Goal: Task Accomplishment & Management: Manage account settings

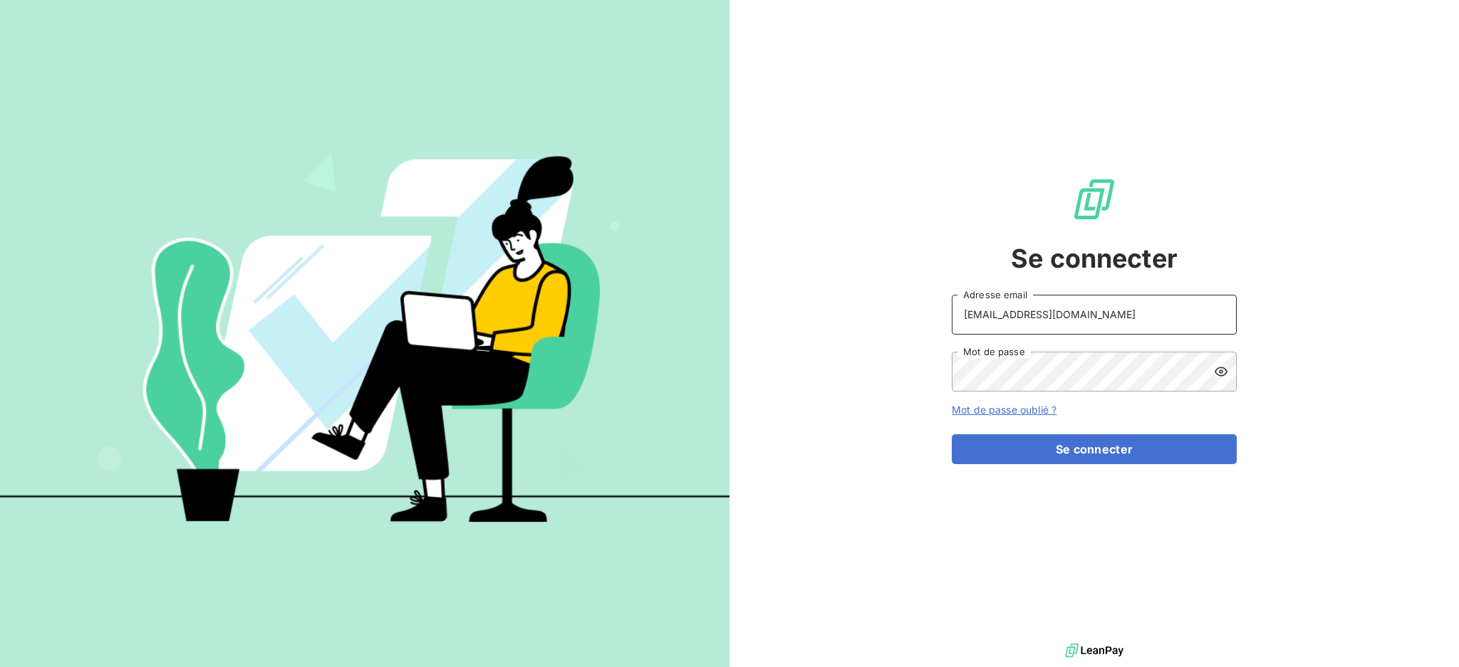
click at [1151, 323] on input "[EMAIL_ADDRESS][DOMAIN_NAME]" at bounding box center [1093, 315] width 285 height 40
type input "[EMAIL_ADDRESS][DOMAIN_NAME]"
click at [1068, 452] on button "Se connecter" at bounding box center [1093, 449] width 285 height 30
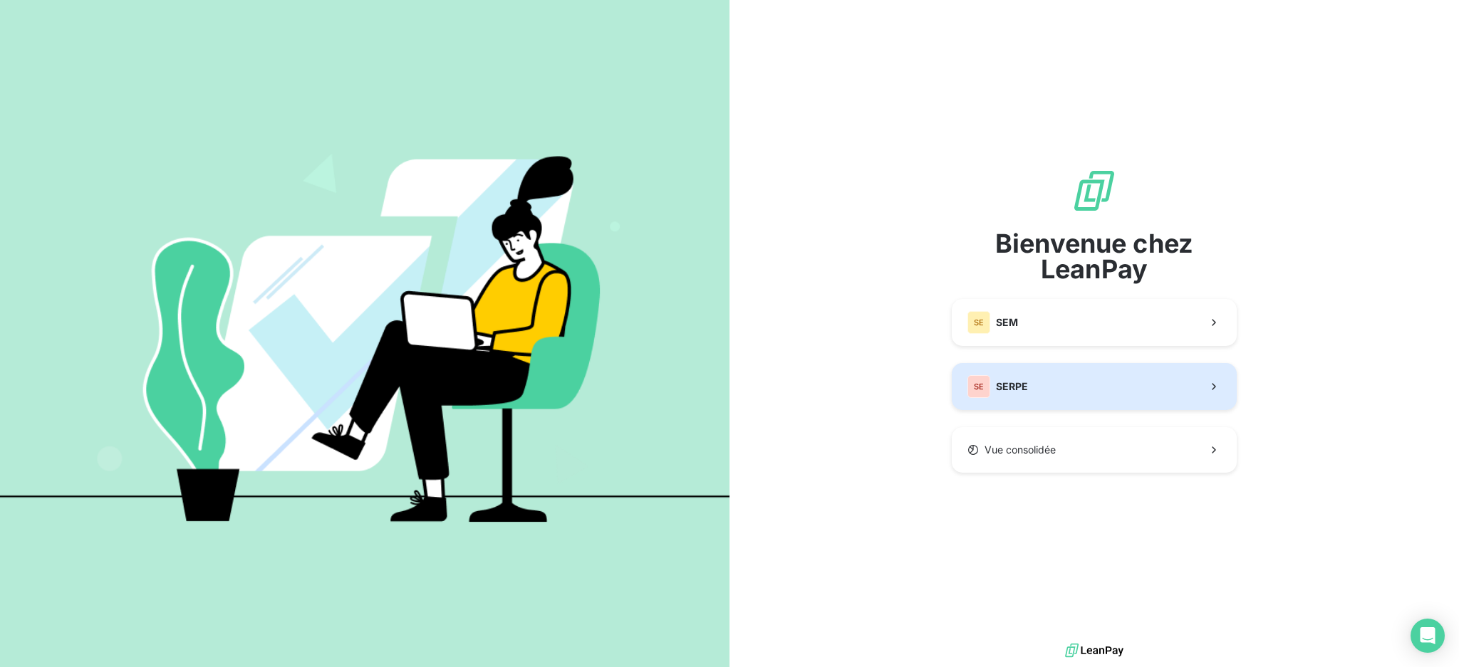
click at [1011, 391] on span "SERPE" at bounding box center [1012, 387] width 32 height 14
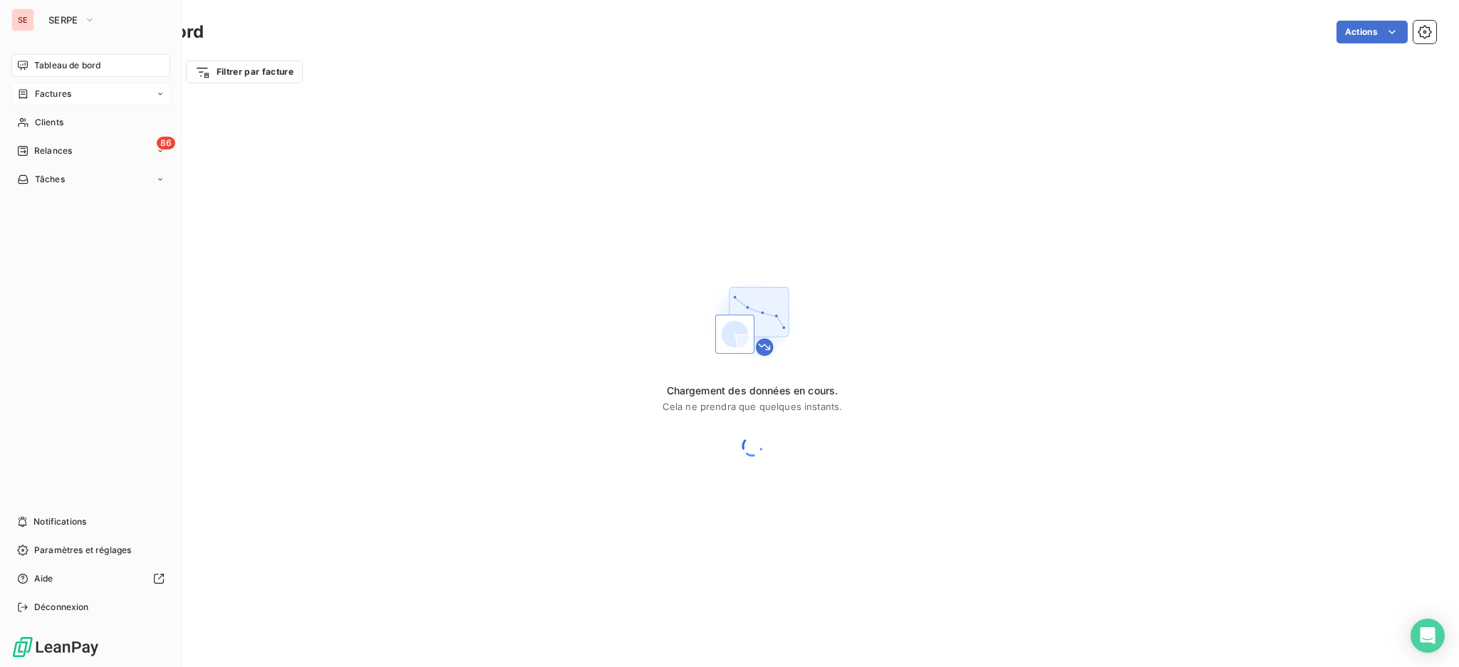
click at [70, 97] on span "Factures" at bounding box center [53, 94] width 36 height 13
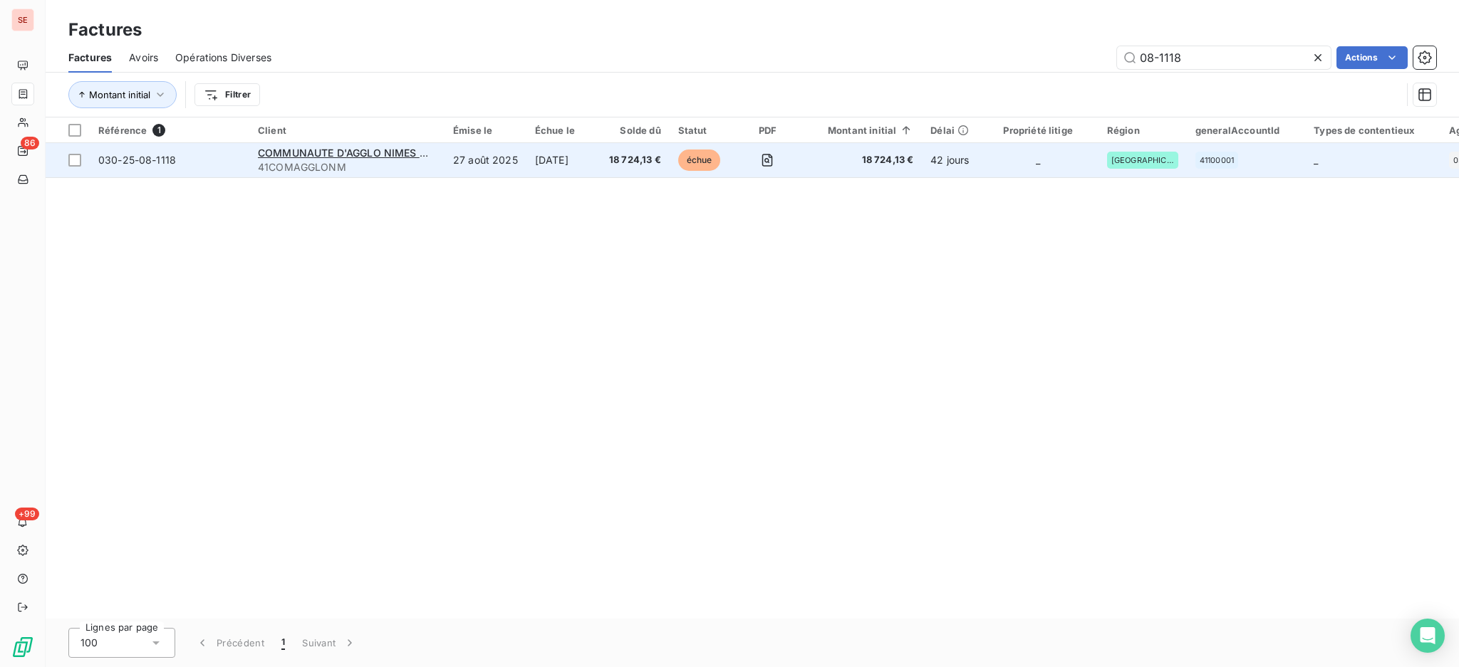
click at [517, 159] on td "27 août 2025" at bounding box center [485, 160] width 82 height 34
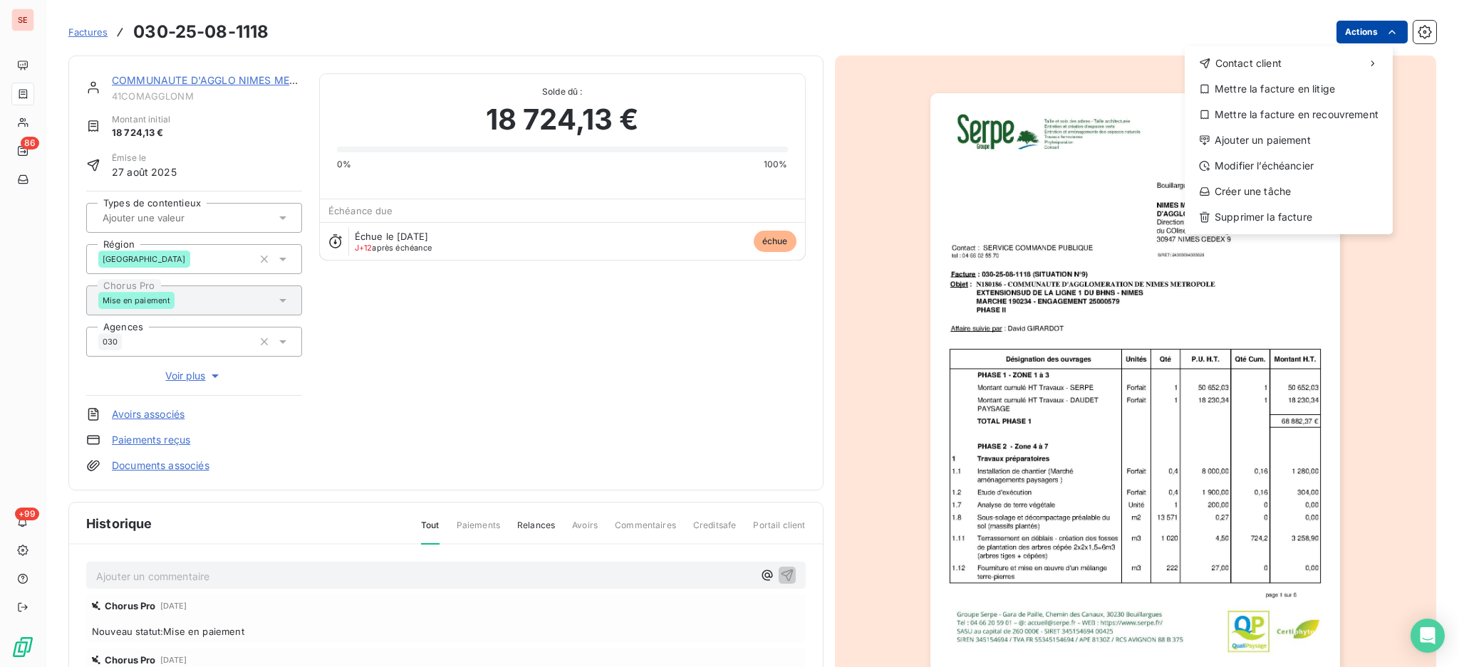
click at [1346, 37] on html "SE 86 +99 Factures [PHONE_NUMBER] Actions Contact client Mettre la facture en l…" at bounding box center [729, 333] width 1459 height 667
click at [1308, 141] on div "Ajouter un paiement" at bounding box center [1288, 140] width 197 height 23
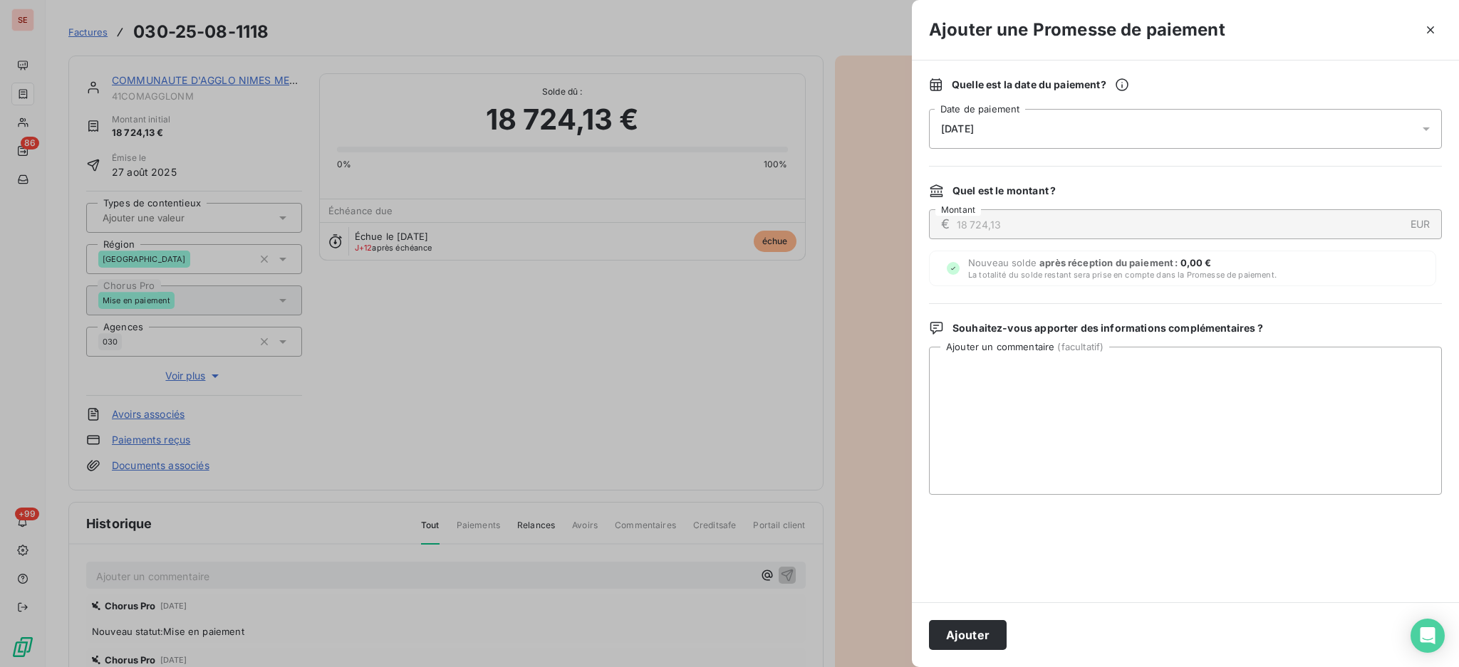
click at [1421, 128] on icon at bounding box center [1426, 129] width 14 height 14
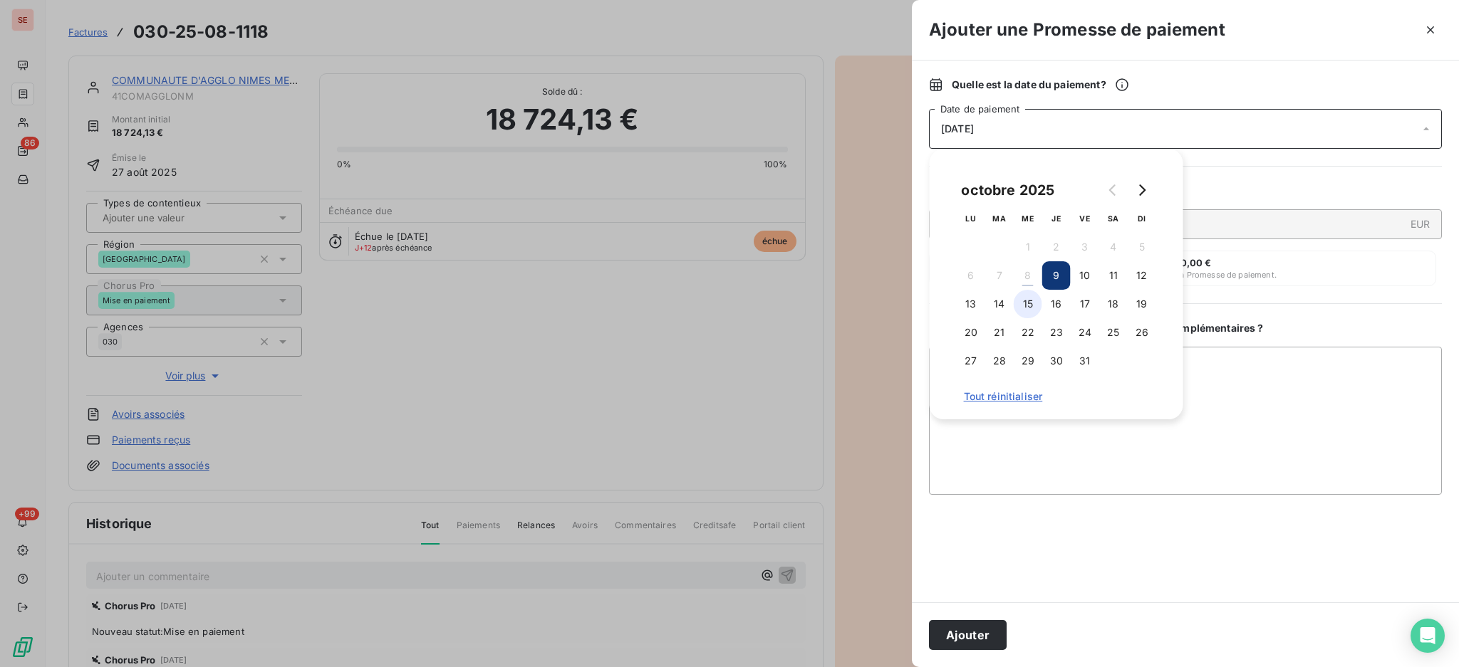
click at [1031, 304] on button "15" at bounding box center [1027, 304] width 28 height 28
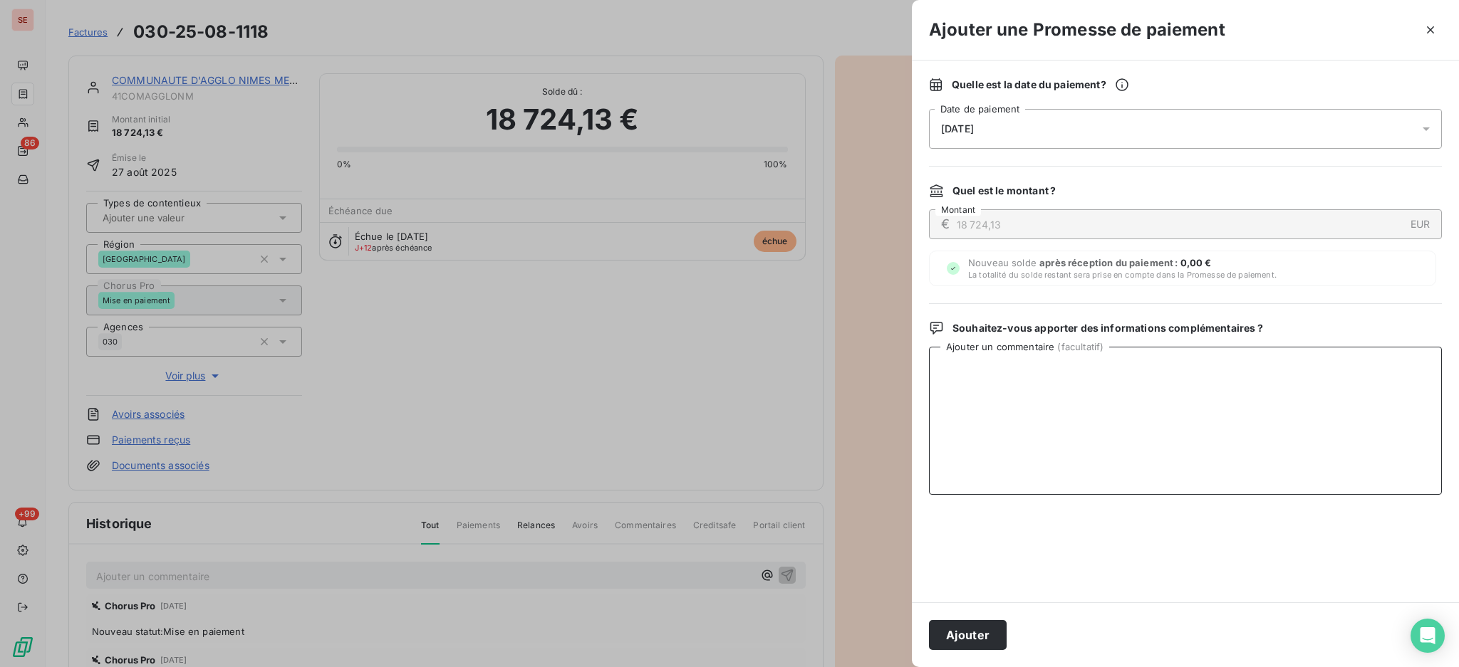
click at [1222, 381] on textarea "Ajouter un commentaire ( facultatif )" at bounding box center [1185, 421] width 513 height 148
paste textarea "TDB - Virt reçu le 08/10"
type textarea "TDB - Virt reçu le 08/10 - 21281.20 €"
click at [976, 640] on button "Ajouter" at bounding box center [968, 635] width 78 height 30
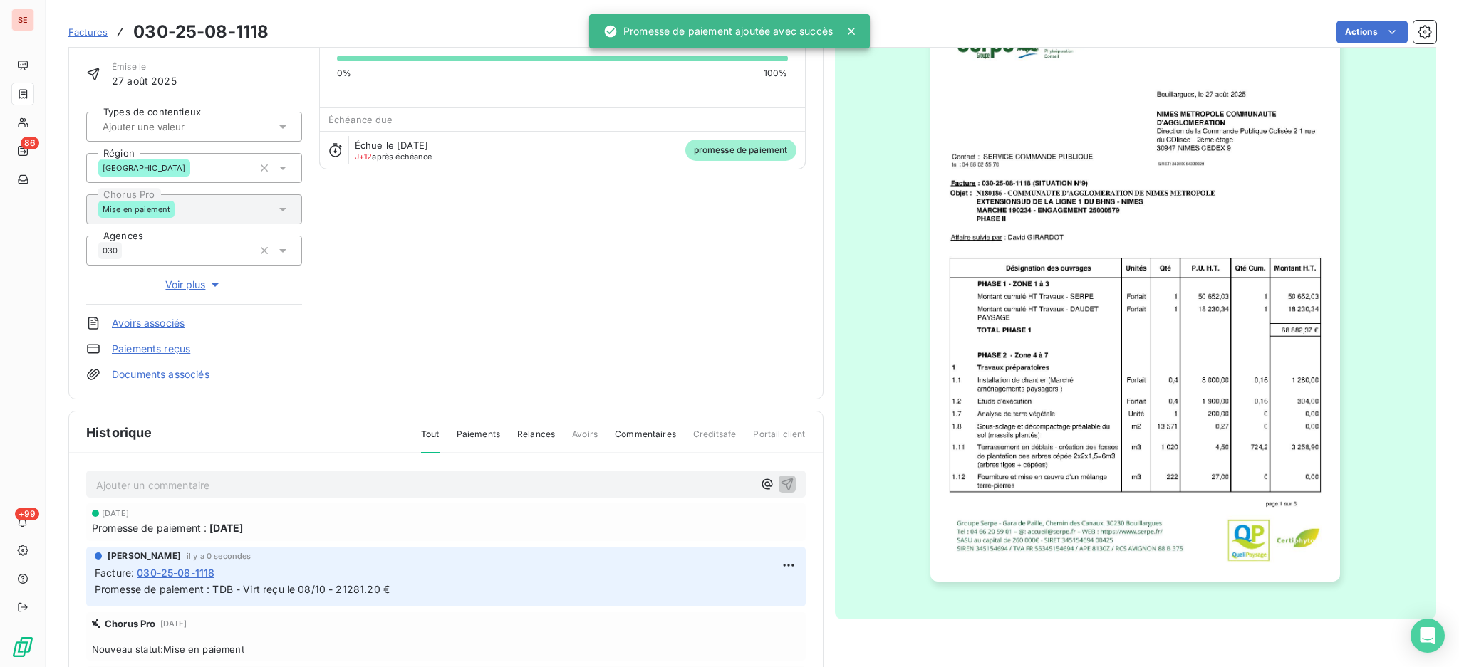
scroll to position [189, 0]
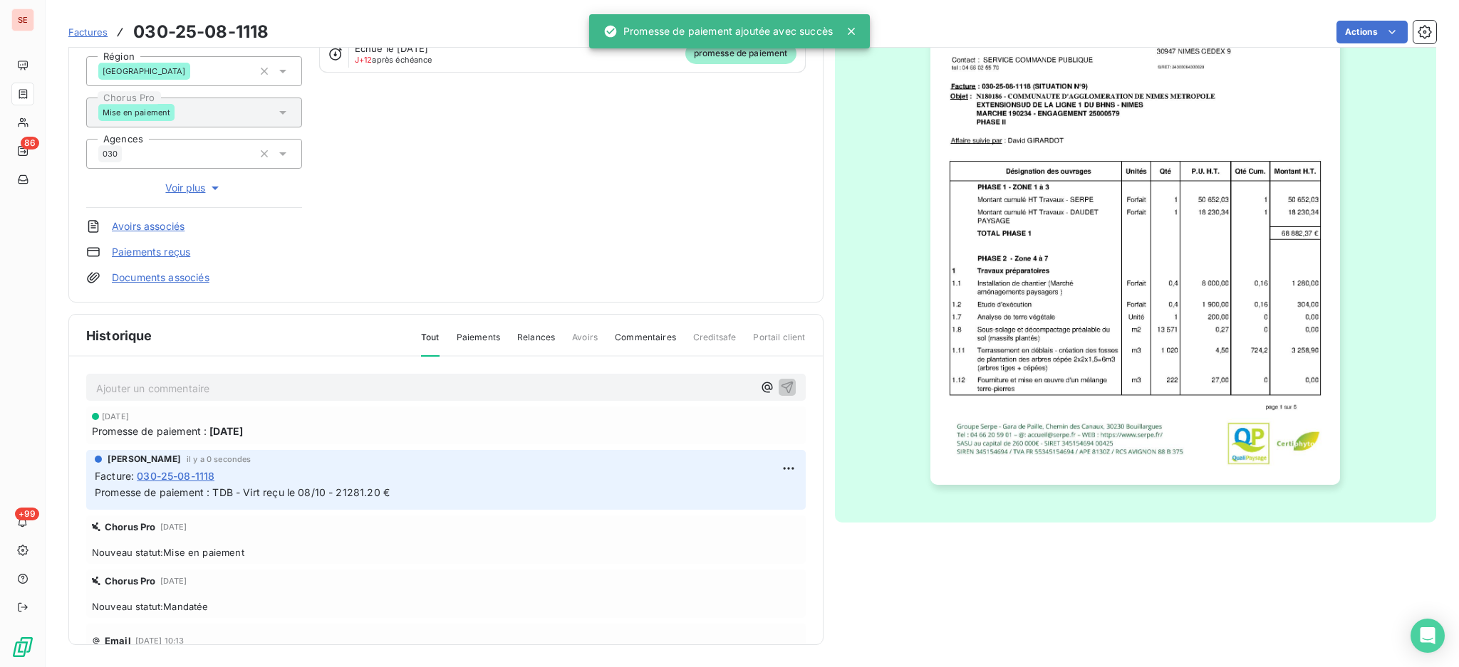
click at [162, 277] on link "Documents associés" at bounding box center [161, 278] width 98 height 14
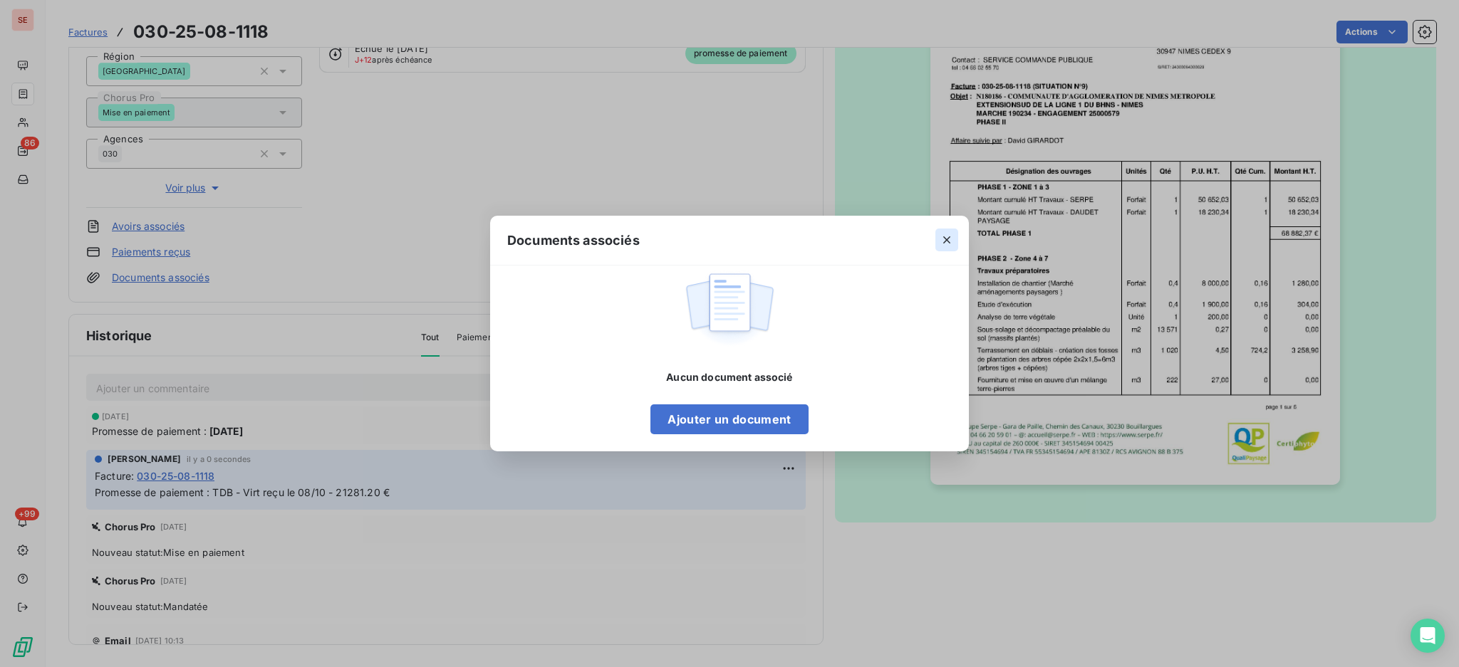
click at [949, 238] on icon "button" at bounding box center [946, 240] width 14 height 14
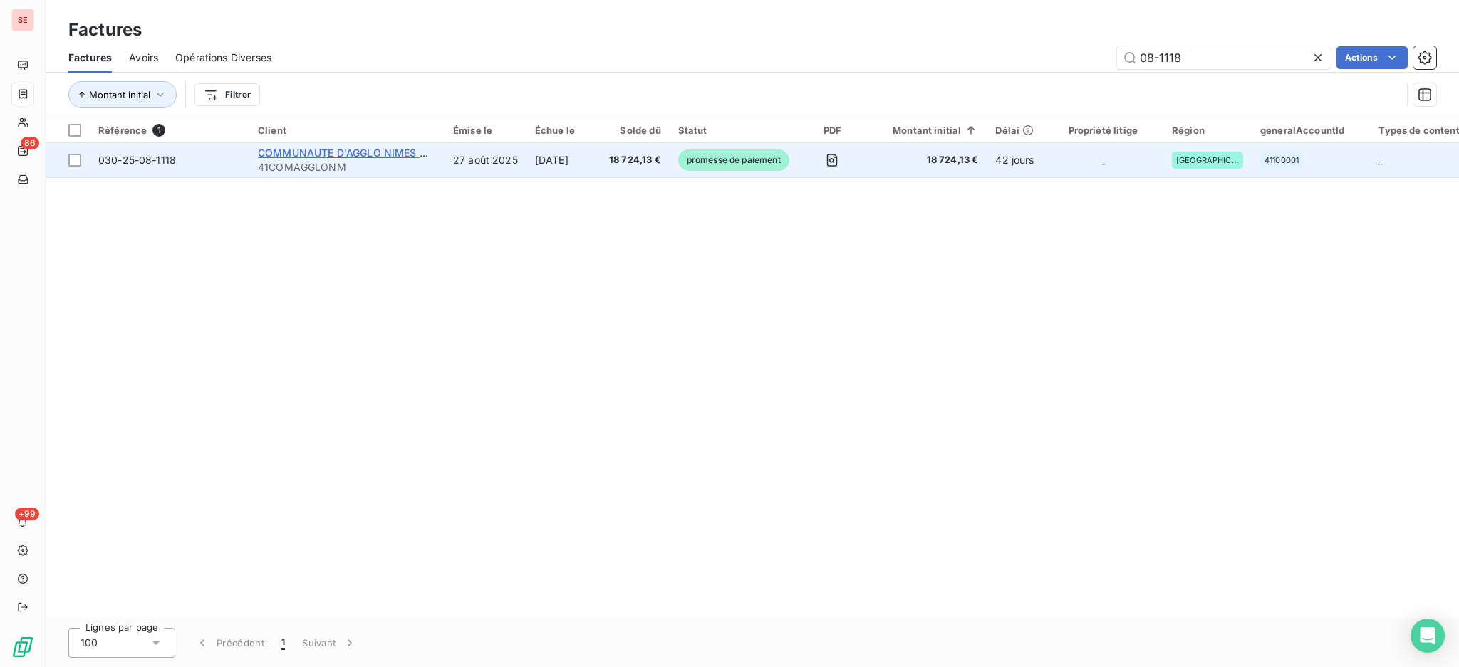
click at [318, 155] on span "COMMUNAUTE D'AGGLO NIMES METROPOLE" at bounding box center [370, 153] width 224 height 12
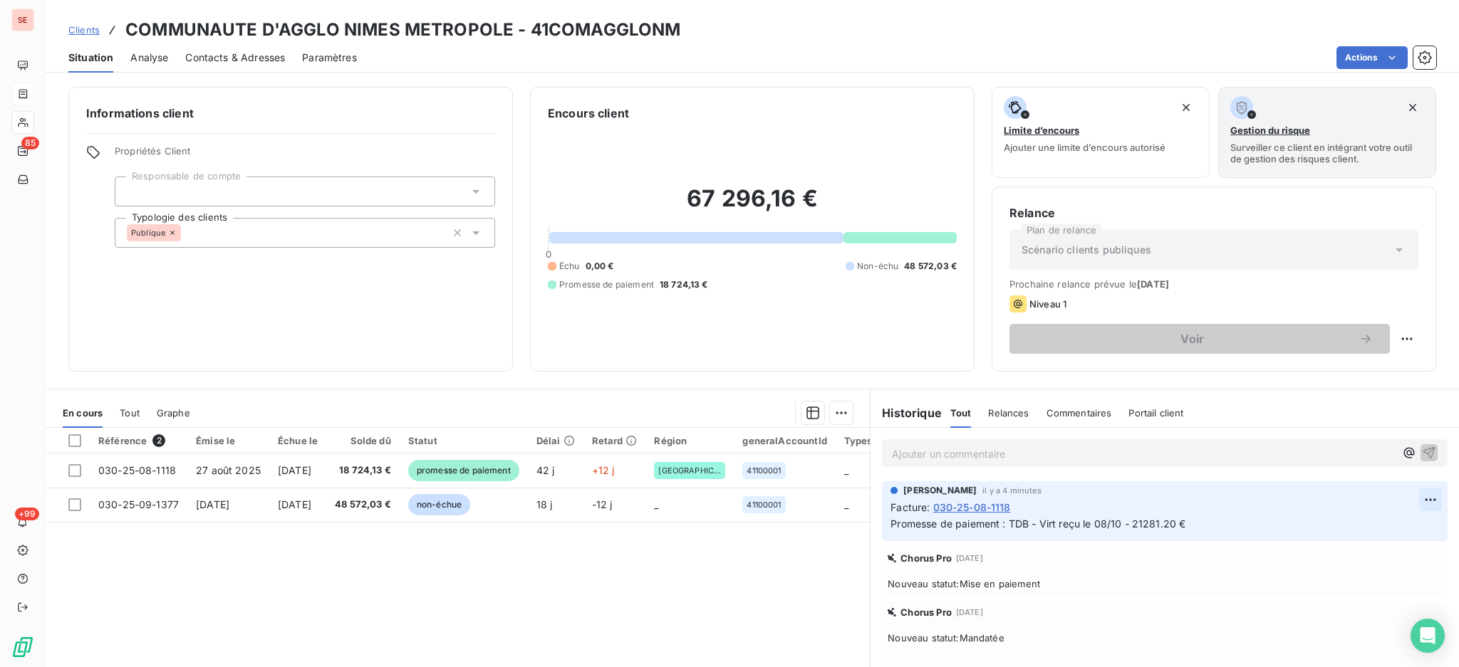
click at [1400, 496] on html "SE 85 +99 Clients COMMUNAUTE D'AGGLO NIMES METROPOLE - 41COMAGGLONM Situation A…" at bounding box center [729, 333] width 1459 height 667
click at [1348, 531] on div "Editer" at bounding box center [1367, 531] width 80 height 23
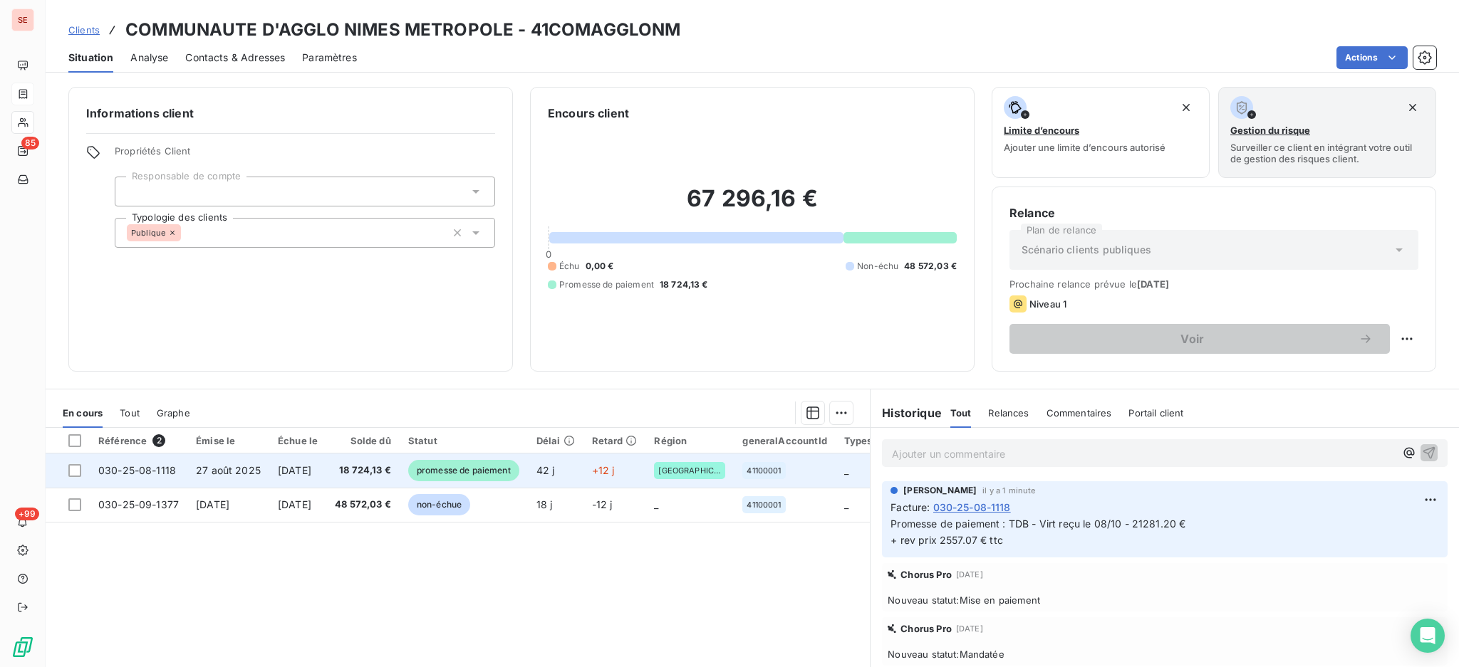
click at [378, 468] on span "18 724,13 €" at bounding box center [363, 471] width 56 height 14
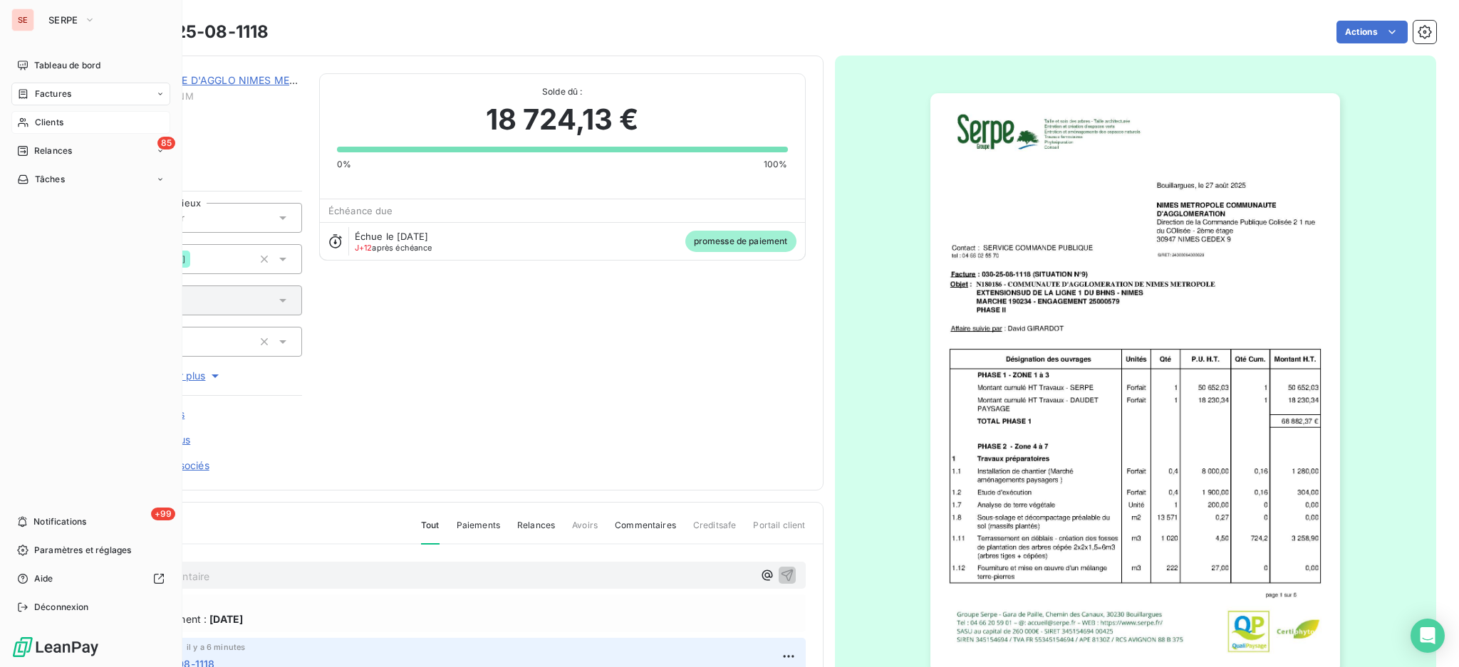
click at [52, 120] on span "Clients" at bounding box center [49, 122] width 28 height 13
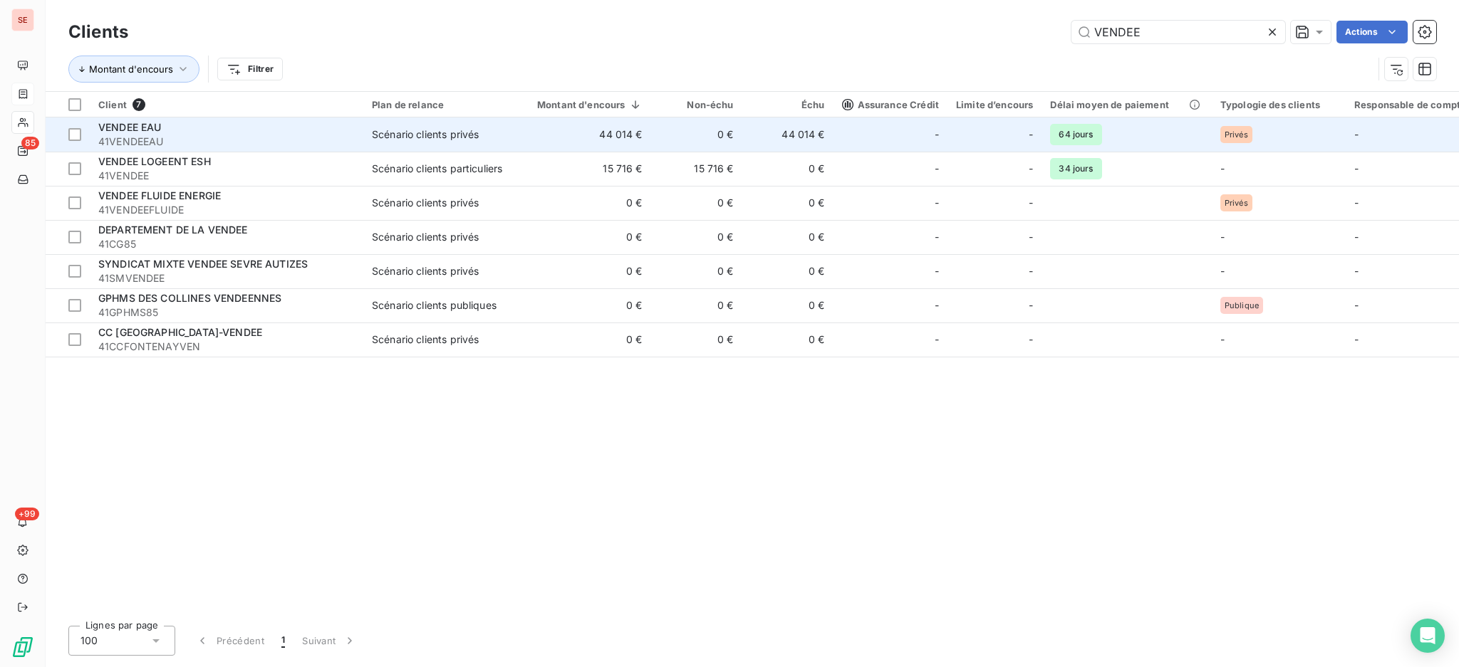
type input "VENDEE"
click at [178, 122] on div "VENDEE EAU" at bounding box center [226, 127] width 256 height 14
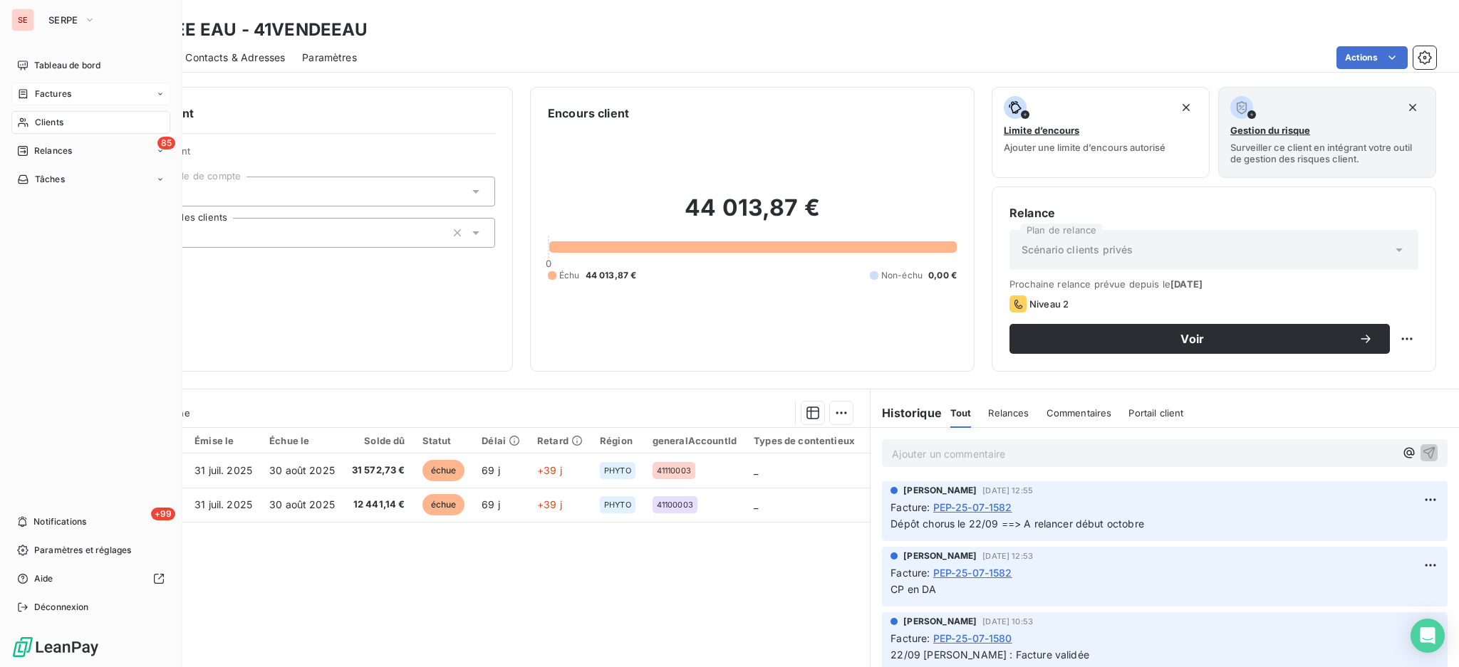
click at [61, 98] on span "Factures" at bounding box center [53, 94] width 36 height 13
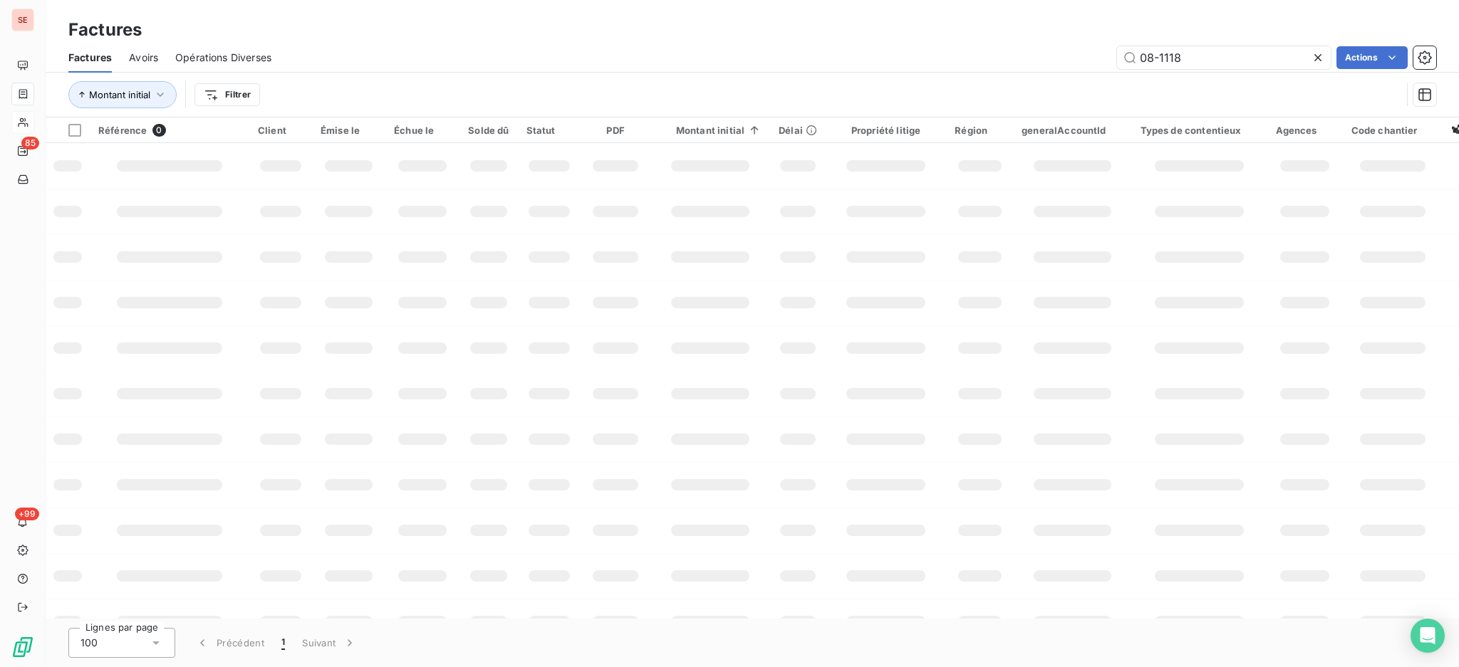
drag, startPoint x: 974, startPoint y: 43, endPoint x: 757, endPoint y: 69, distance: 218.0
click at [935, 43] on div "Factures Avoirs Opérations Diverses 08-1118 Actions" at bounding box center [752, 58] width 1413 height 30
type input "11251"
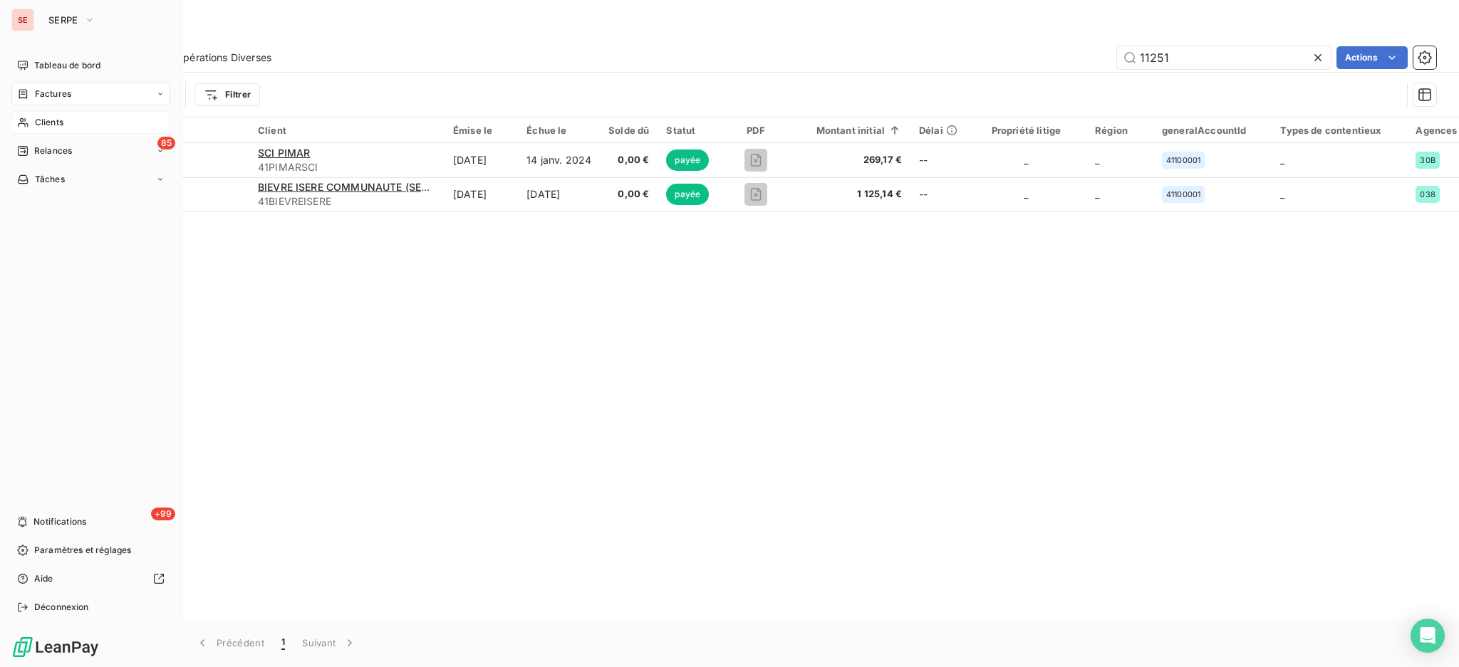
click at [61, 120] on span "Clients" at bounding box center [49, 122] width 28 height 13
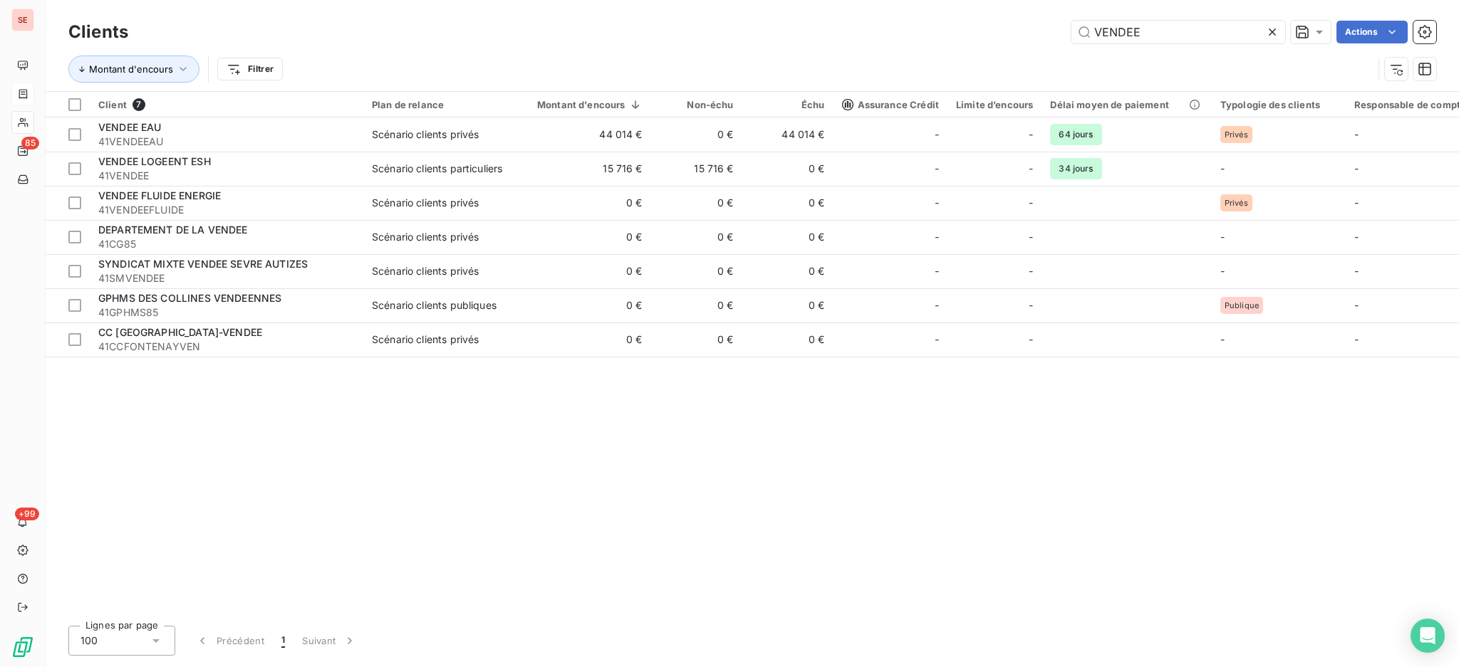
drag, startPoint x: 1023, startPoint y: 38, endPoint x: 836, endPoint y: 51, distance: 187.7
click at [990, 33] on div "VENDEE Actions" at bounding box center [790, 32] width 1290 height 23
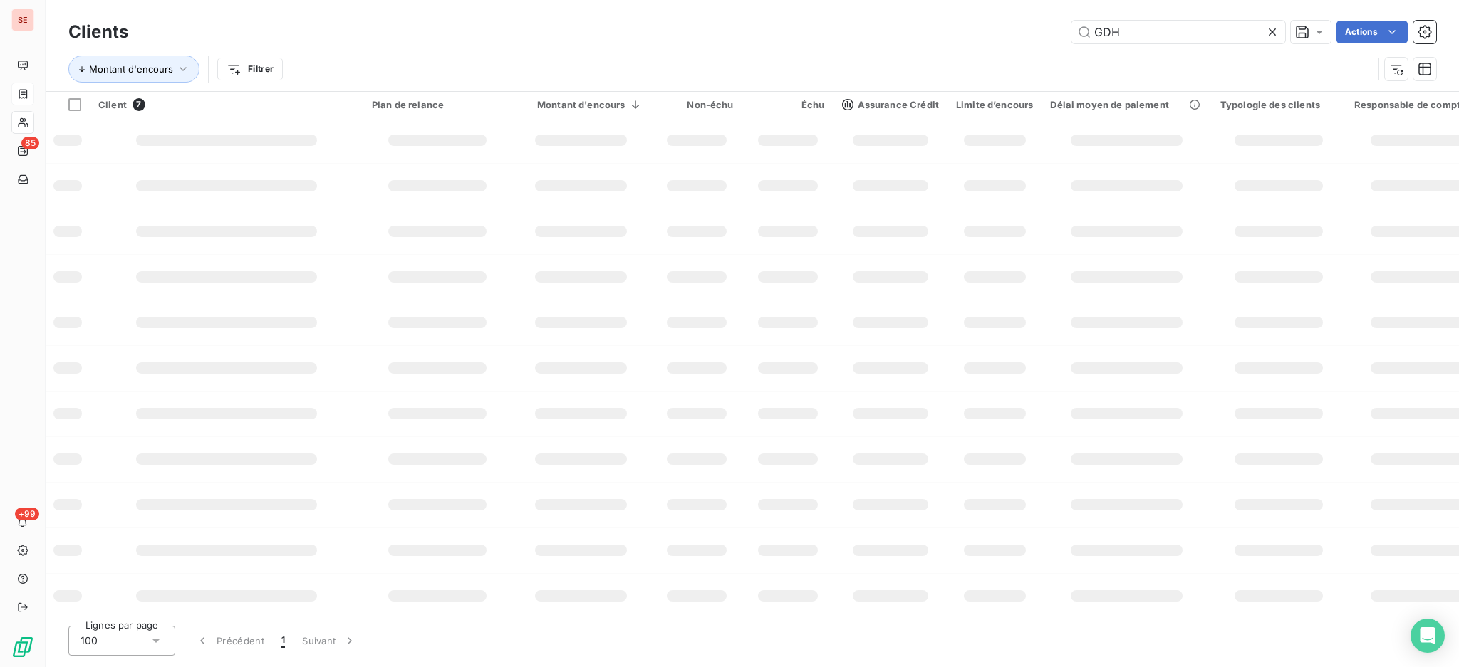
type input "GDH"
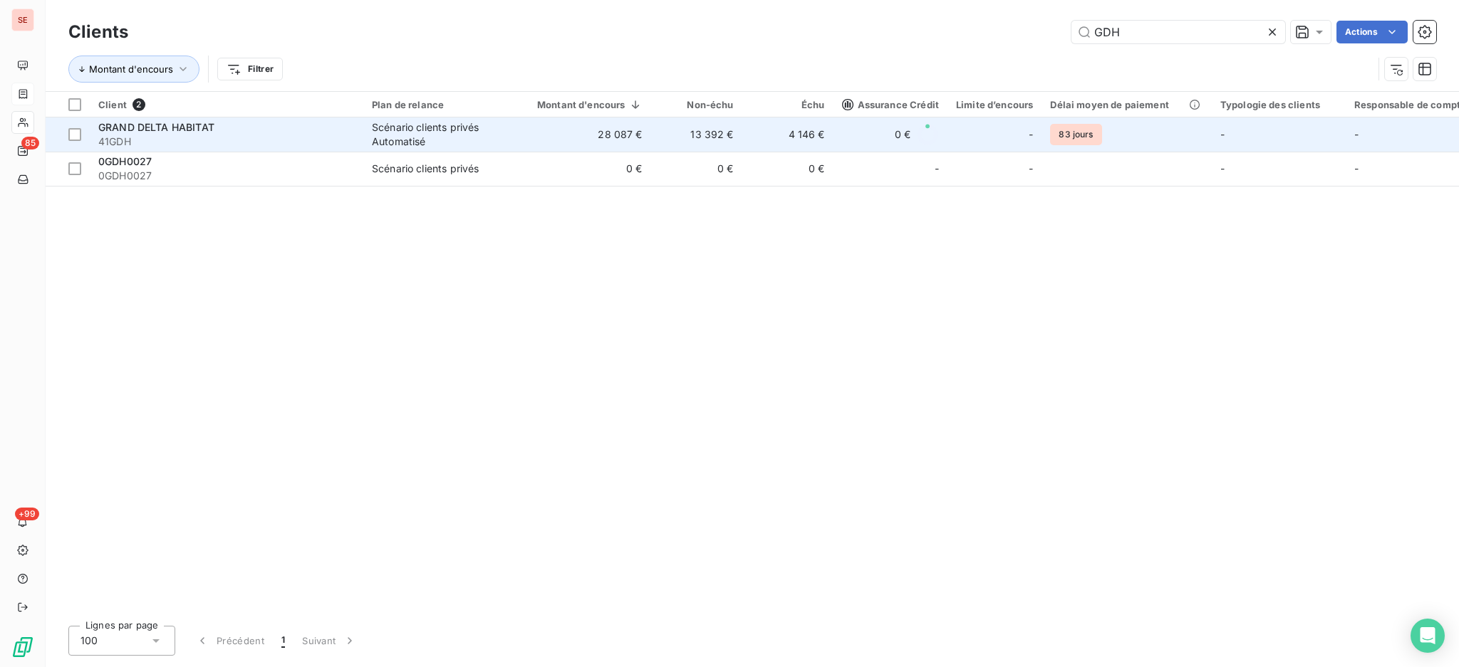
click at [669, 135] on td "13 392 €" at bounding box center [696, 135] width 91 height 34
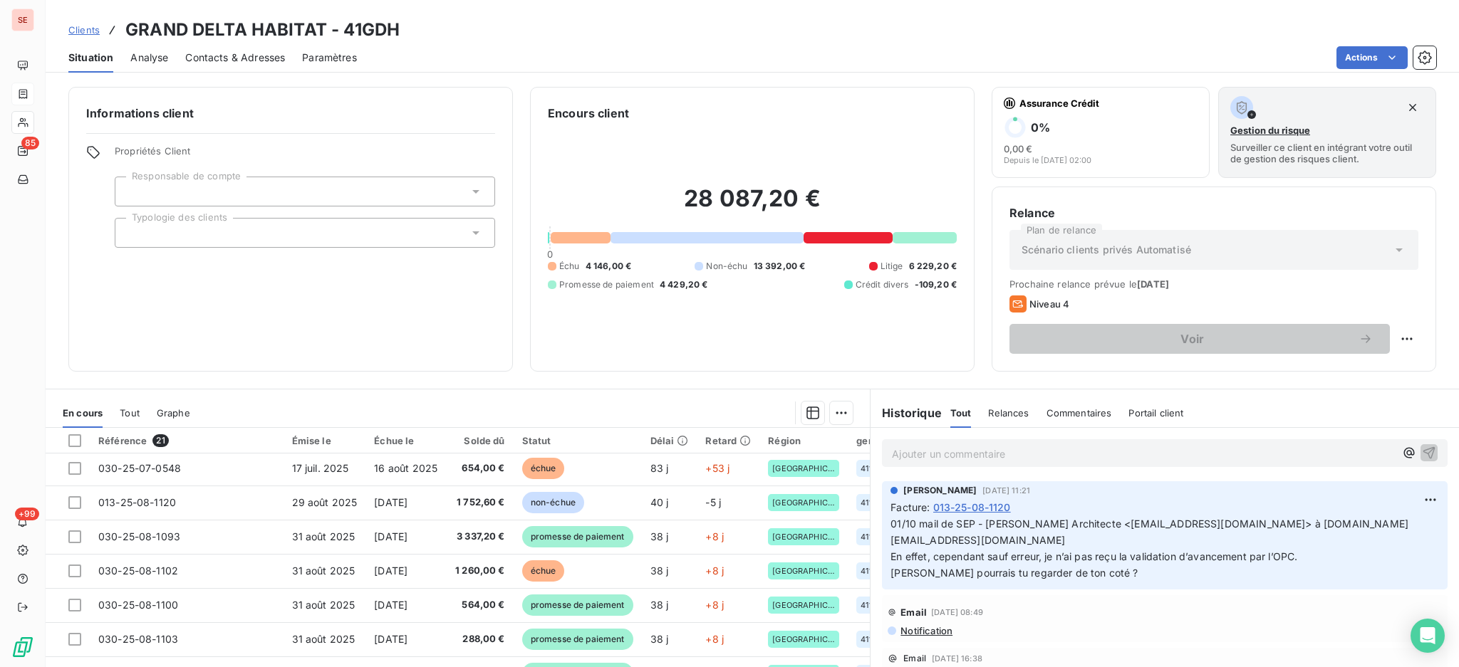
scroll to position [189, 0]
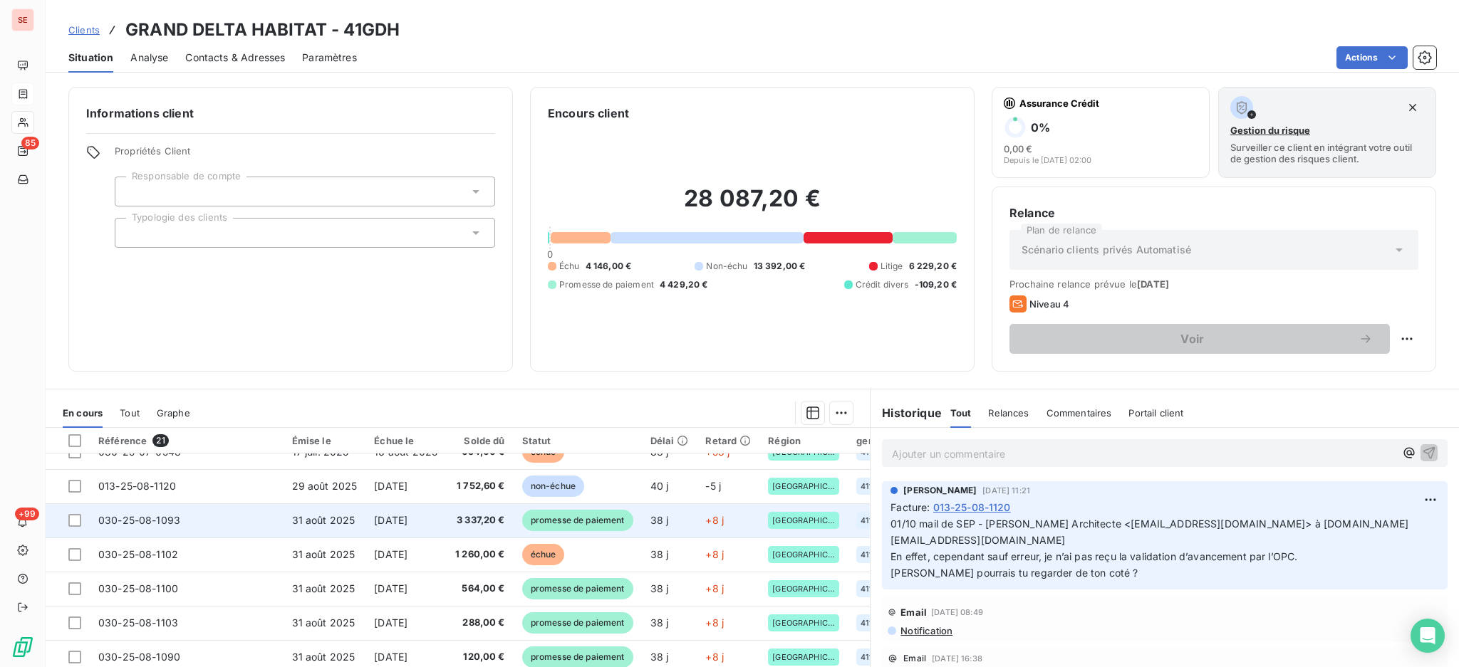
click at [352, 520] on td "31 août 2025" at bounding box center [324, 520] width 83 height 34
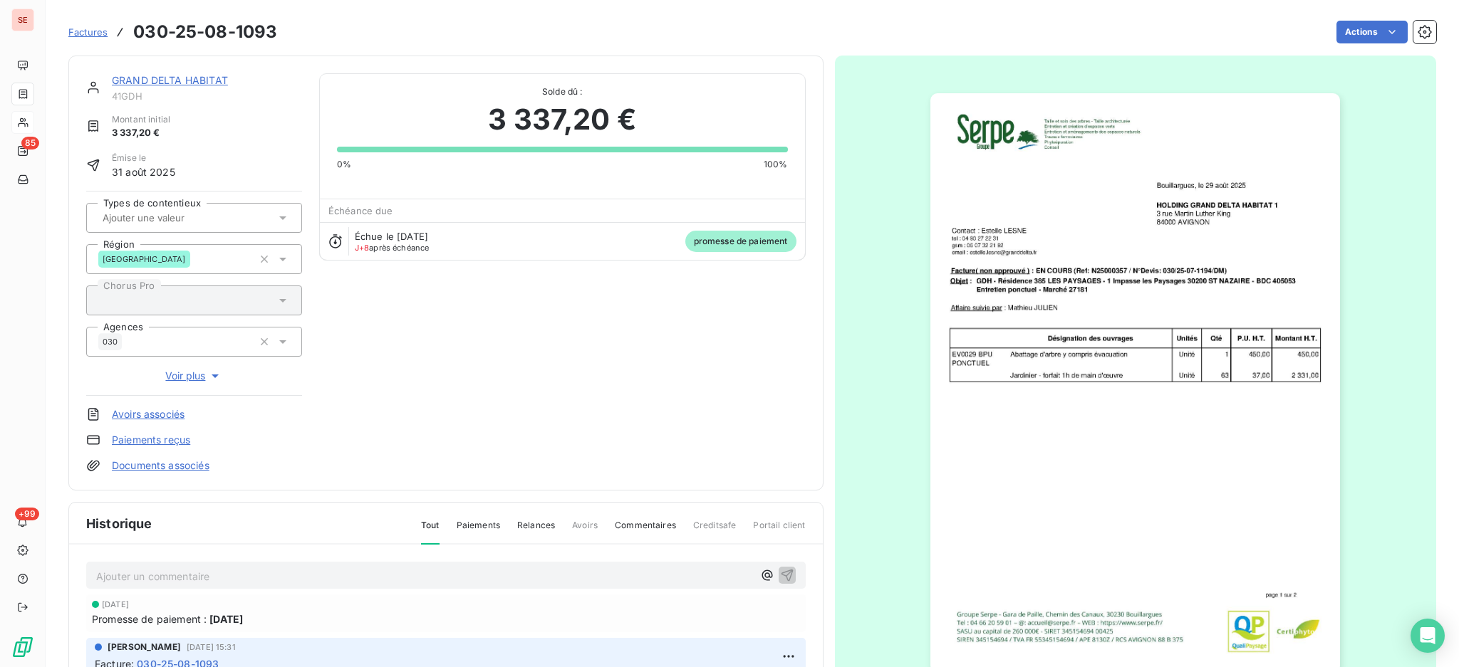
click at [161, 463] on link "Documents associés" at bounding box center [161, 466] width 98 height 14
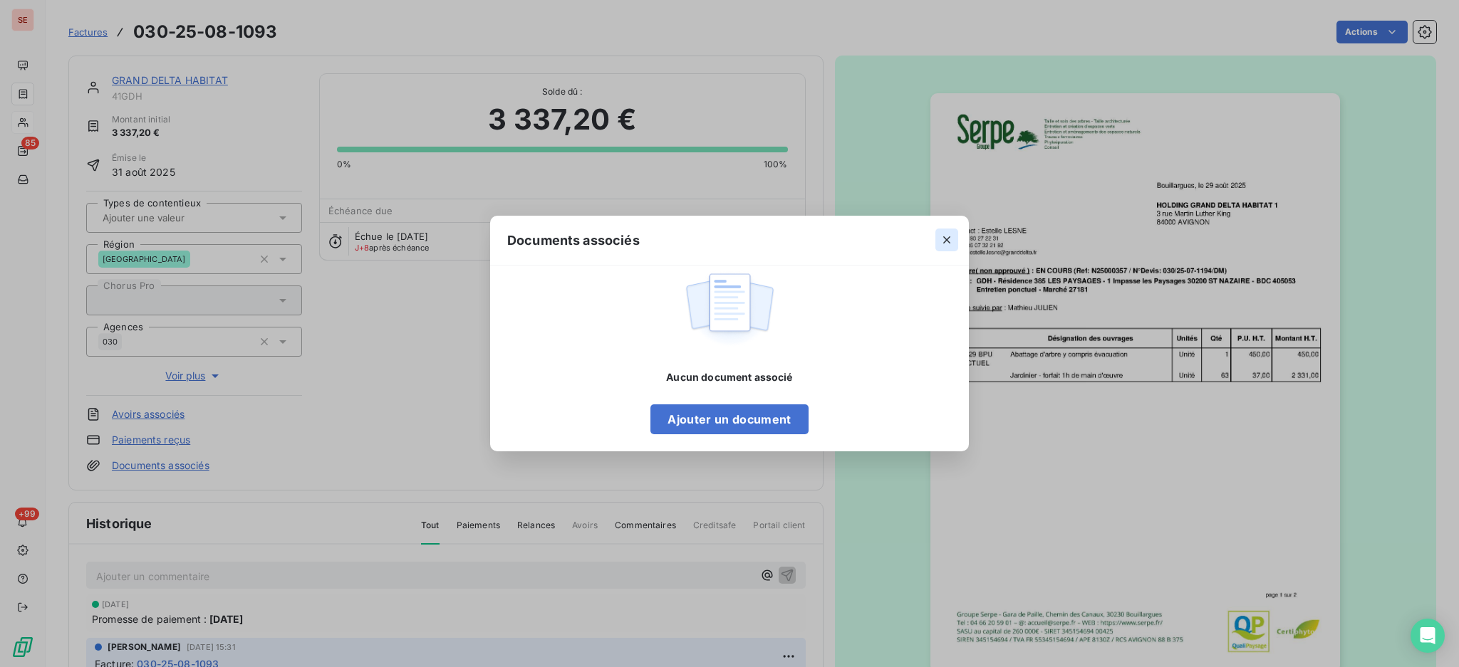
click at [940, 240] on icon "button" at bounding box center [946, 240] width 14 height 14
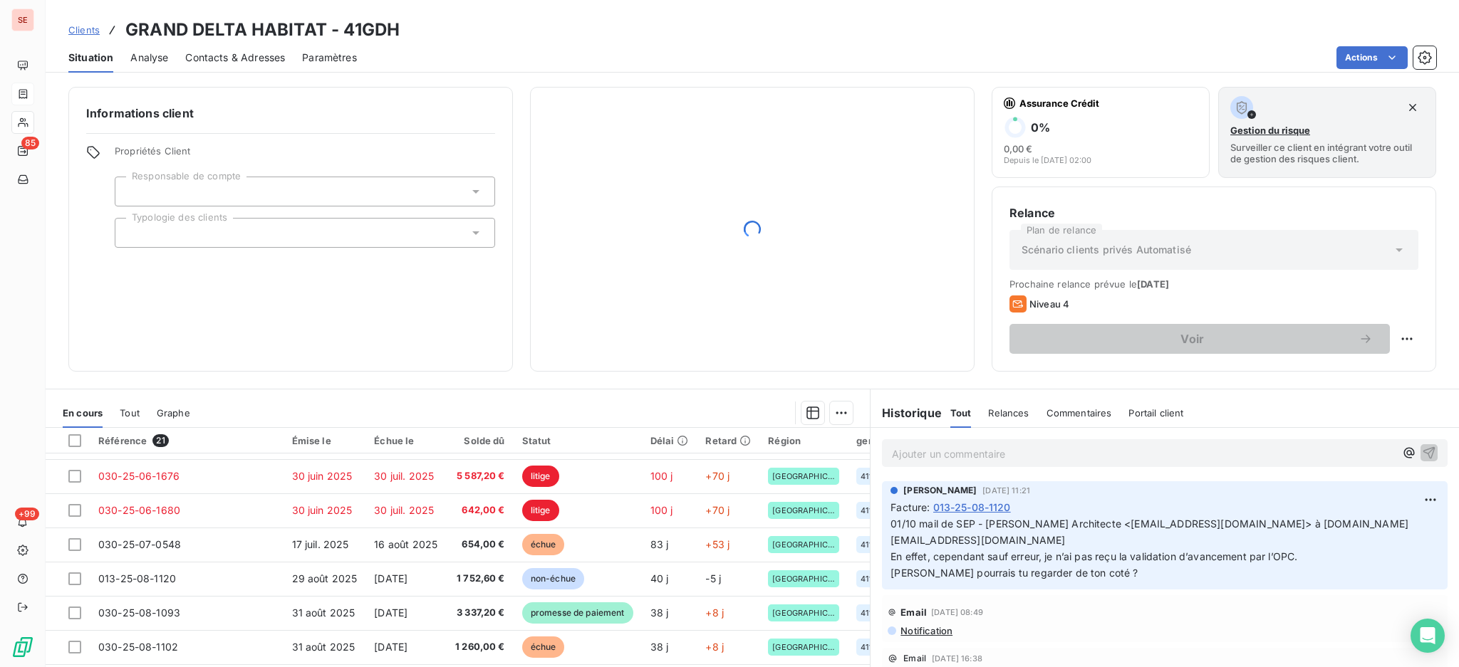
scroll to position [285, 0]
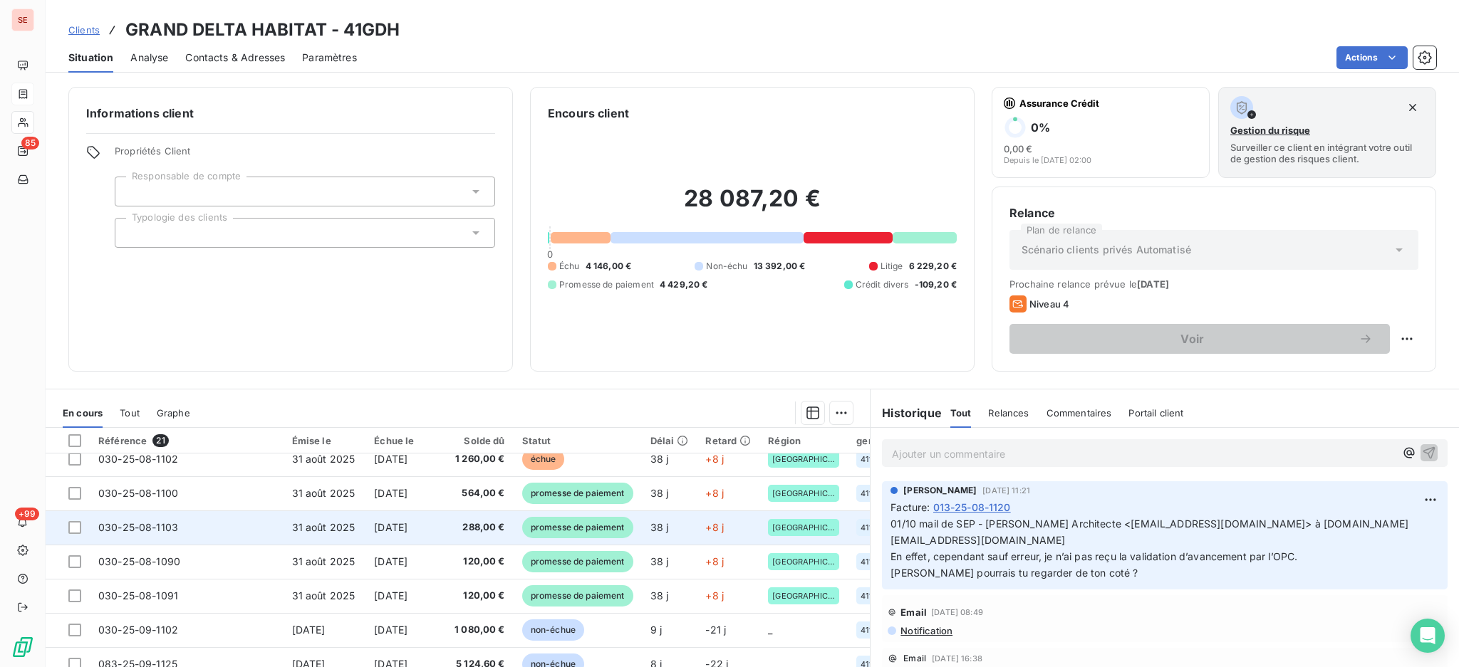
click at [471, 531] on span "288,00 €" at bounding box center [479, 528] width 51 height 14
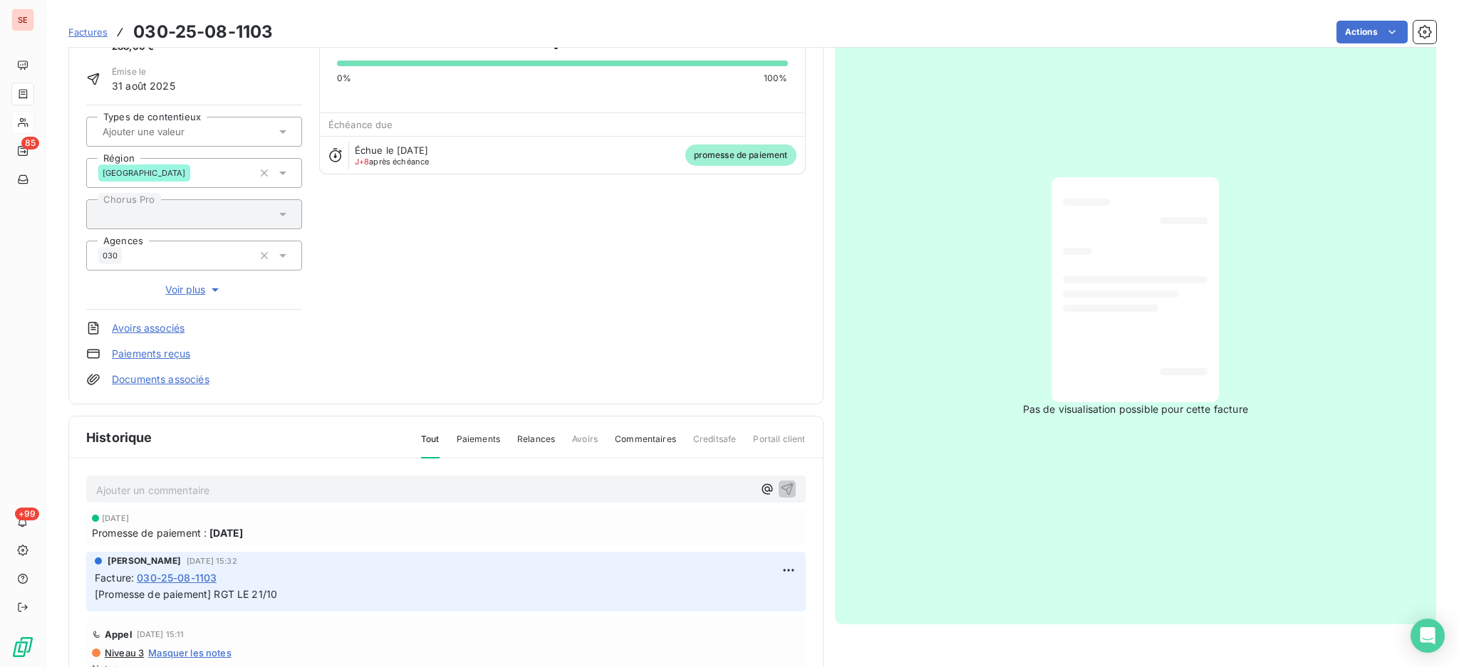
scroll to position [97, 0]
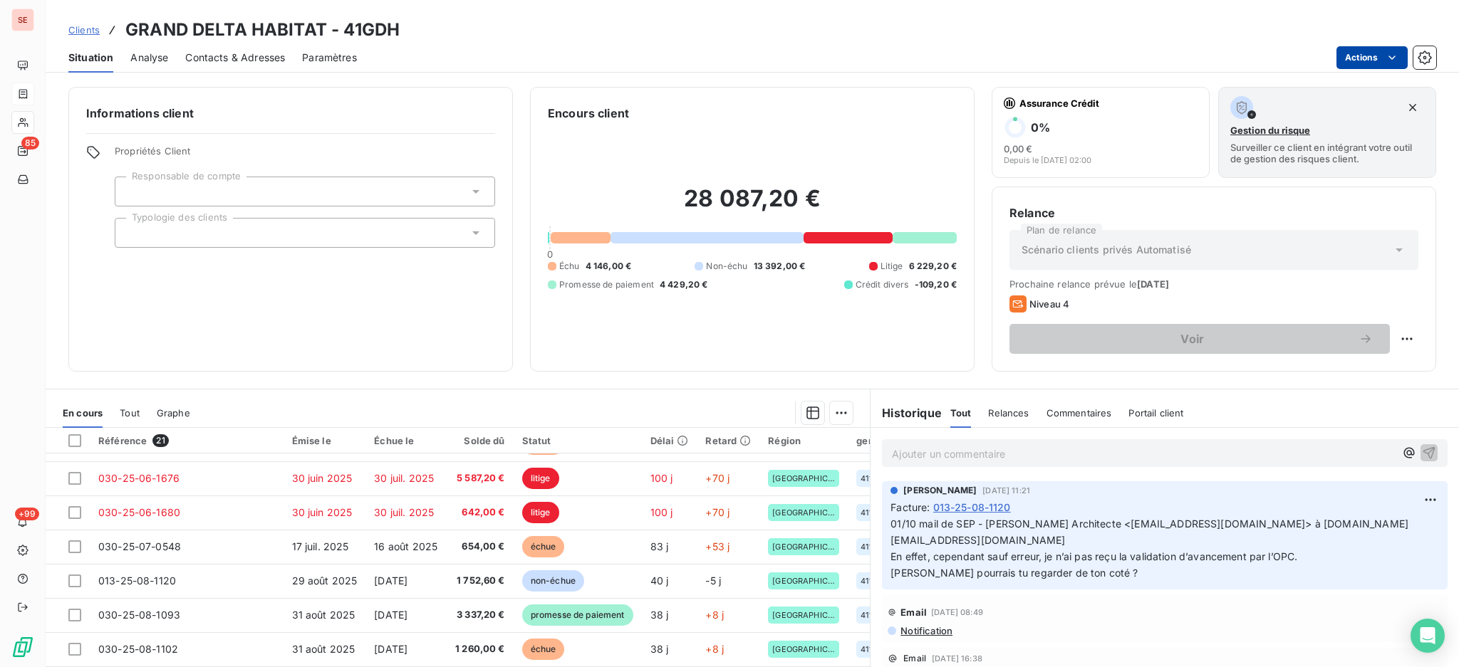
click at [1354, 53] on html "SE 85 +99 Clients GRAND DELTA HABITAT - 41GDH Situation Analyse Contacts & Adre…" at bounding box center [729, 333] width 1459 height 667
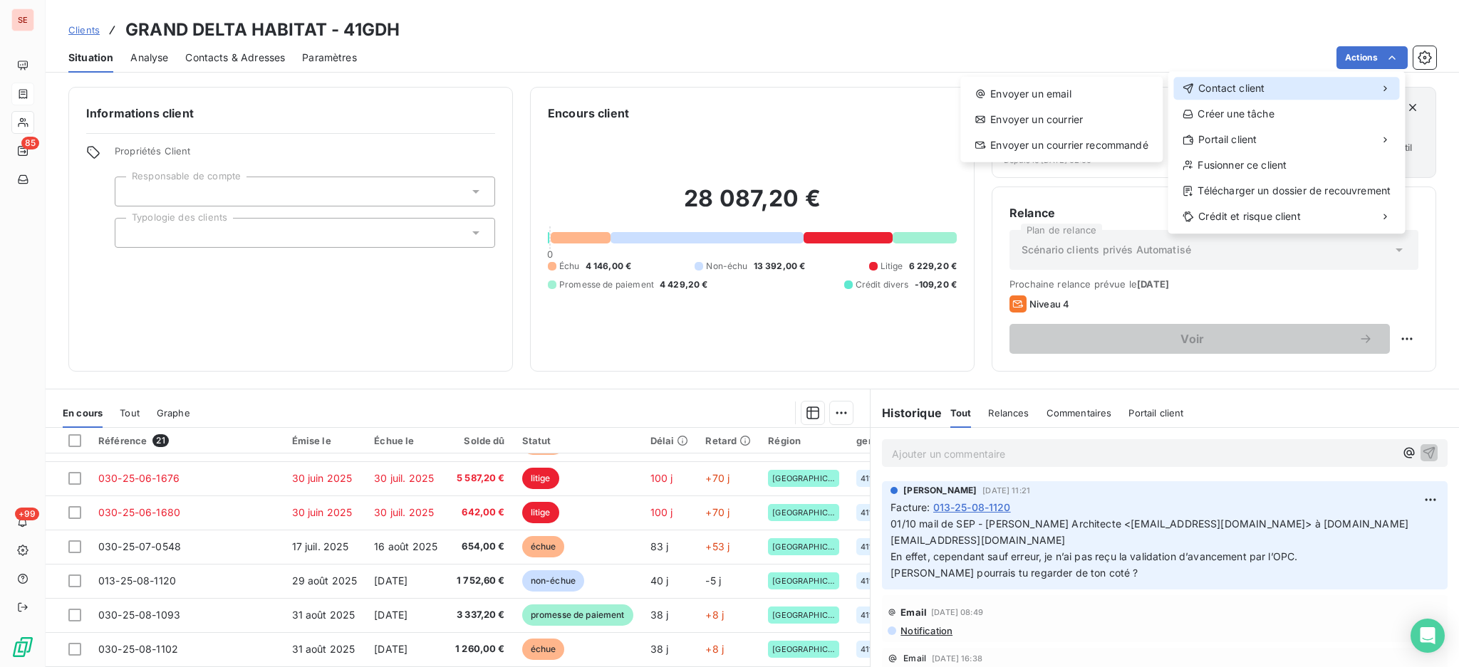
click at [1234, 85] on span "Contact client" at bounding box center [1231, 88] width 66 height 14
click at [1048, 90] on div "Envoyer un email" at bounding box center [1061, 94] width 191 height 23
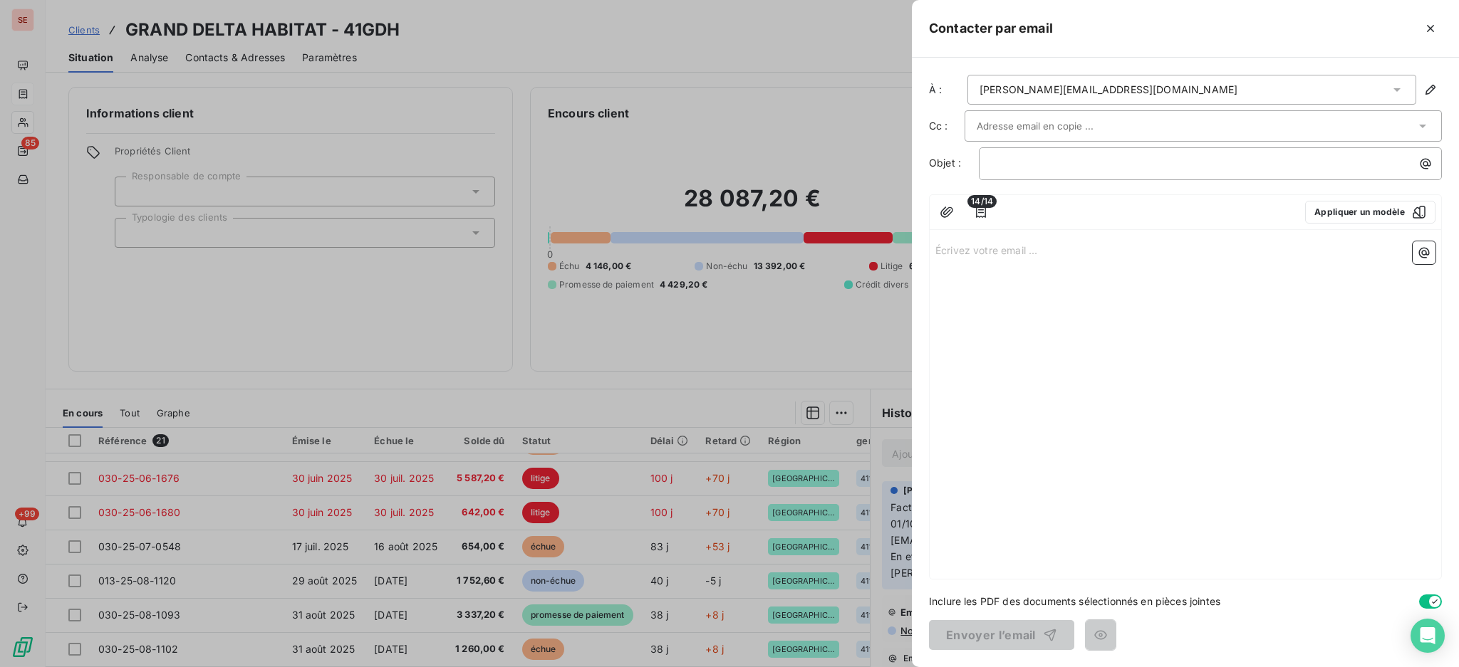
click at [1394, 92] on icon at bounding box center [1396, 90] width 14 height 14
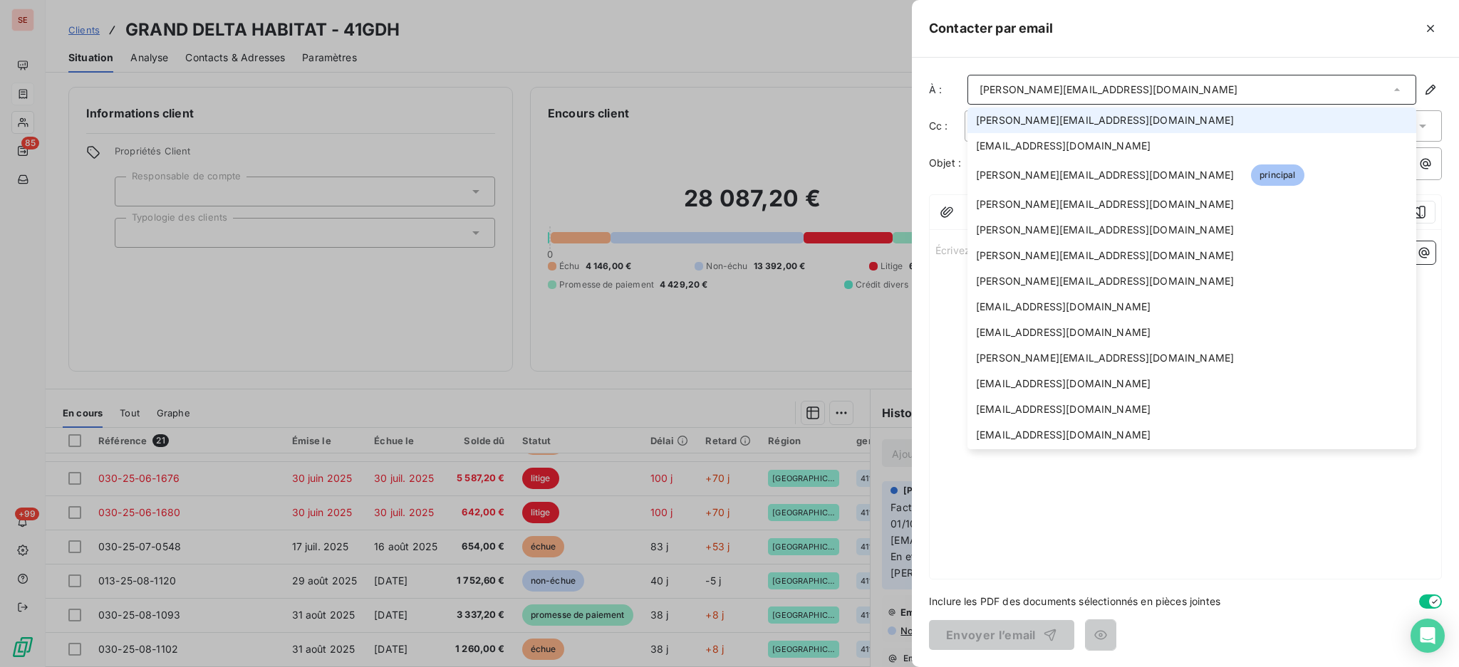
click at [1174, 120] on li "[PERSON_NAME][EMAIL_ADDRESS][DOMAIN_NAME]" at bounding box center [1191, 121] width 449 height 26
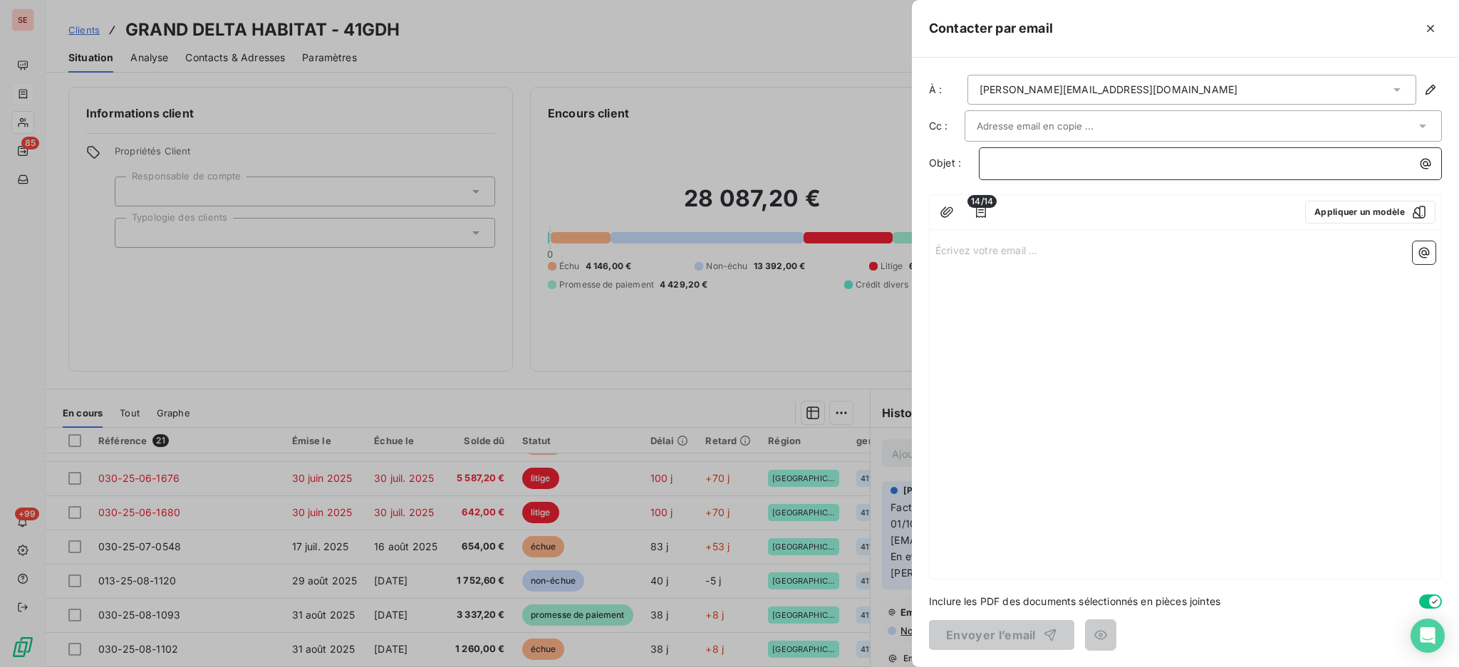
click at [1146, 162] on p "﻿" at bounding box center [1214, 163] width 446 height 16
click at [1427, 169] on icon "button" at bounding box center [1425, 164] width 14 height 14
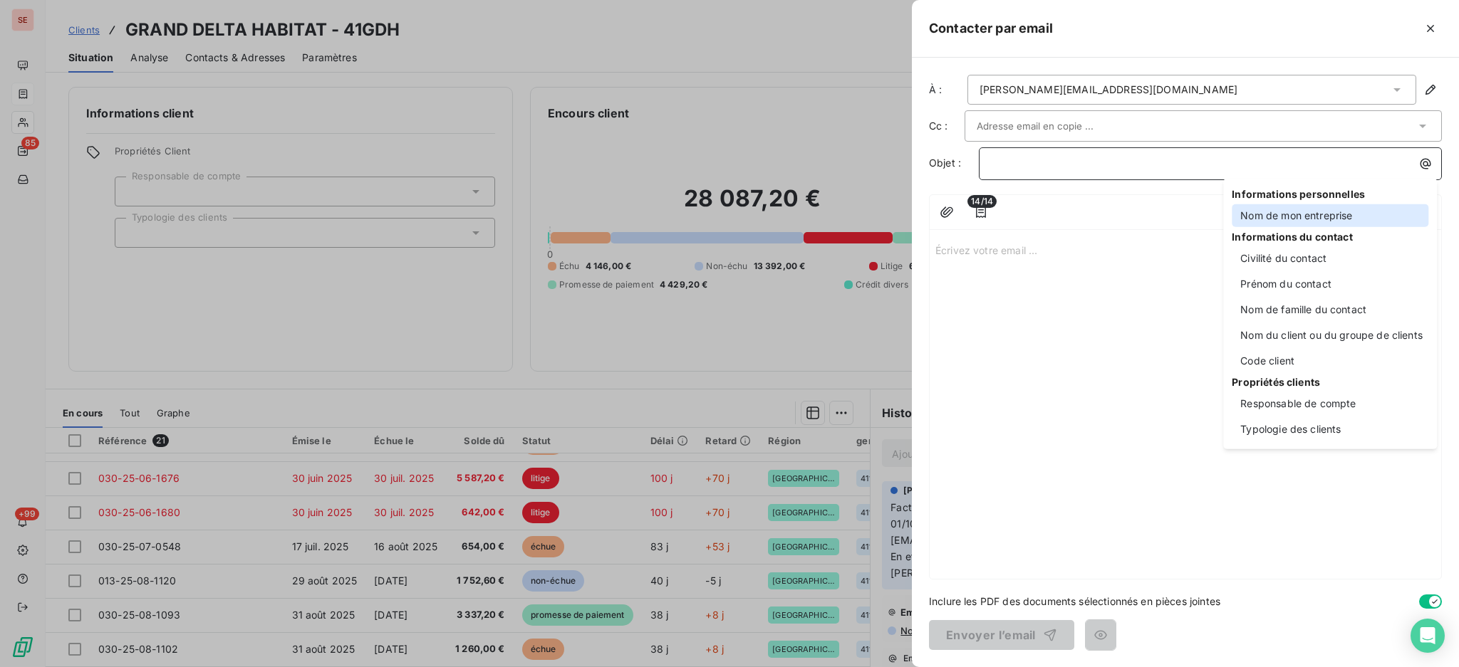
click at [1313, 219] on div "Nom de mon entreprise" at bounding box center [1329, 215] width 197 height 23
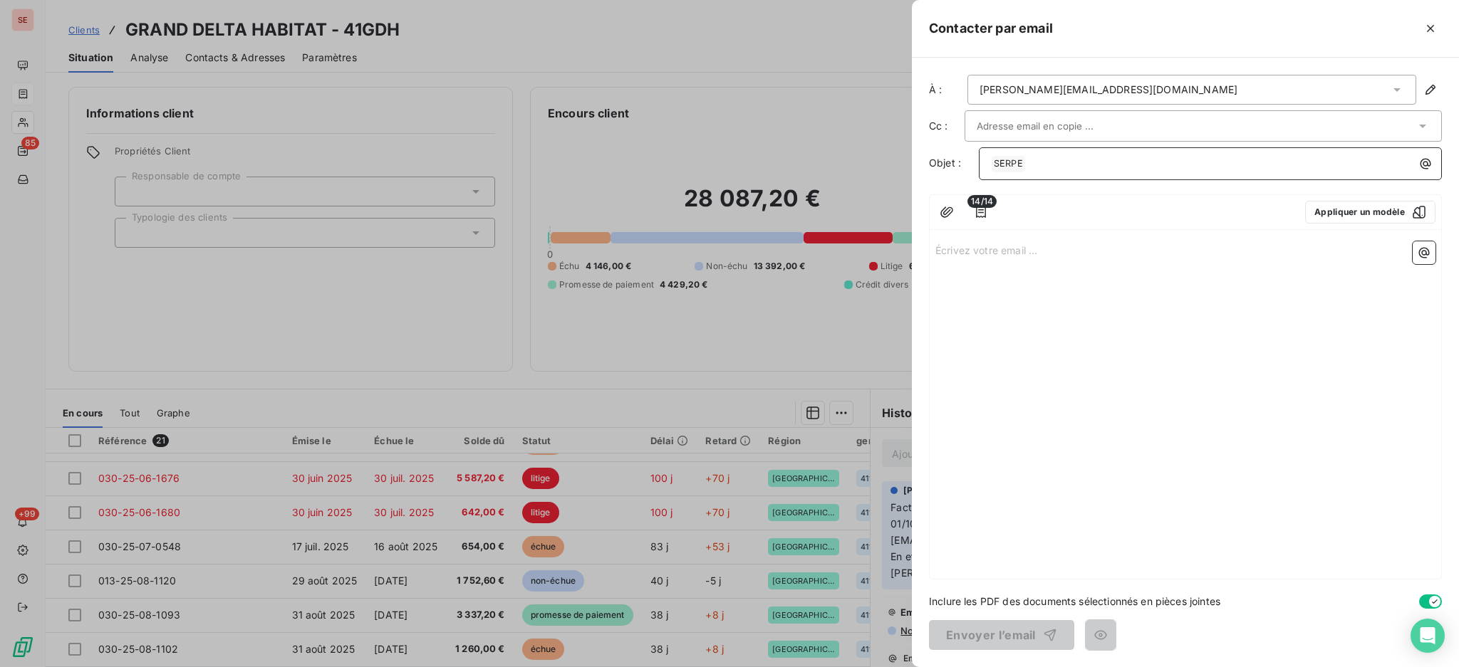
click at [1426, 167] on icon "button" at bounding box center [1425, 164] width 14 height 14
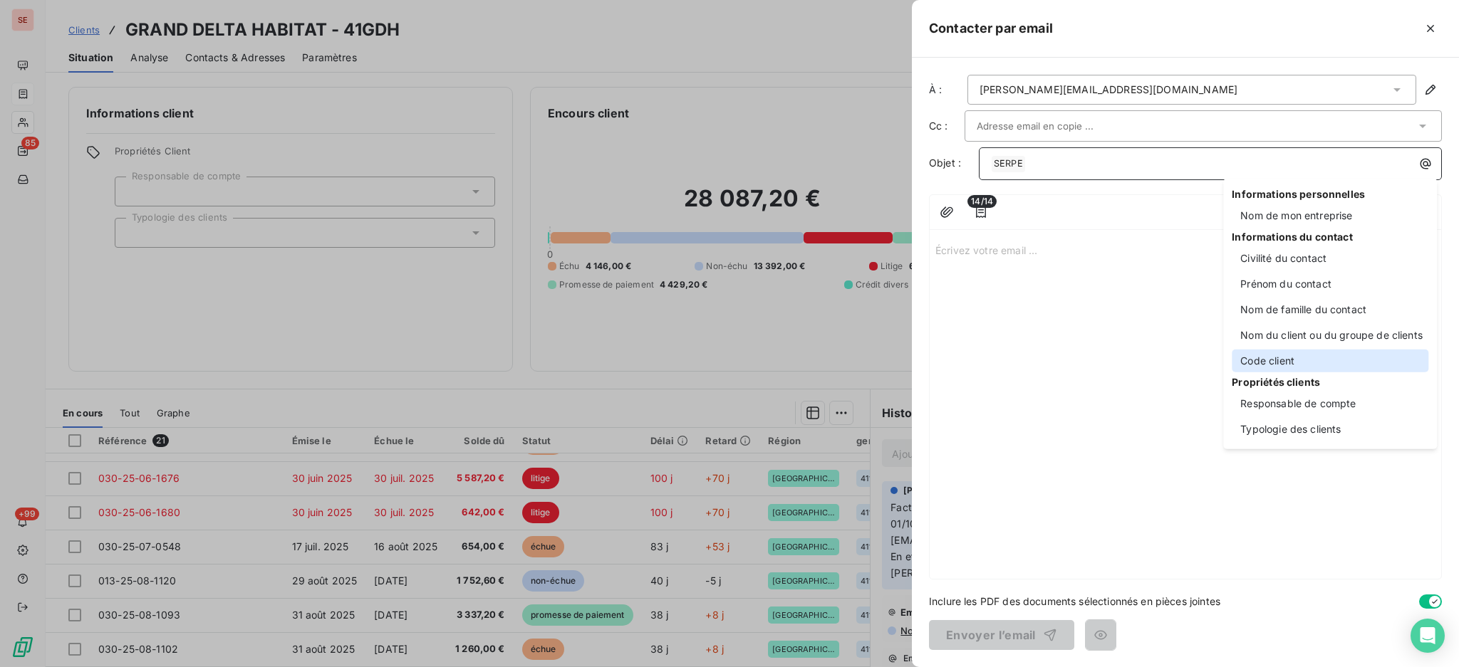
click at [1303, 365] on div "Code client" at bounding box center [1329, 361] width 197 height 23
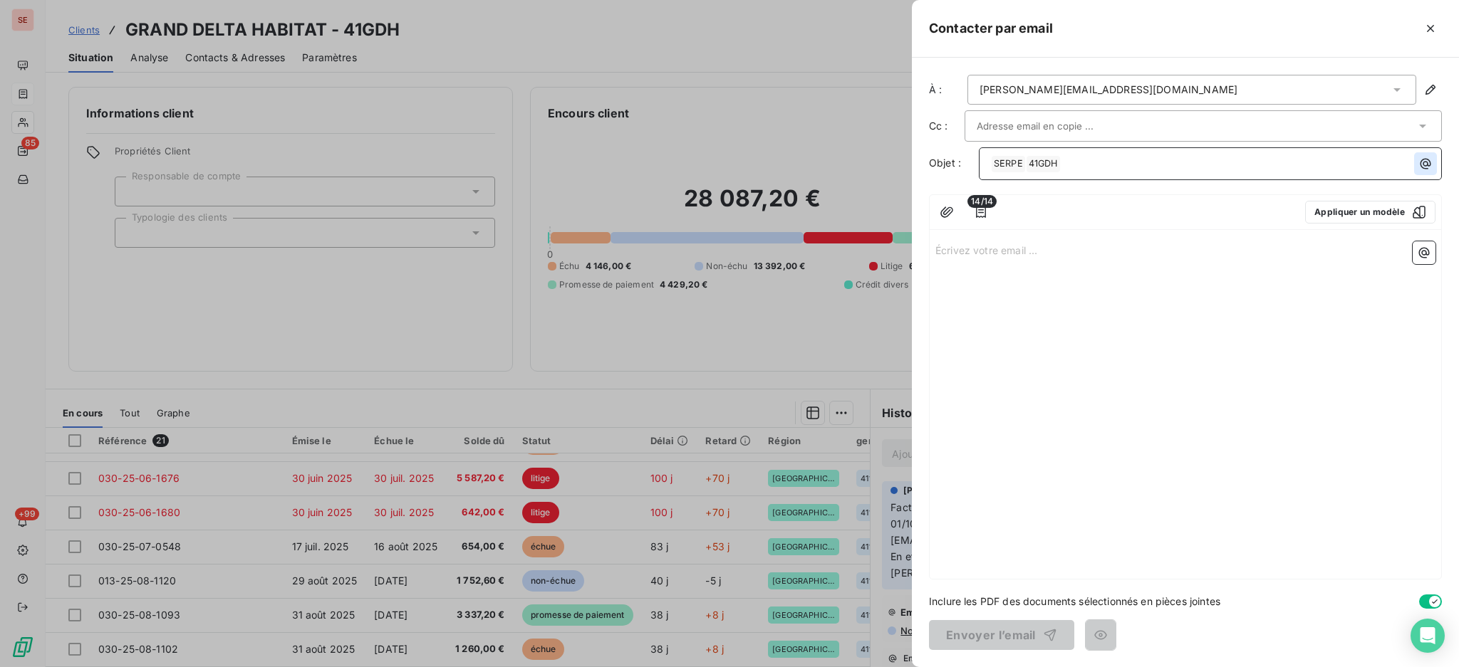
click at [1420, 161] on icon "button" at bounding box center [1425, 164] width 11 height 11
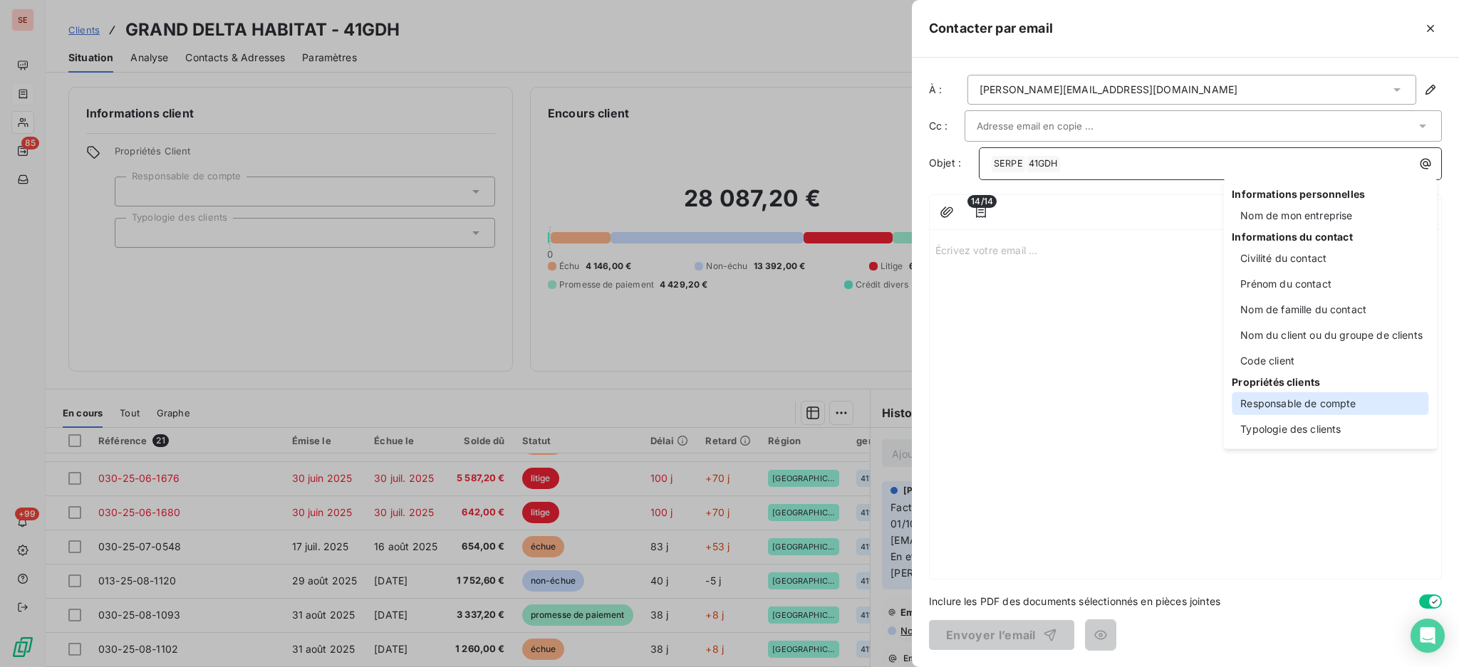
click at [1308, 407] on div "Responsable de compte" at bounding box center [1329, 403] width 197 height 23
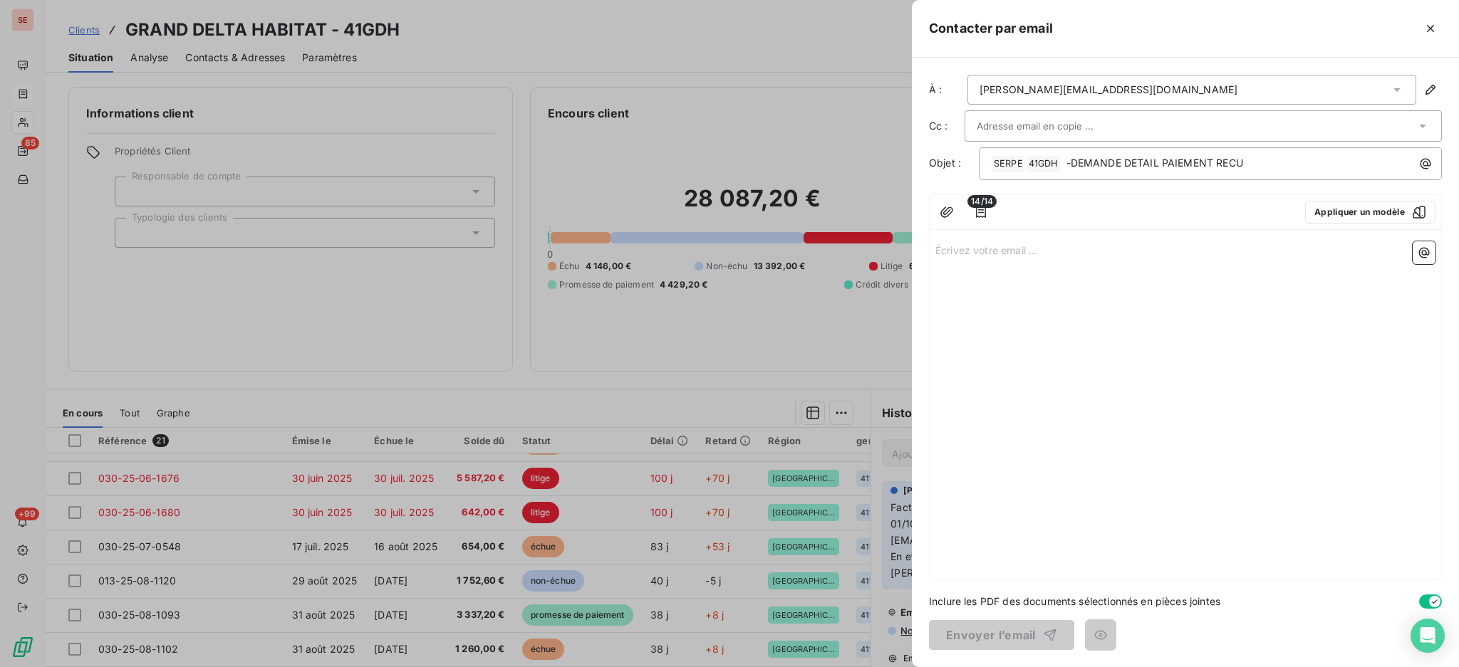
click at [1028, 254] on p "Écrivez votre email ... ﻿" at bounding box center [1185, 249] width 500 height 16
click at [1065, 268] on p "﻿" at bounding box center [1185, 266] width 500 height 16
click at [1043, 256] on p "Bonjour" at bounding box center [1185, 249] width 500 height 16
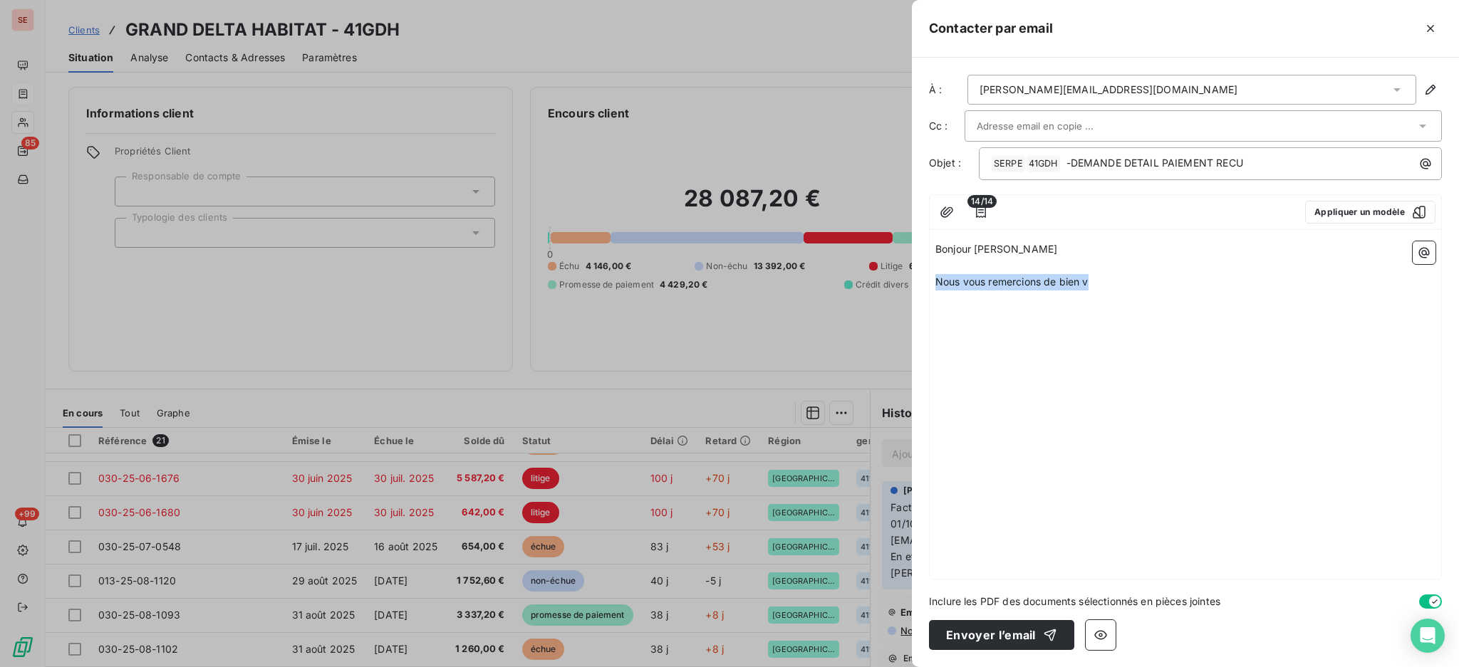
drag, startPoint x: 1112, startPoint y: 288, endPoint x: 932, endPoint y: 282, distance: 180.3
click at [932, 282] on div "Bonjour [PERSON_NAME] ﻿ Nous vous remercions de bien v" at bounding box center [1184, 407] width 511 height 343
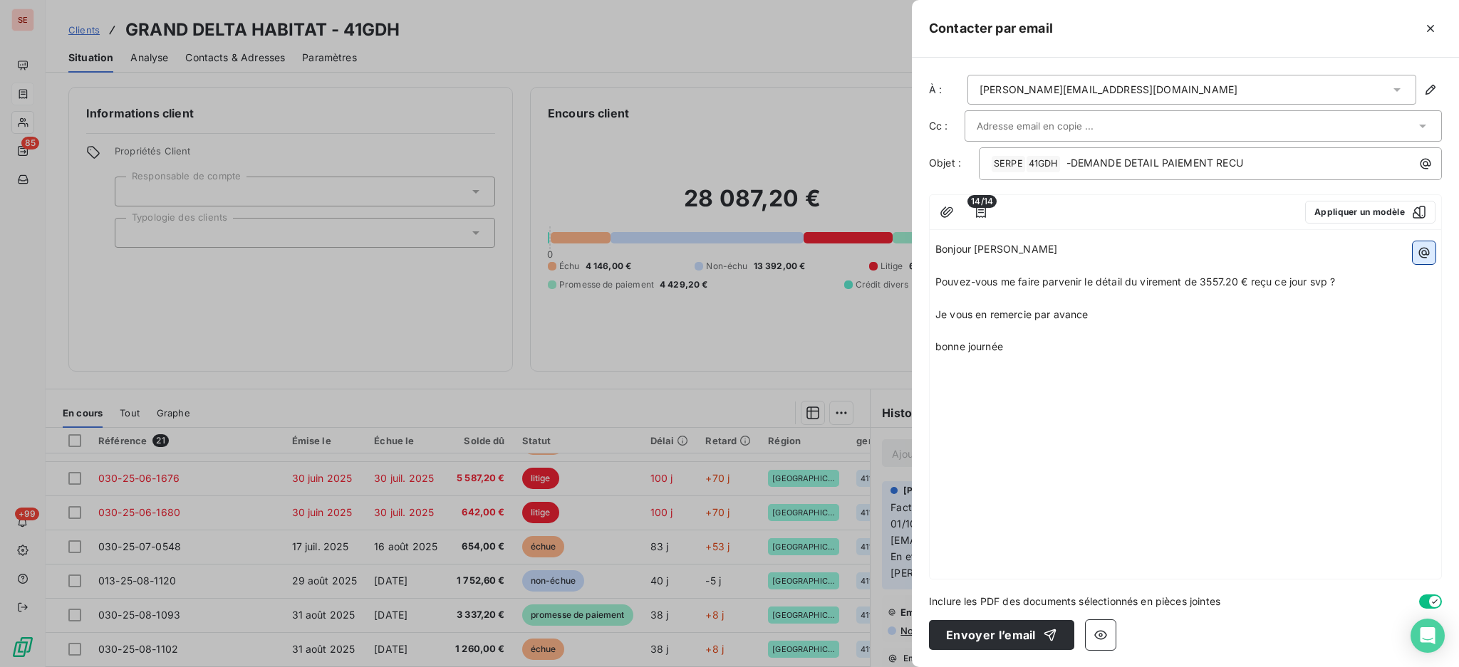
click at [1414, 256] on button "button" at bounding box center [1423, 252] width 23 height 23
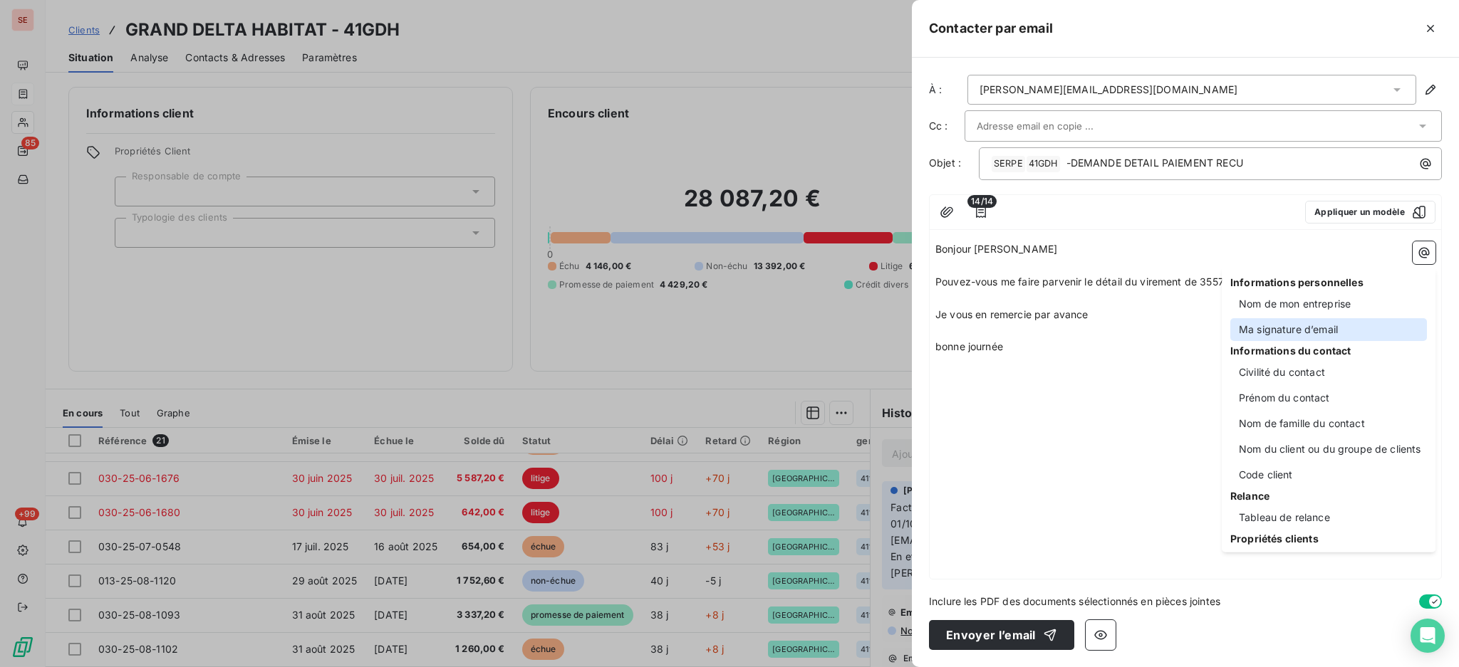
click at [1286, 327] on div "Ma signature d’email" at bounding box center [1328, 329] width 197 height 23
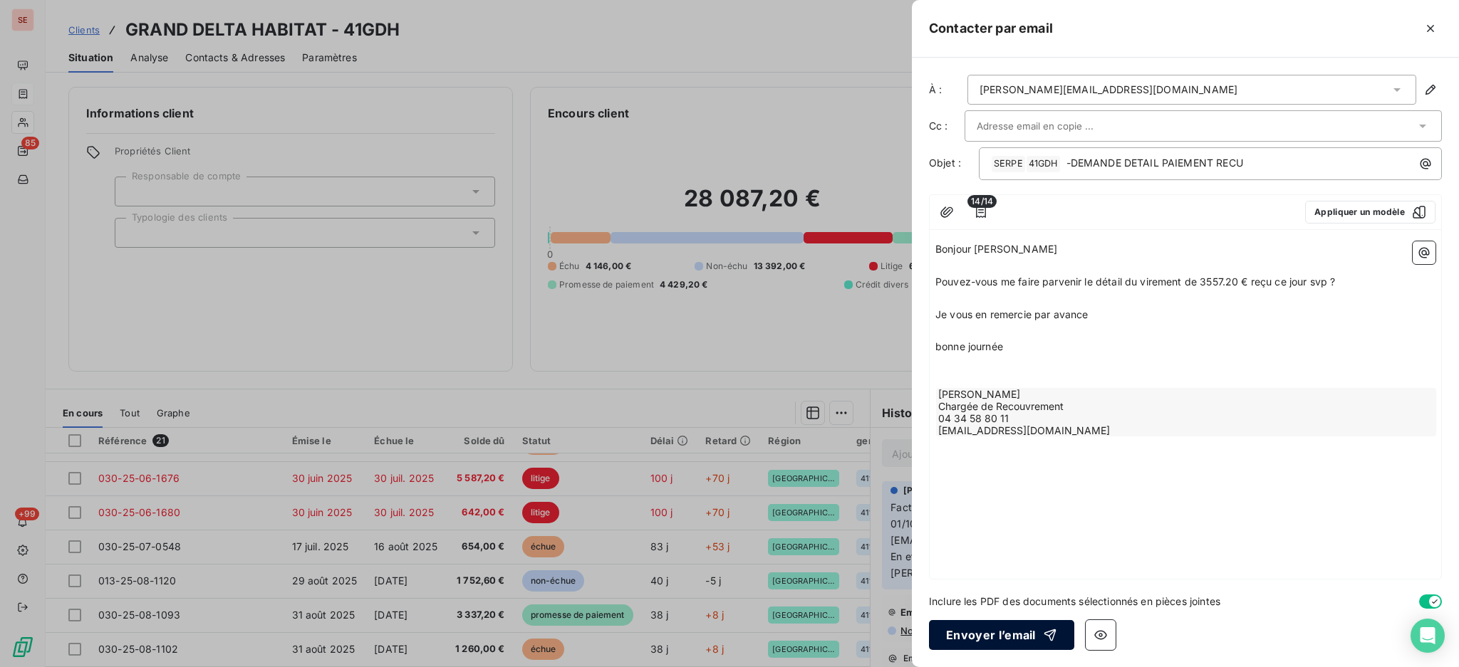
click at [1026, 639] on button "Envoyer l’email" at bounding box center [1001, 635] width 145 height 30
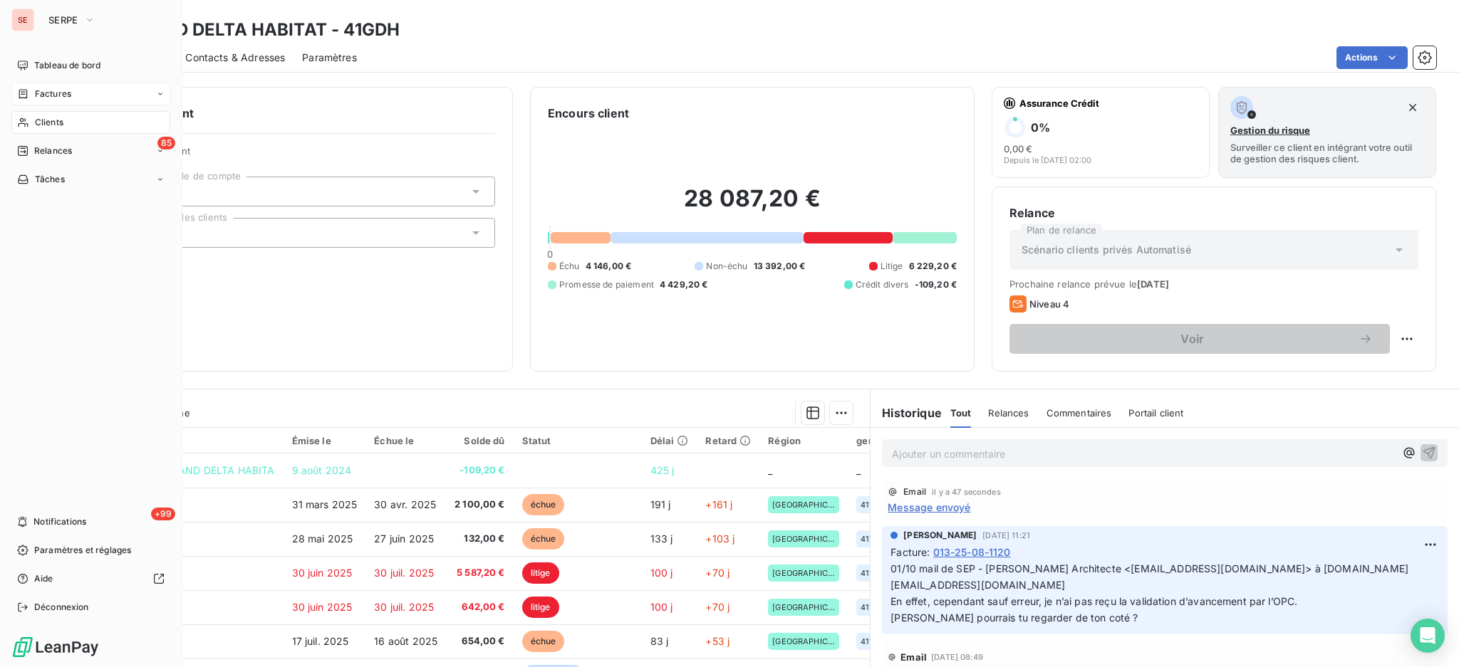
click at [52, 125] on span "Clients" at bounding box center [49, 122] width 28 height 13
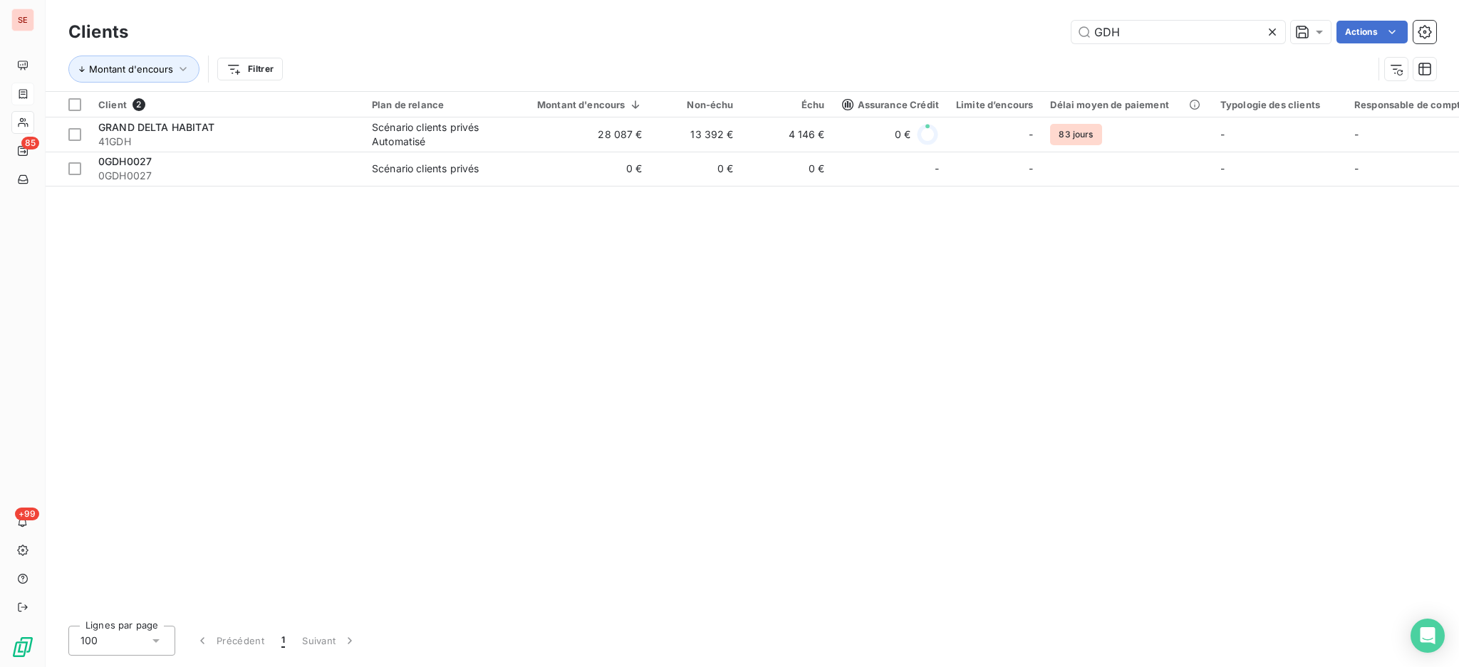
drag, startPoint x: 1128, startPoint y: 34, endPoint x: 894, endPoint y: -1, distance: 236.2
click at [894, 0] on div "Clients GDH Actions Montant d'encours Filtrer" at bounding box center [752, 45] width 1413 height 91
type input "F"
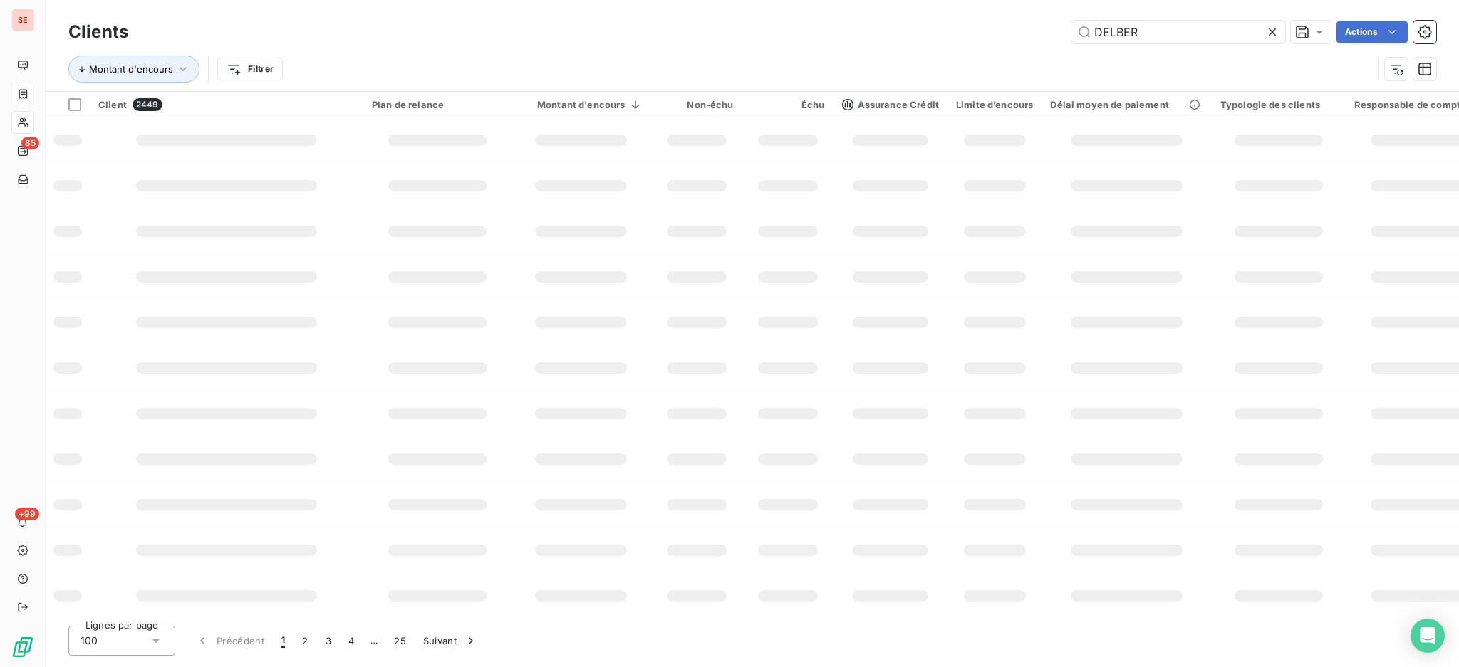
type input "DELBER"
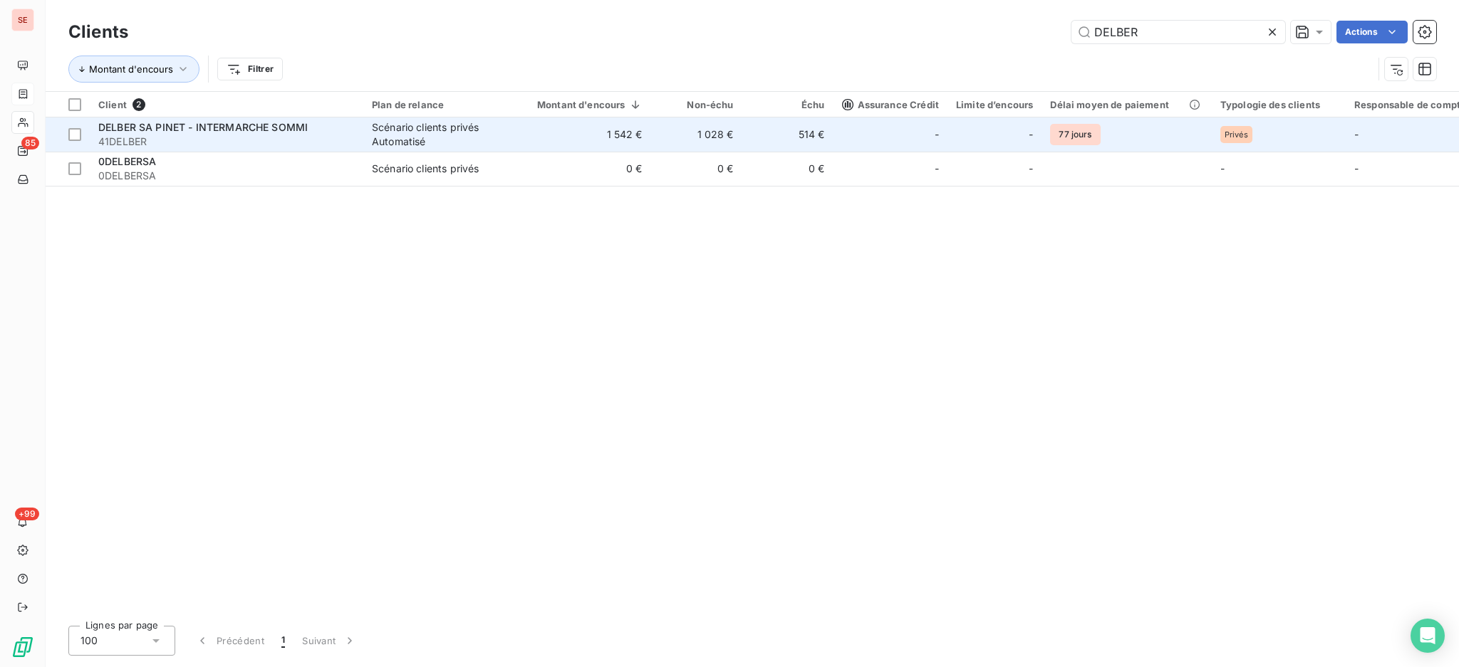
click at [195, 132] on div "DELBER SA PINET - INTERMARCHE SOMMI" at bounding box center [226, 127] width 256 height 14
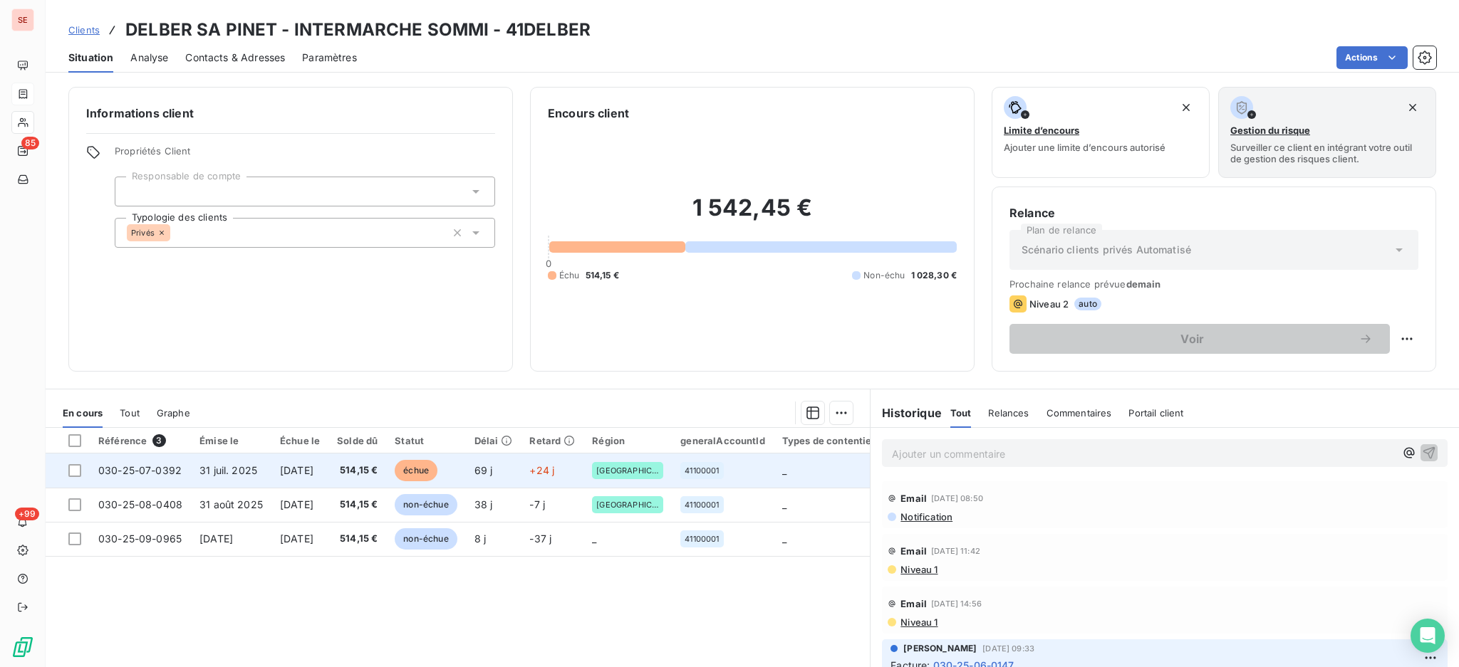
click at [313, 474] on span "[DATE]" at bounding box center [296, 470] width 33 height 12
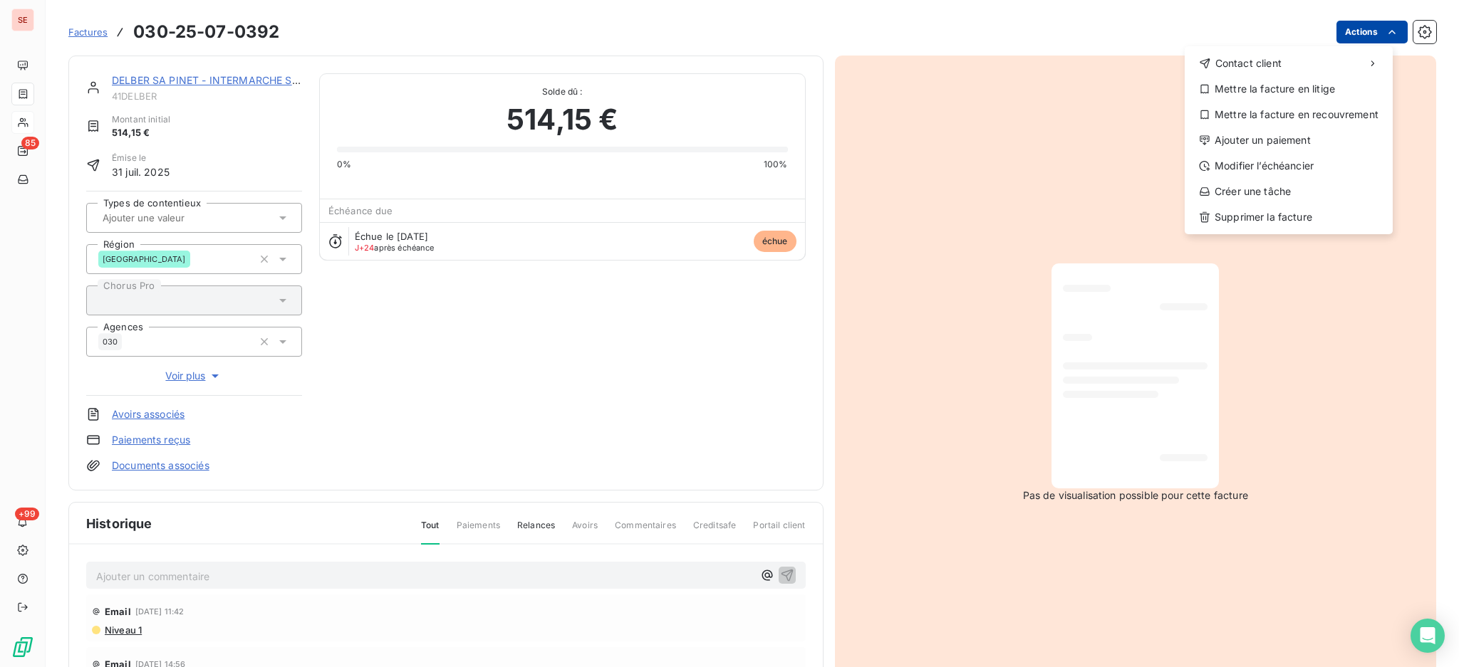
click at [1357, 26] on html "SE 85 +99 Factures [PHONE_NUMBER] Actions Contact client Mettre la facture en l…" at bounding box center [729, 333] width 1459 height 667
click at [1294, 141] on div "Ajouter un paiement" at bounding box center [1288, 140] width 197 height 23
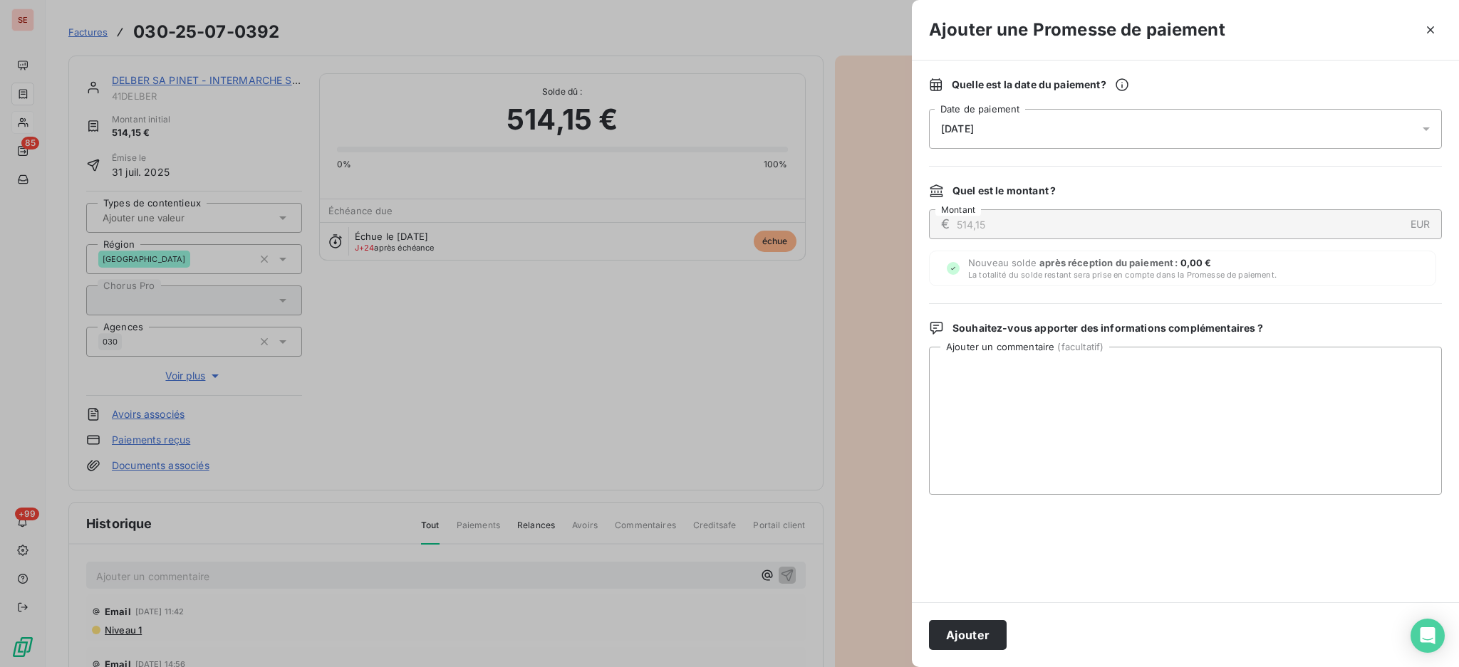
click at [1421, 125] on icon at bounding box center [1426, 129] width 14 height 14
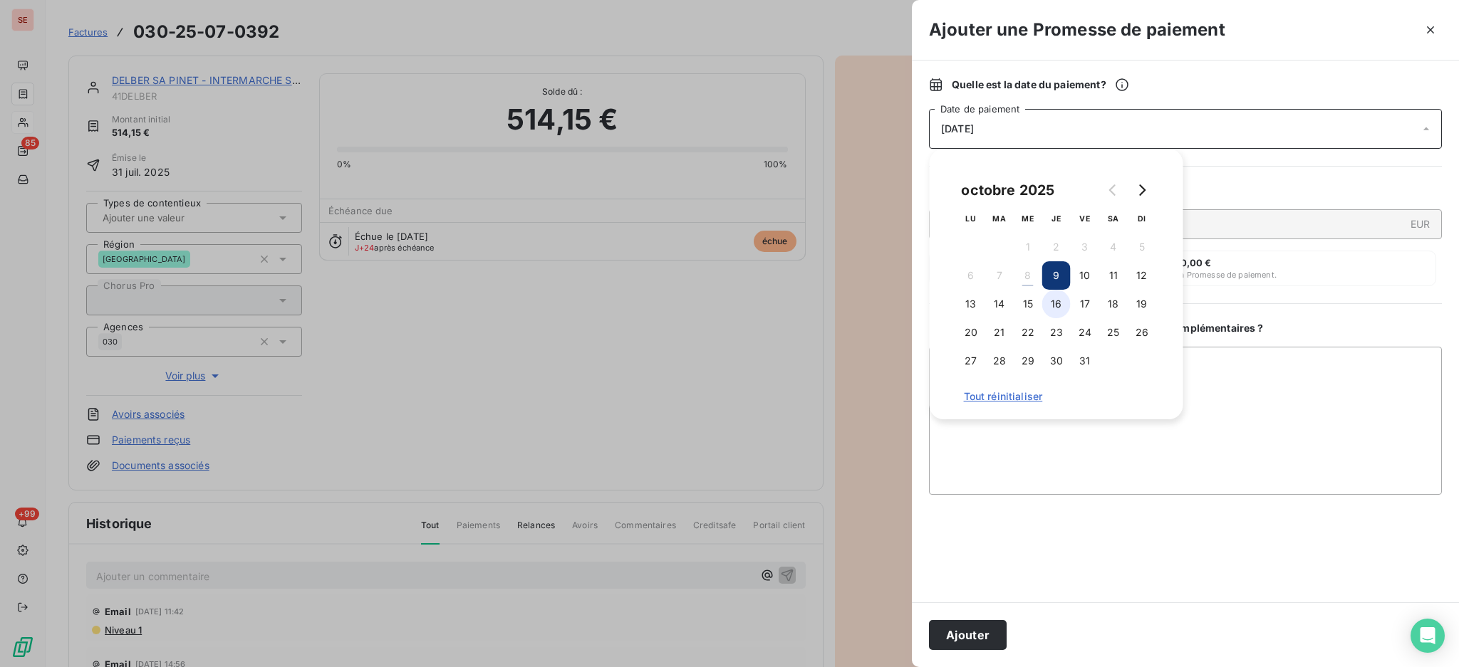
click at [1048, 305] on button "16" at bounding box center [1056, 304] width 28 height 28
click at [1310, 375] on textarea "Ajouter un commentaire ( facultatif )" at bounding box center [1185, 421] width 513 height 148
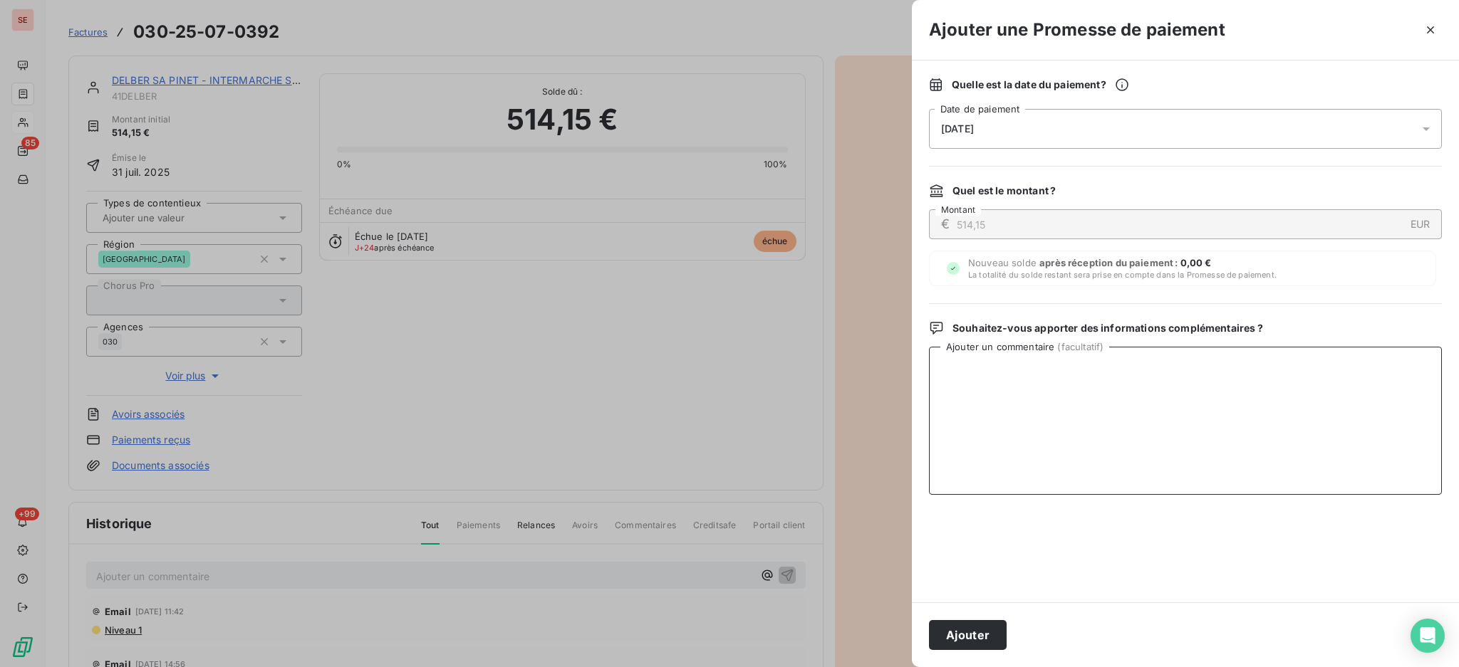
paste textarea "TDB - Virt reçu le 08/10"
click at [1035, 369] on textarea "TDB - Virt reçu le 08/10" at bounding box center [1185, 421] width 513 height 148
drag, startPoint x: 1054, startPoint y: 365, endPoint x: 873, endPoint y: 350, distance: 181.6
click at [873, 667] on div "Ajouter une Promesse de paiement Quelle est la date du paiement ? [DATE] Date d…" at bounding box center [729, 667] width 1459 height 0
type textarea "TDB - Virt reçu le 07/10"
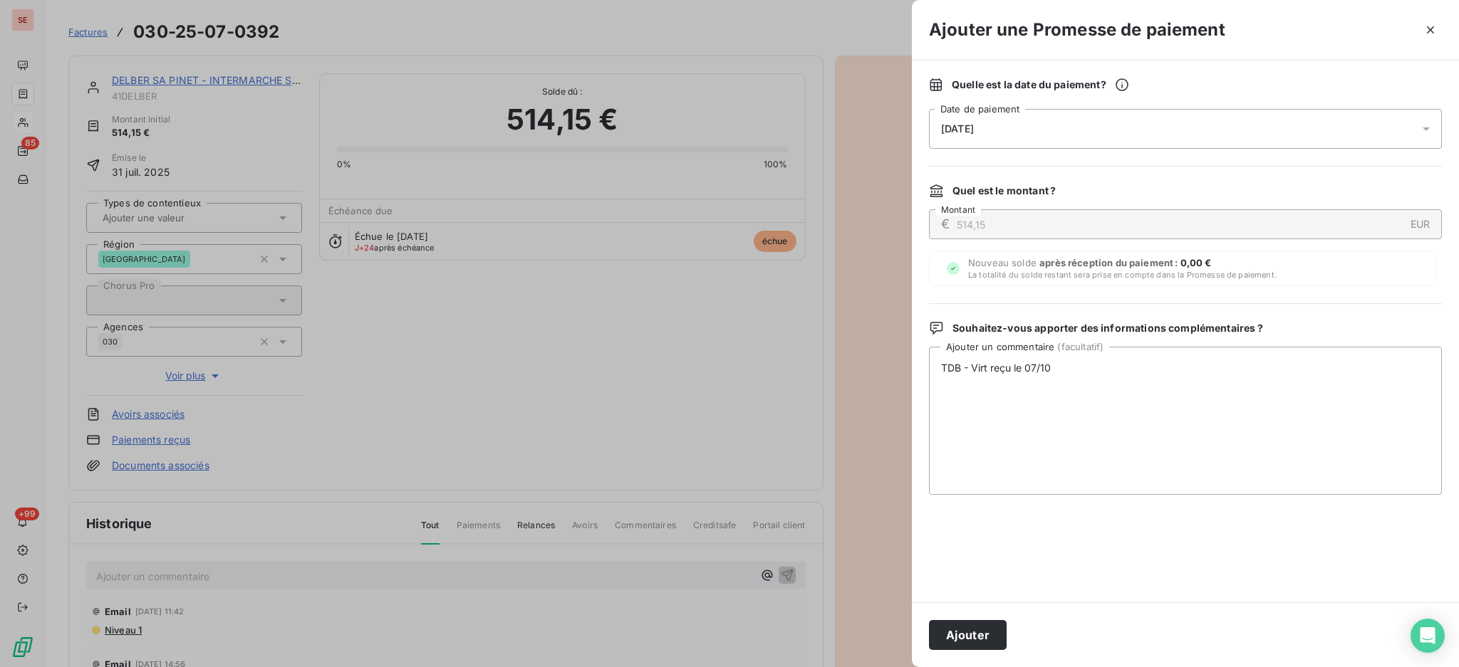
drag, startPoint x: 991, startPoint y: 632, endPoint x: 957, endPoint y: 558, distance: 81.6
click at [991, 632] on button "Ajouter" at bounding box center [968, 635] width 78 height 30
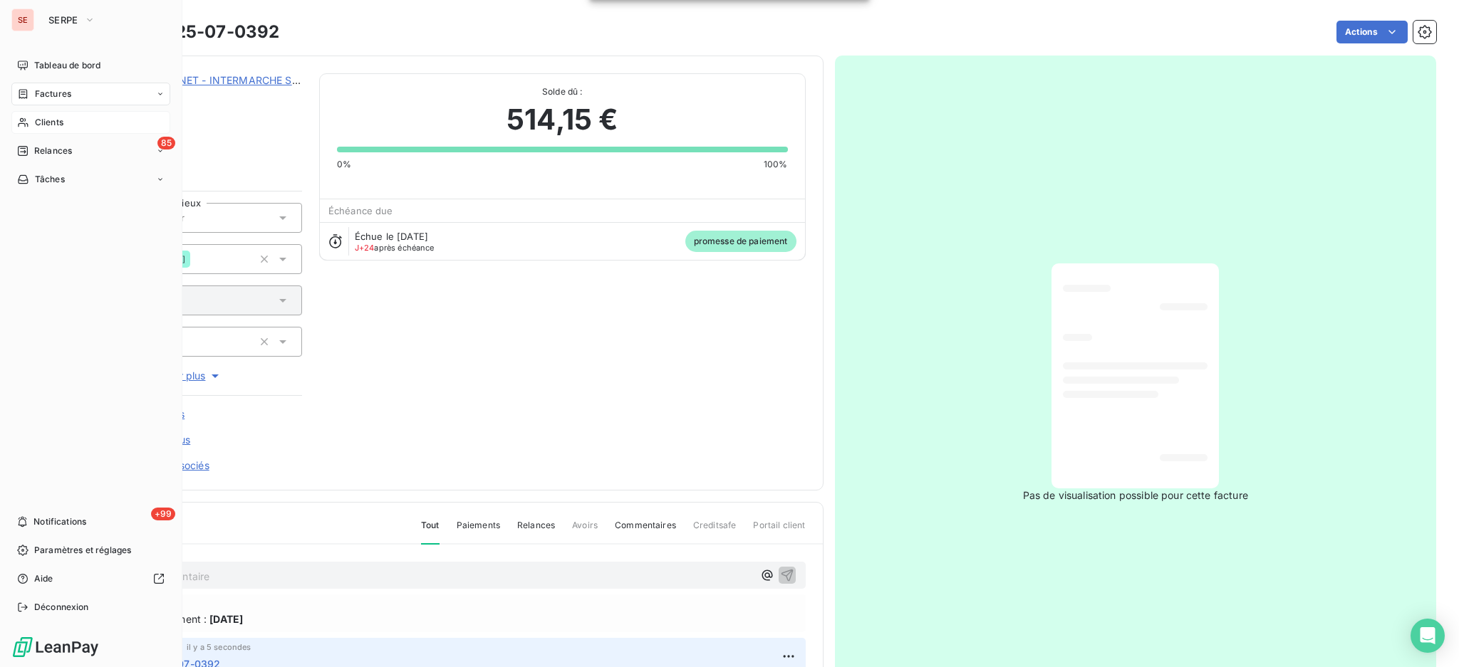
click at [41, 122] on span "Clients" at bounding box center [49, 122] width 28 height 13
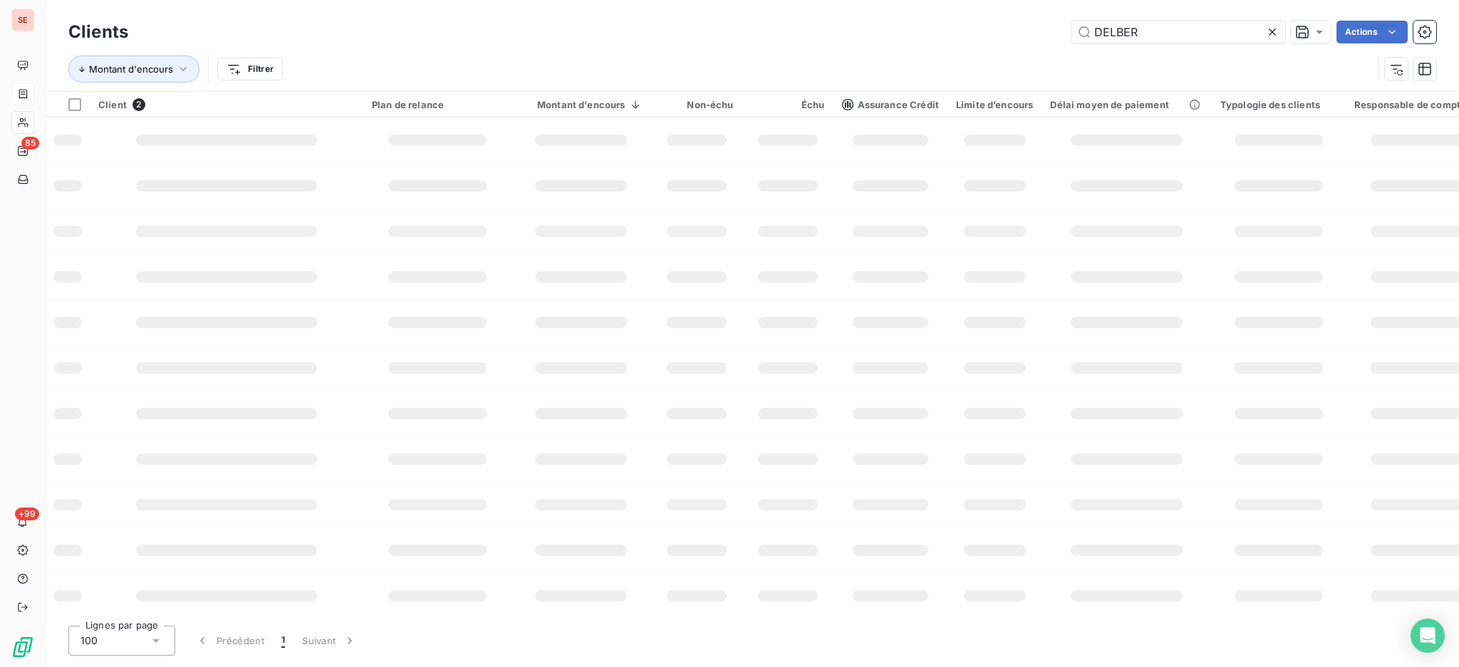
drag, startPoint x: 1179, startPoint y: 26, endPoint x: 904, endPoint y: 38, distance: 275.1
click at [929, 38] on div "DELBER Actions" at bounding box center [790, 32] width 1290 height 23
type input "FFB"
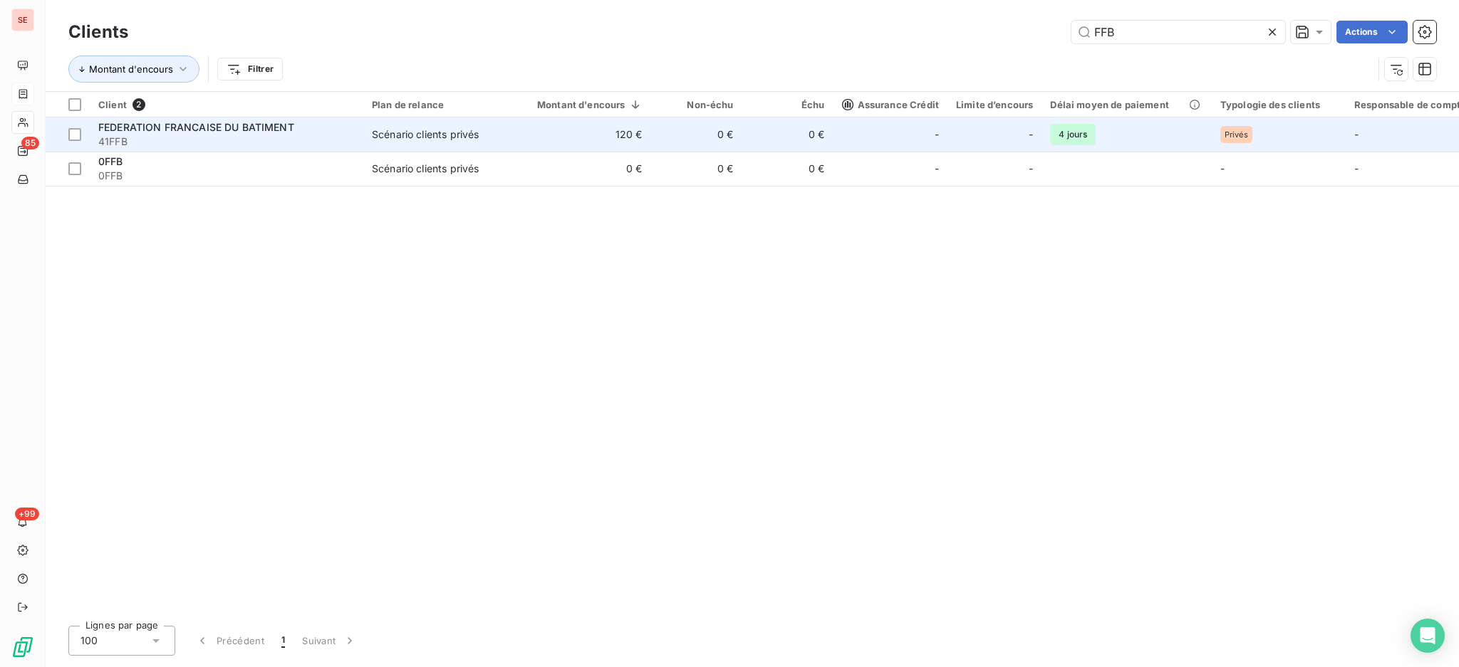
click at [360, 138] on td "FEDERATION FRANCAISE DU BATIMENT 41FFB" at bounding box center [226, 135] width 273 height 34
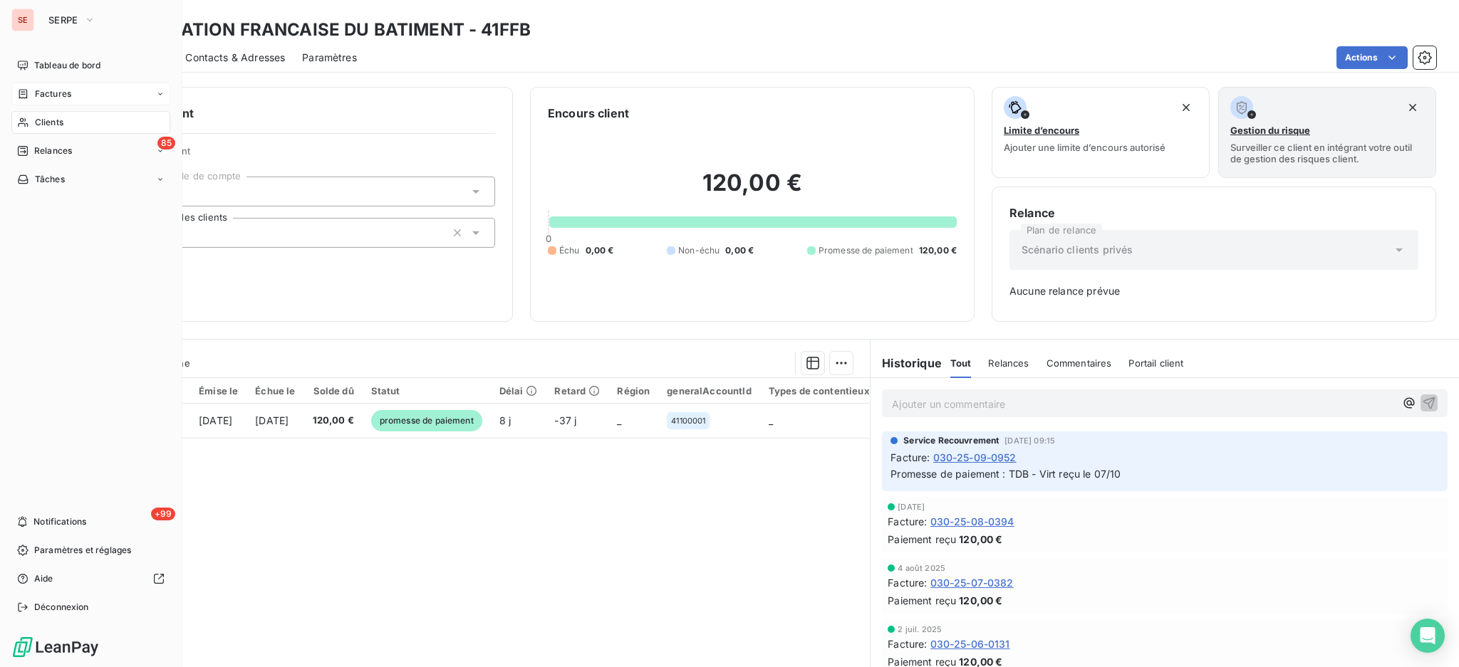
click at [63, 120] on span "Clients" at bounding box center [49, 122] width 28 height 13
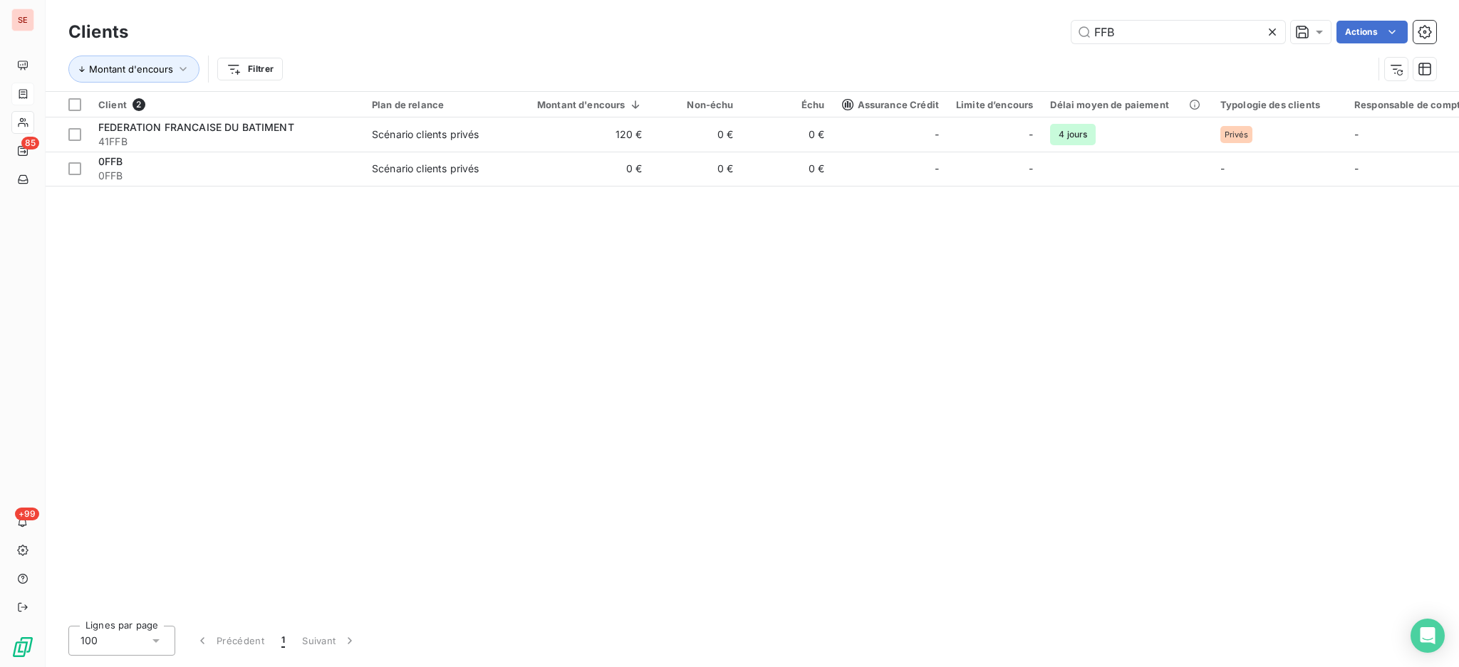
drag, startPoint x: 1159, startPoint y: 36, endPoint x: 919, endPoint y: 26, distance: 240.2
click at [1003, 18] on div "Clients FFB Actions" at bounding box center [751, 32] width 1367 height 30
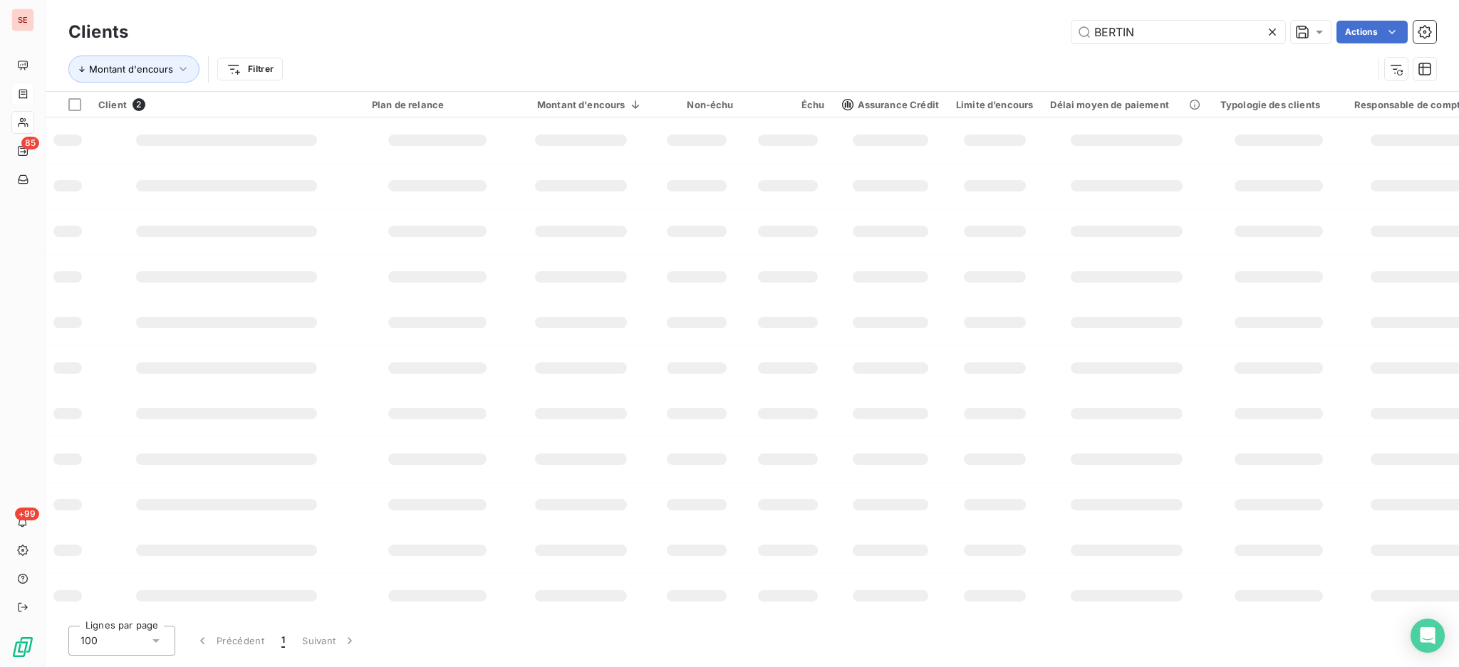
type input "BERTIN"
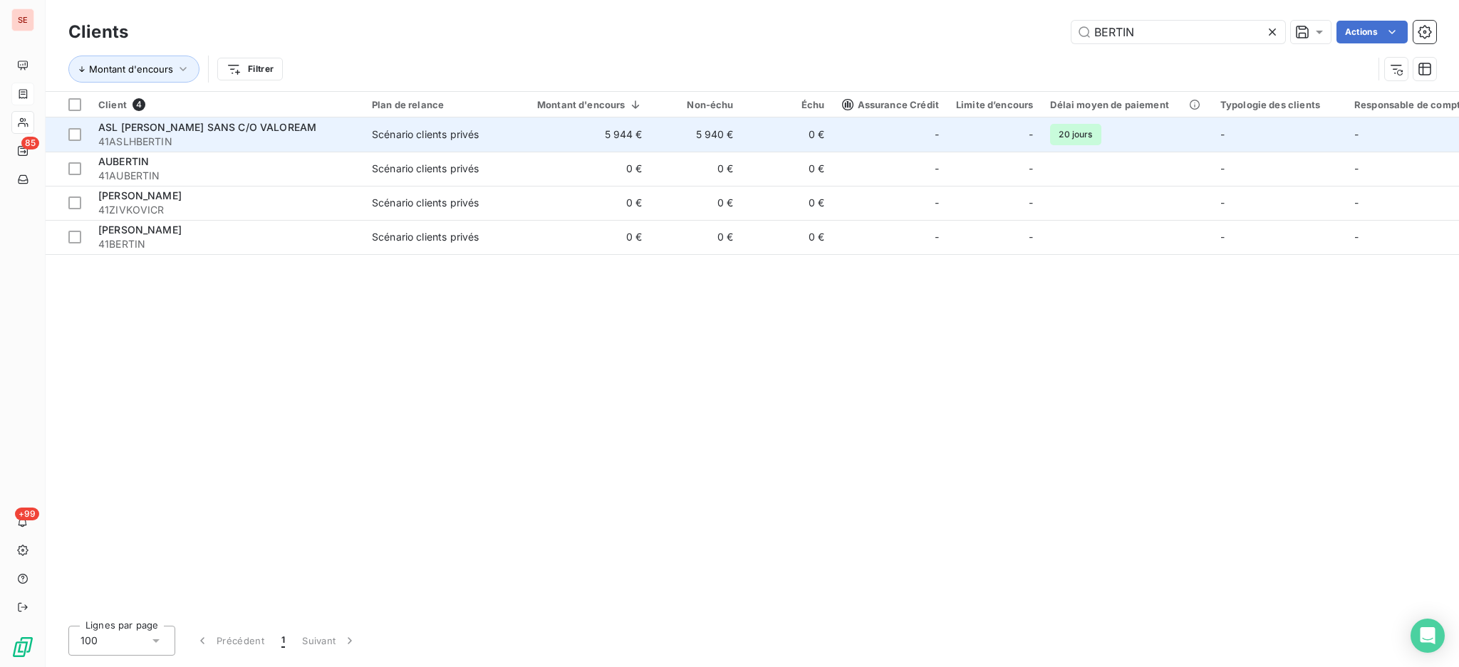
click at [496, 137] on span "Scénario clients privés" at bounding box center [437, 134] width 131 height 14
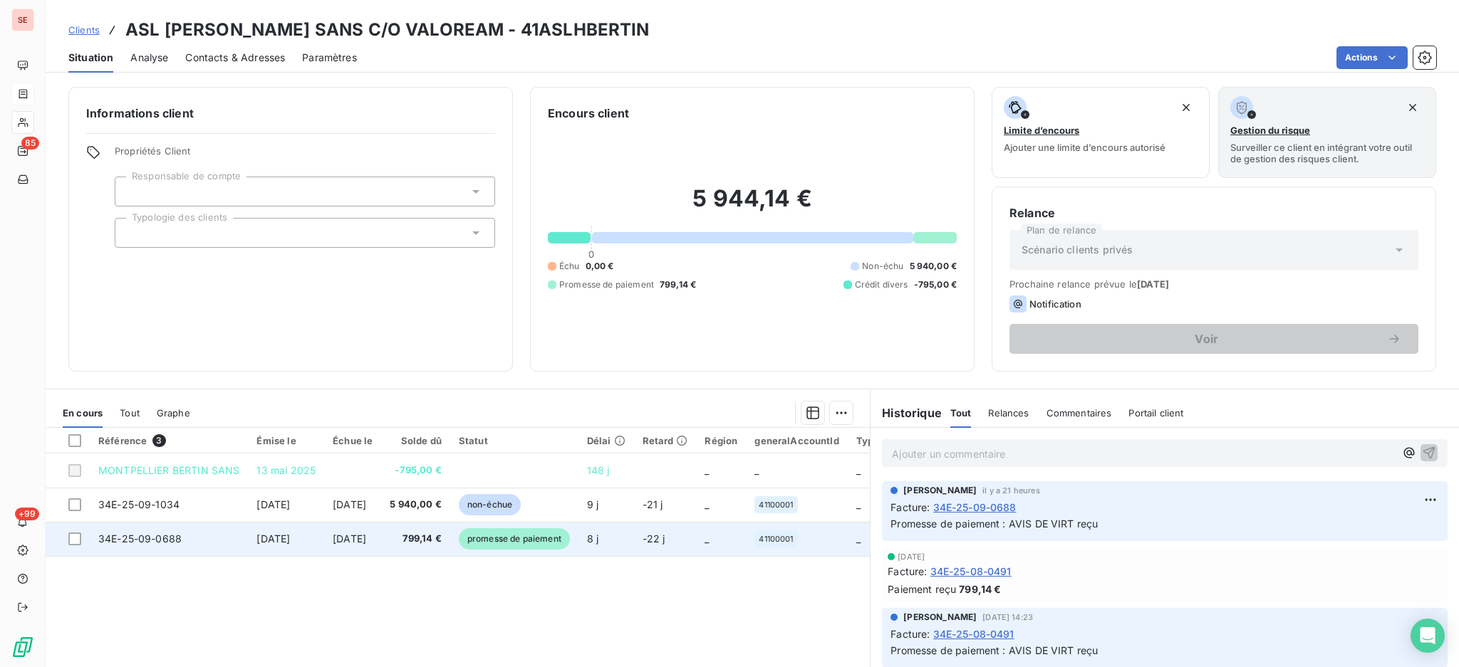
click at [442, 543] on span "799,14 €" at bounding box center [416, 539] width 52 height 14
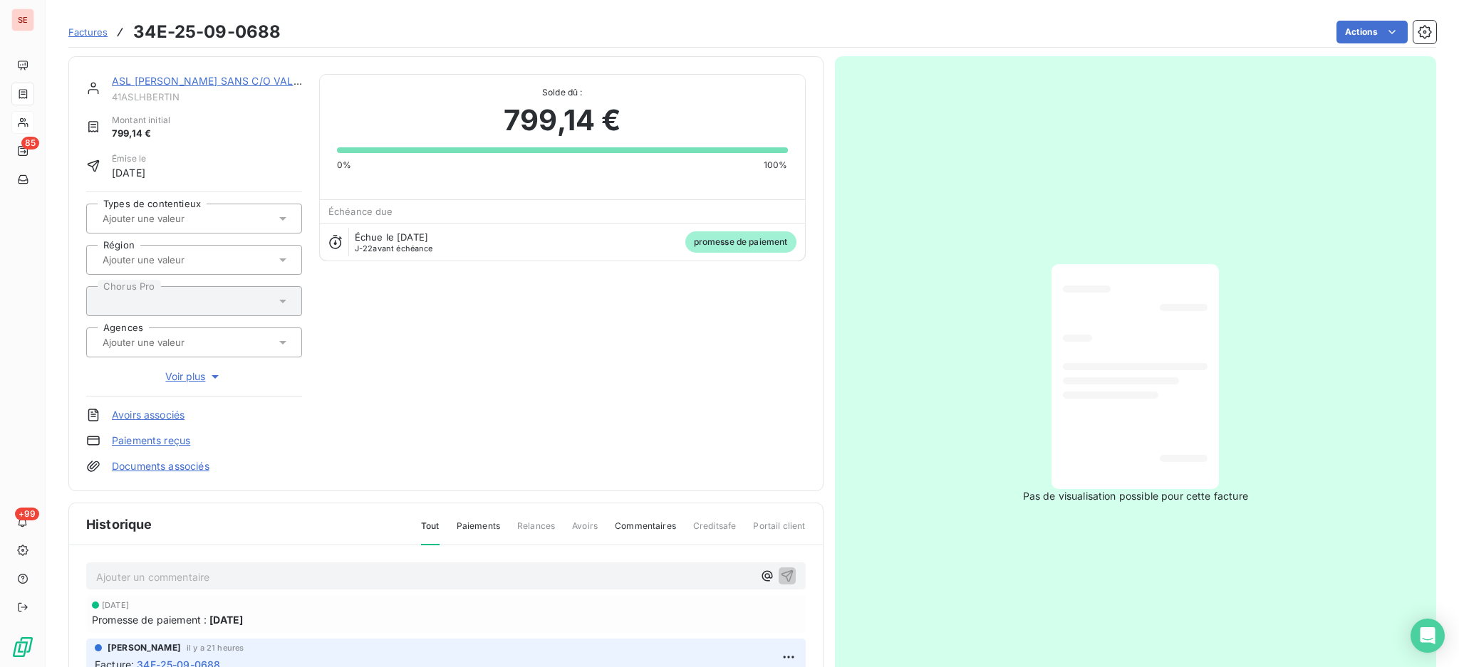
scroll to position [189, 0]
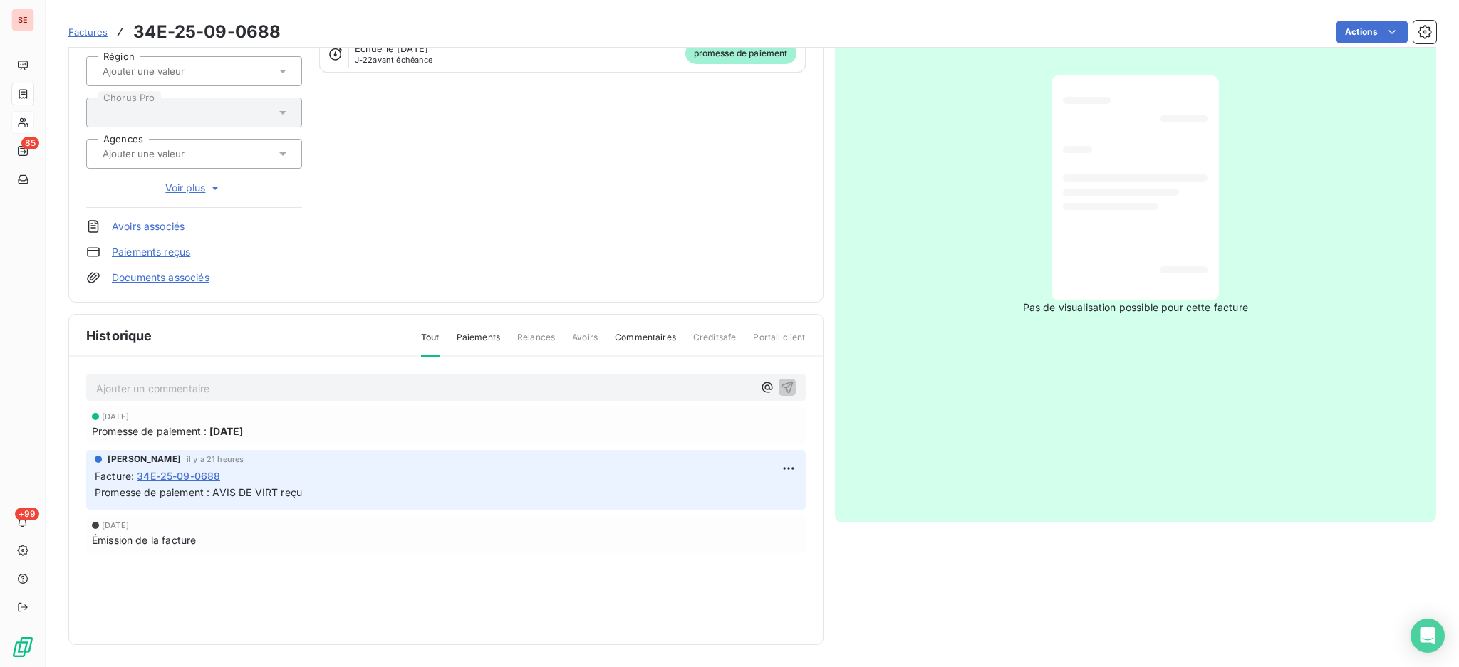
click at [314, 391] on p "Ajouter un commentaire ﻿" at bounding box center [424, 389] width 657 height 18
click at [780, 386] on icon "button" at bounding box center [787, 387] width 14 height 14
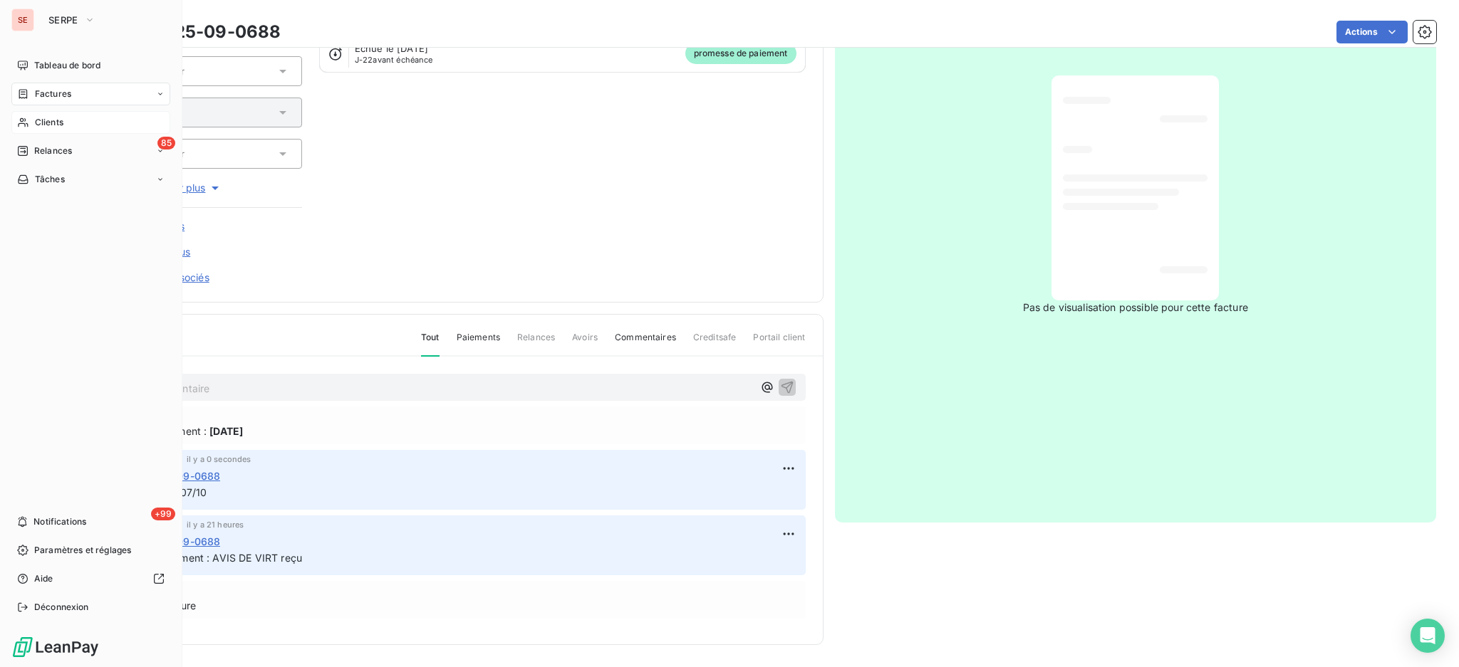
click at [48, 96] on span "Factures" at bounding box center [53, 94] width 36 height 13
click at [46, 88] on span "Factures" at bounding box center [53, 94] width 36 height 13
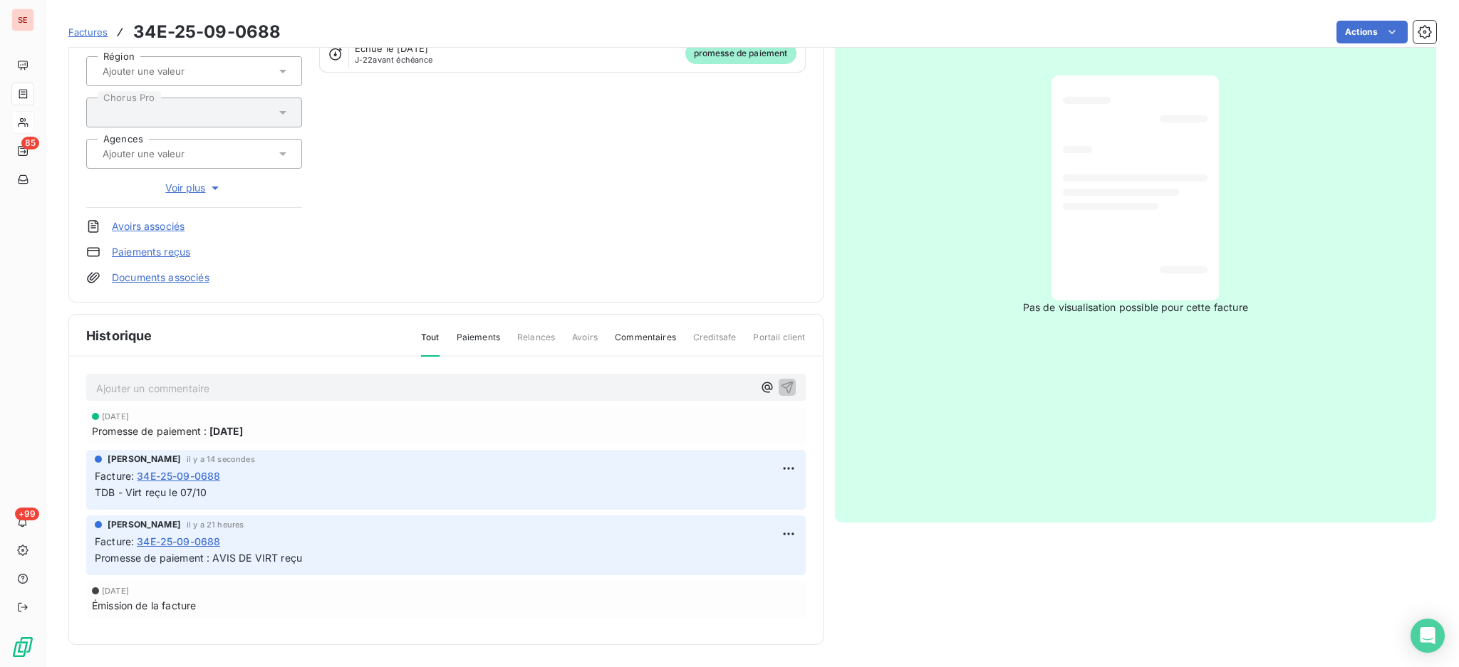
scroll to position [0, 0]
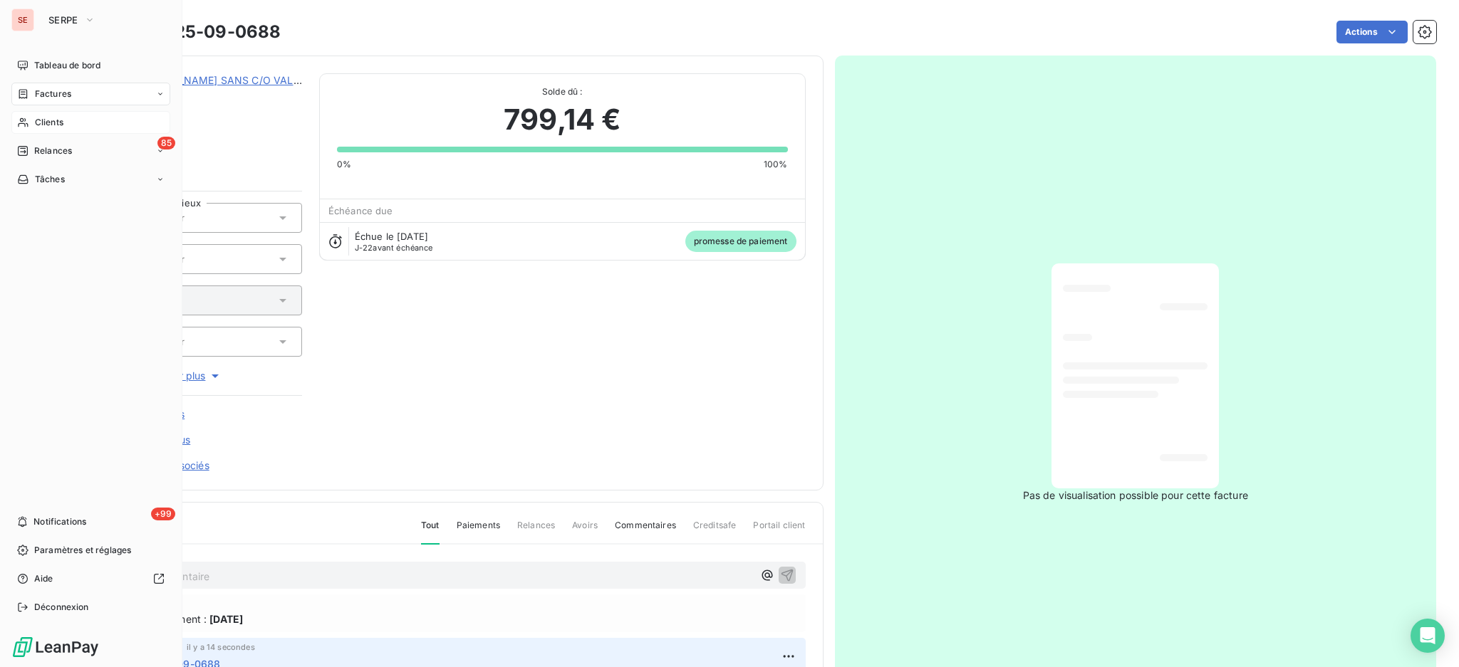
click at [63, 97] on span "Factures" at bounding box center [53, 94] width 36 height 13
click at [56, 121] on span "Factures" at bounding box center [52, 122] width 36 height 13
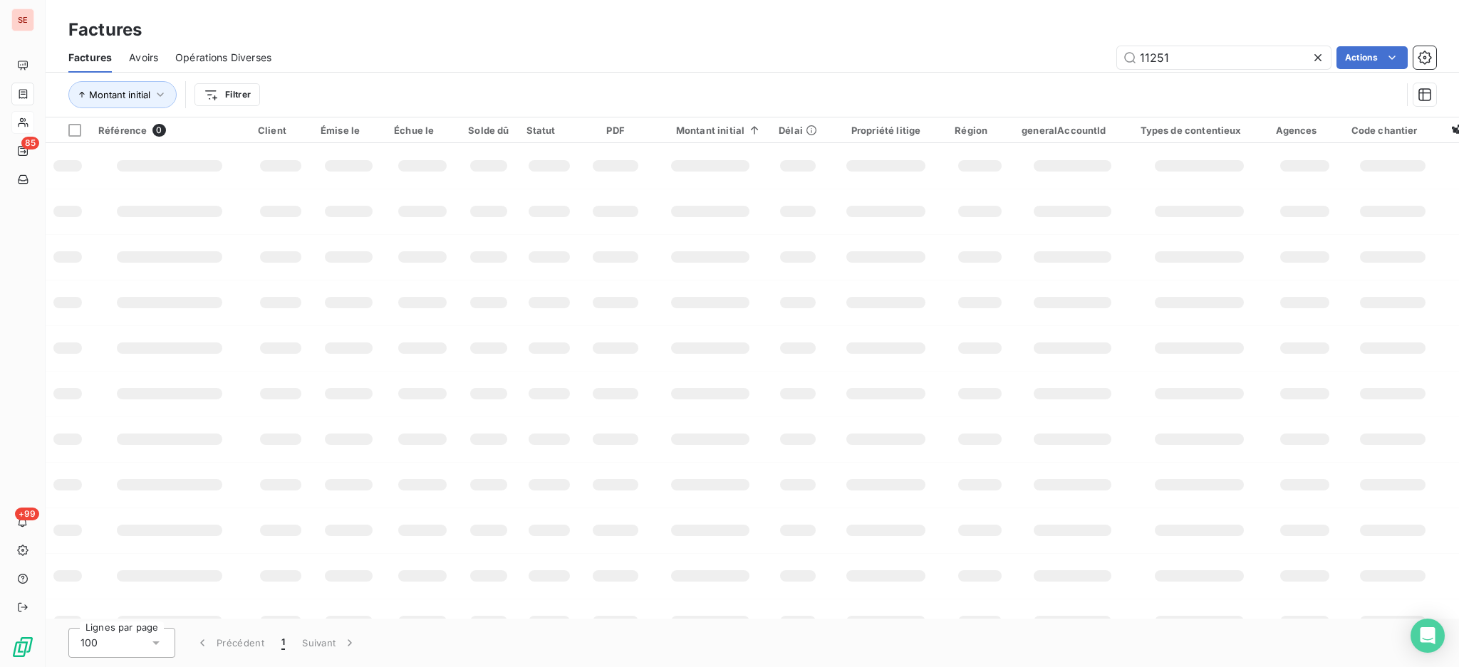
drag, startPoint x: 1185, startPoint y: 56, endPoint x: 886, endPoint y: 61, distance: 299.2
click at [958, 56] on div "11251 Actions" at bounding box center [861, 57] width 1147 height 23
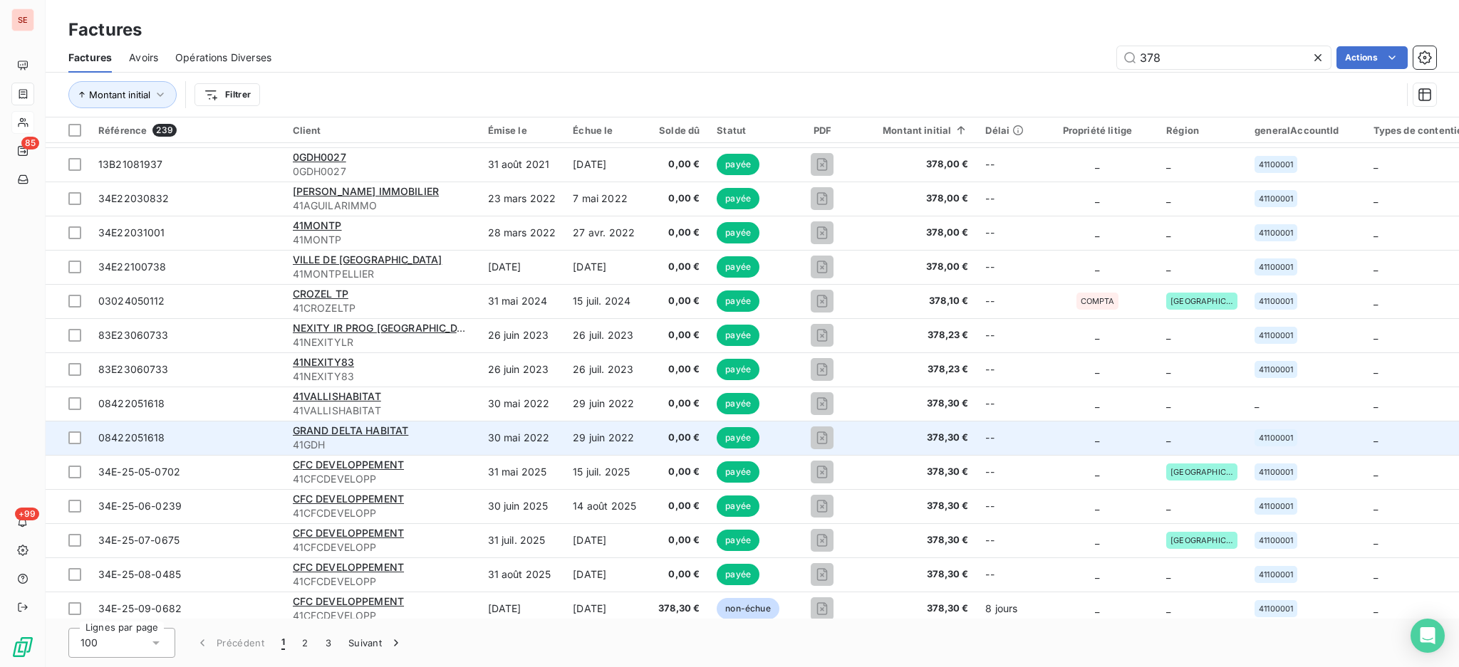
scroll to position [2374, 0]
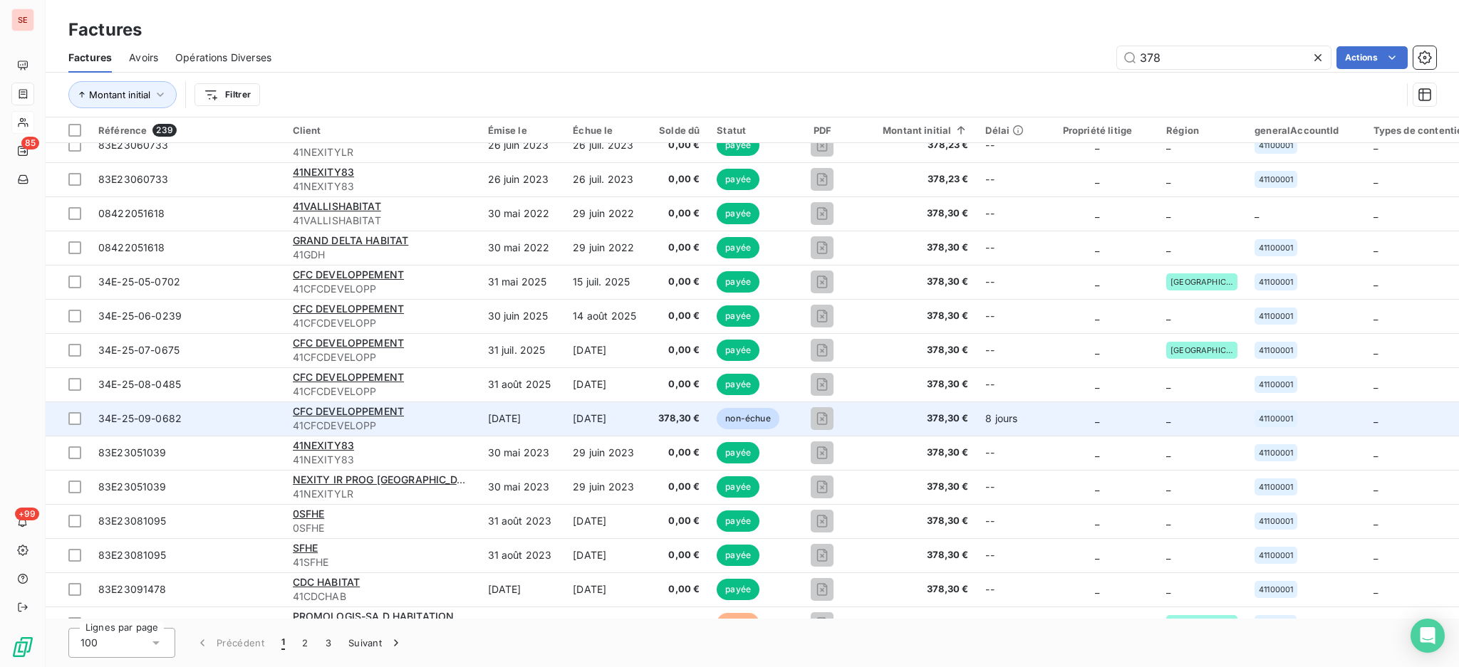
type input "378"
click at [490, 426] on td "[DATE]" at bounding box center [521, 419] width 85 height 34
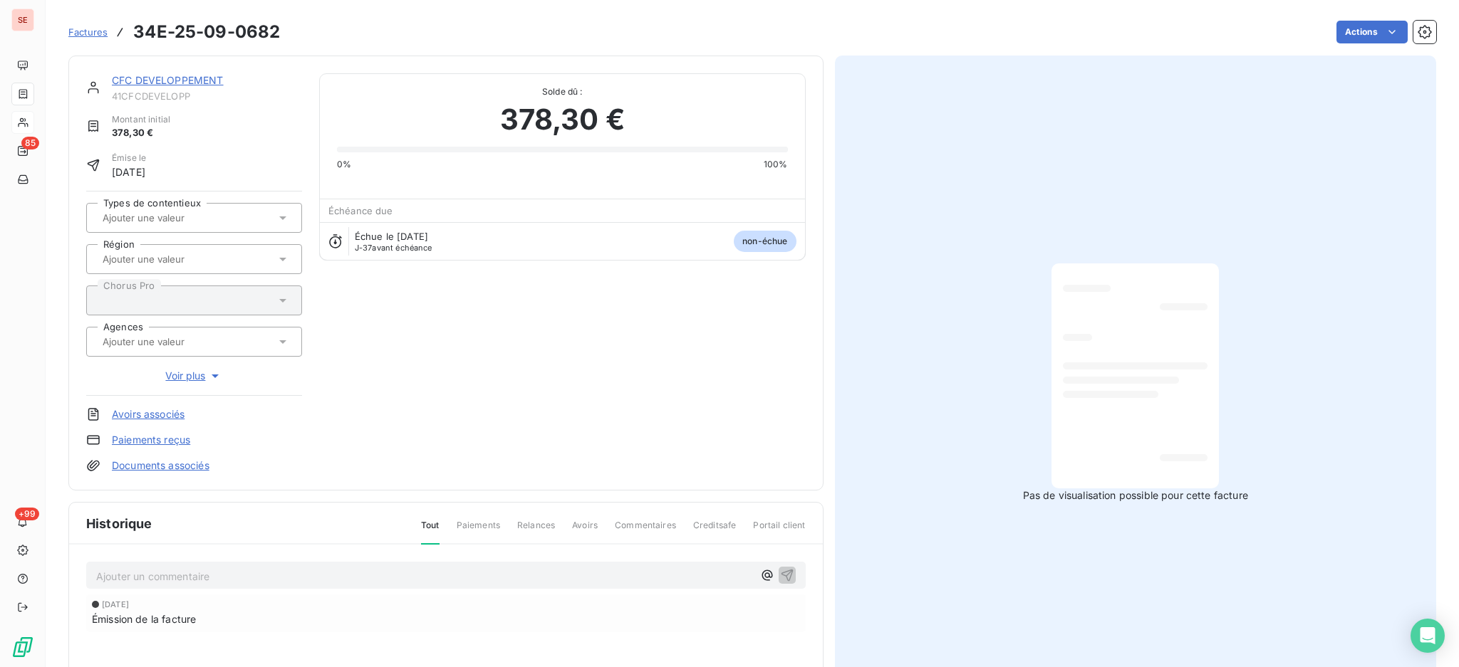
click at [171, 80] on link "CFC DEVELOPPEMENT" at bounding box center [168, 80] width 112 height 12
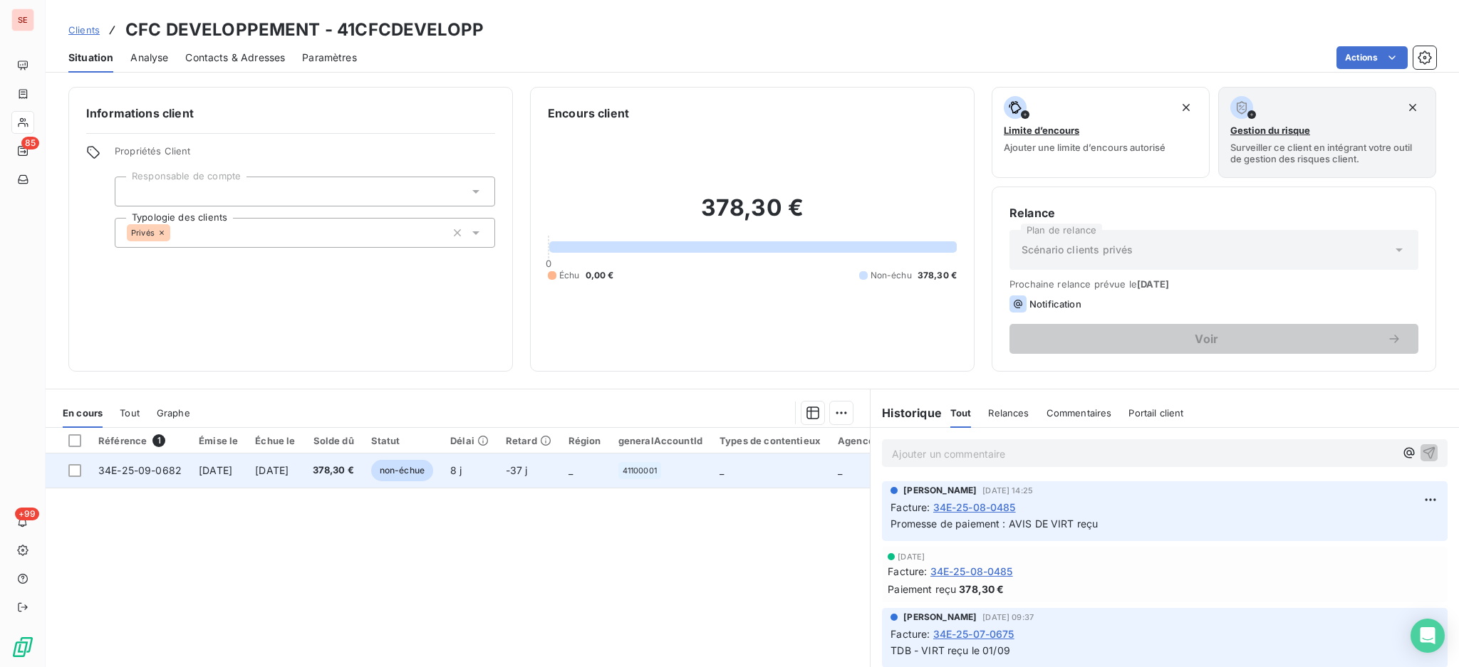
click at [232, 464] on span "[DATE]" at bounding box center [215, 470] width 33 height 12
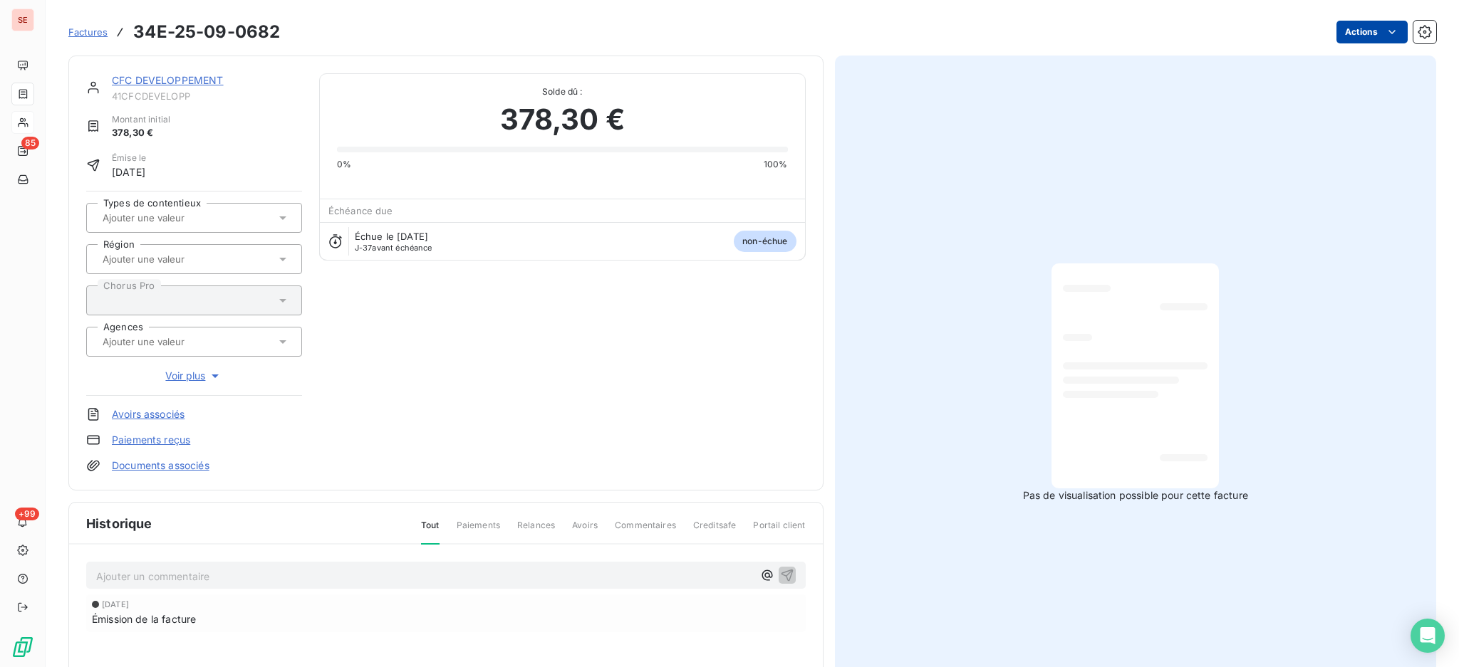
click at [1338, 30] on html "SE 85 +99 Factures 34E-25-09-0682 Actions CFC DEVELOPPEMENT 41CFCDEVELOPP Monta…" at bounding box center [729, 333] width 1459 height 667
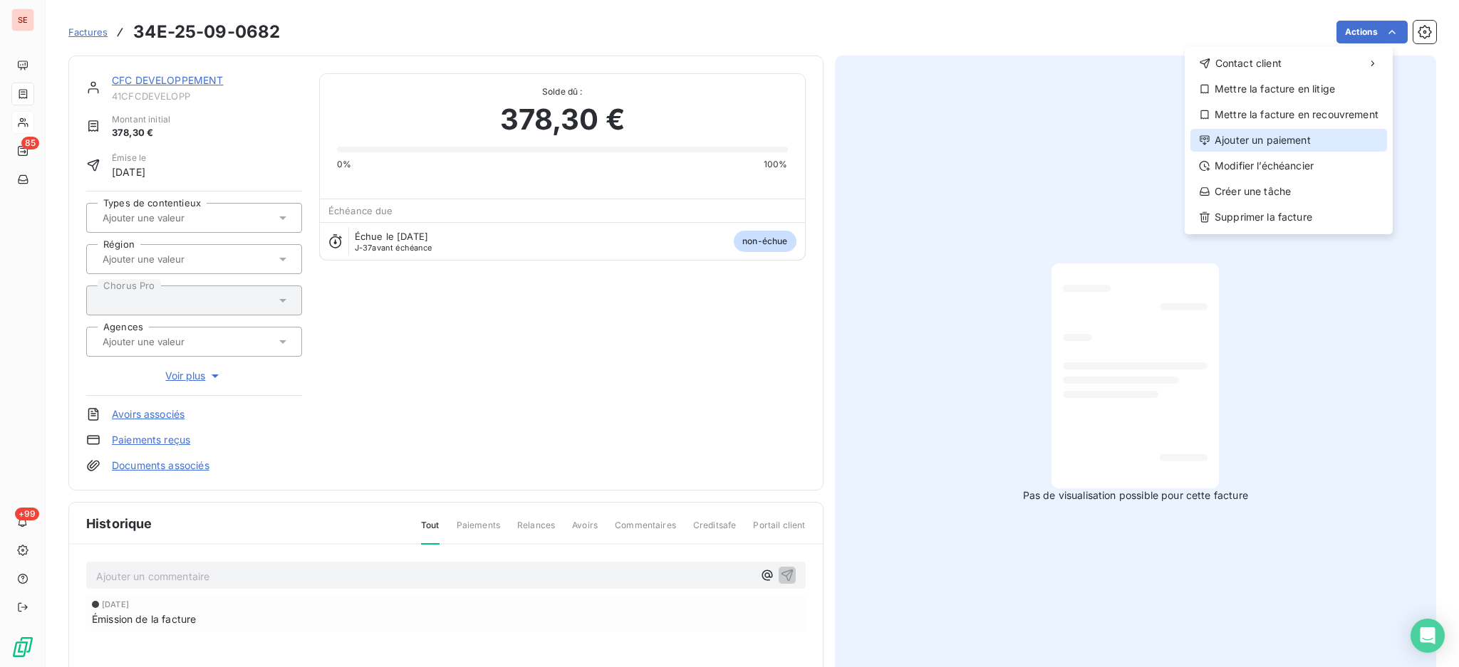
click at [1318, 147] on div "Ajouter un paiement" at bounding box center [1288, 140] width 197 height 23
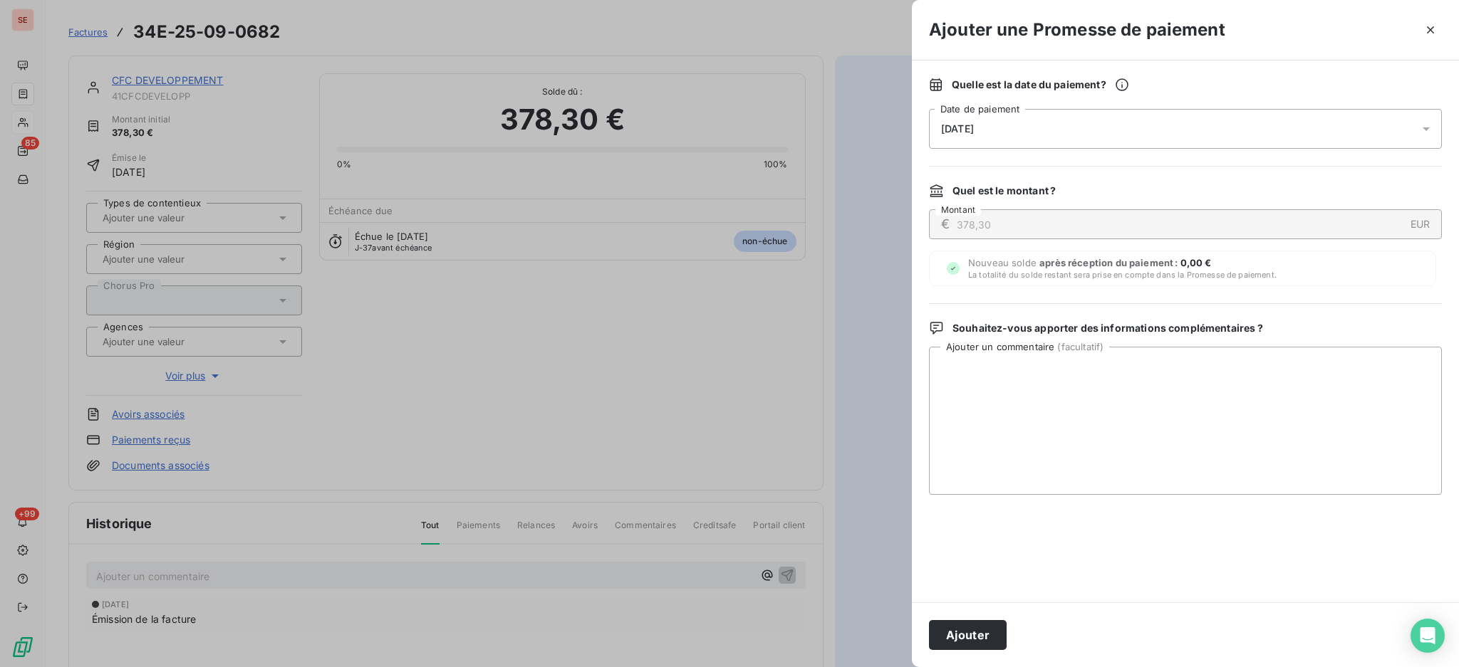
click at [1425, 132] on icon at bounding box center [1426, 129] width 14 height 14
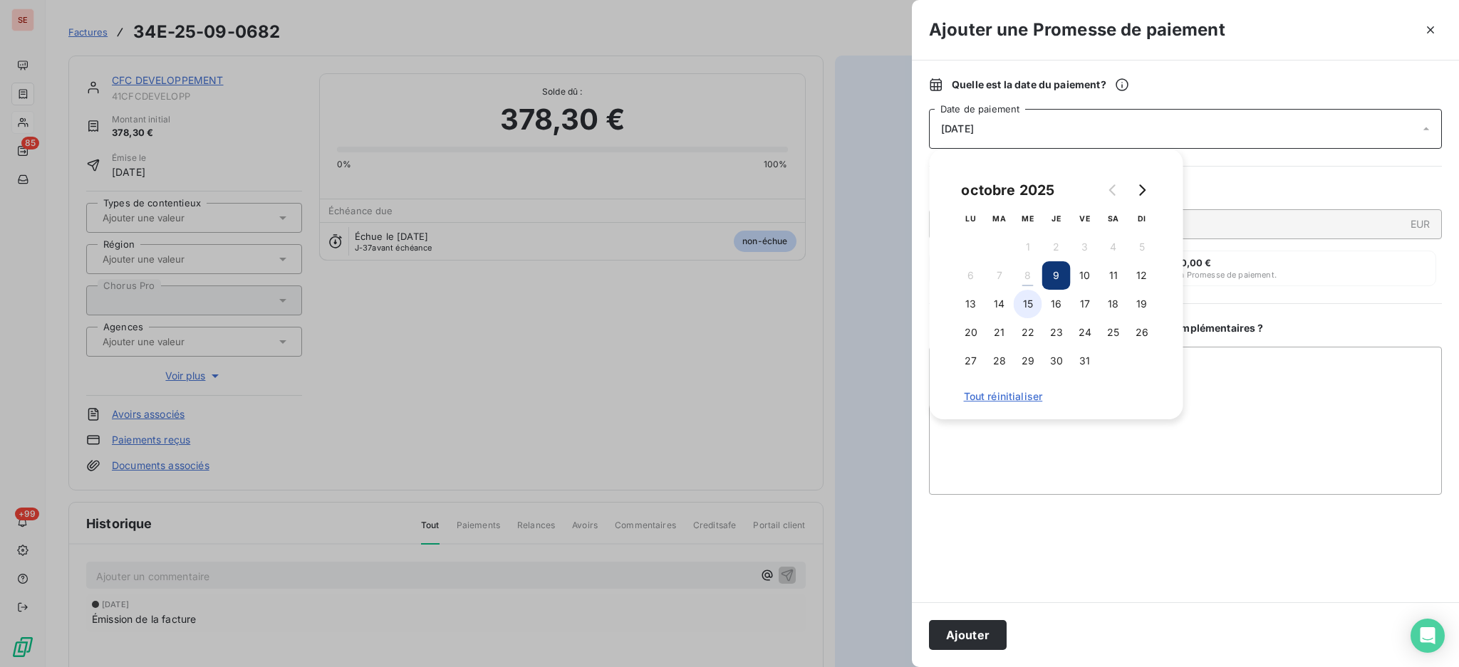
click at [1032, 309] on button "15" at bounding box center [1027, 304] width 28 height 28
click at [1305, 406] on textarea "Ajouter un commentaire ( facultatif )" at bounding box center [1185, 421] width 513 height 148
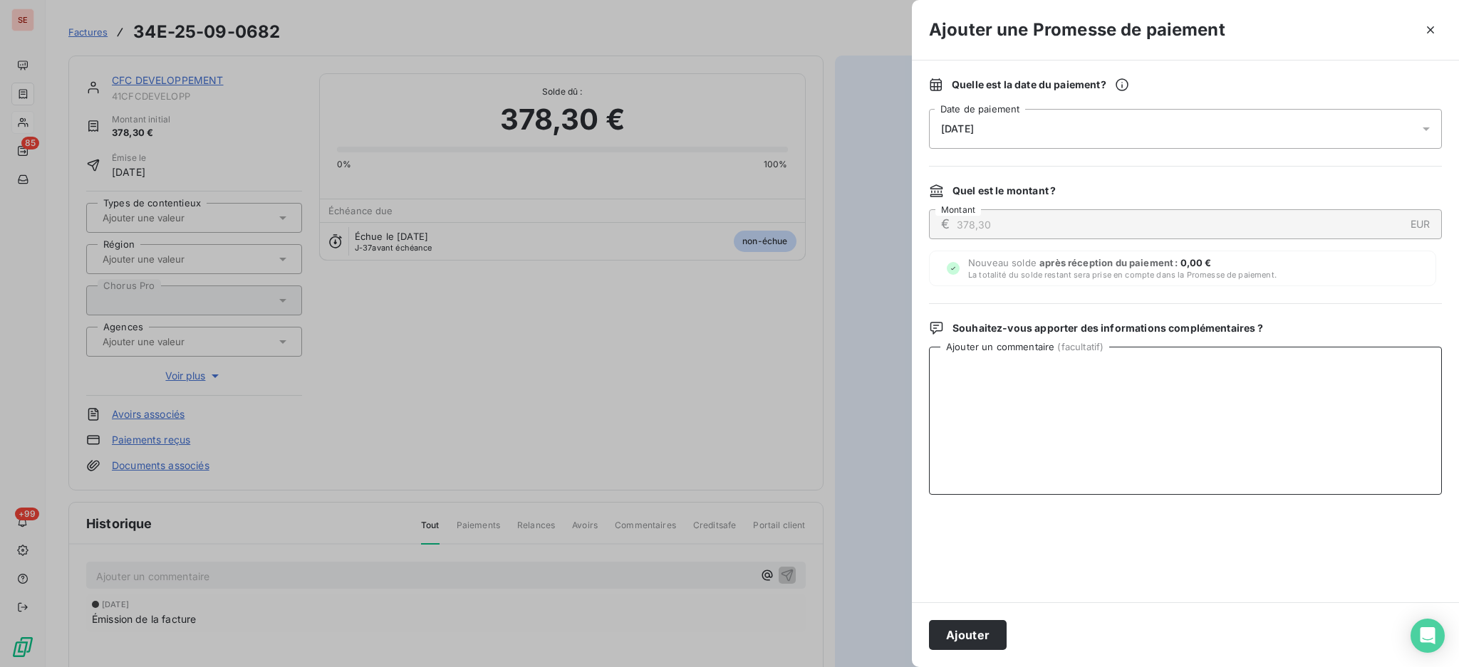
paste textarea "TDB - Virt reçu le 07/10"
type textarea "TDB - Virt reçu le 07/10"
click at [983, 627] on button "Ajouter" at bounding box center [968, 635] width 78 height 30
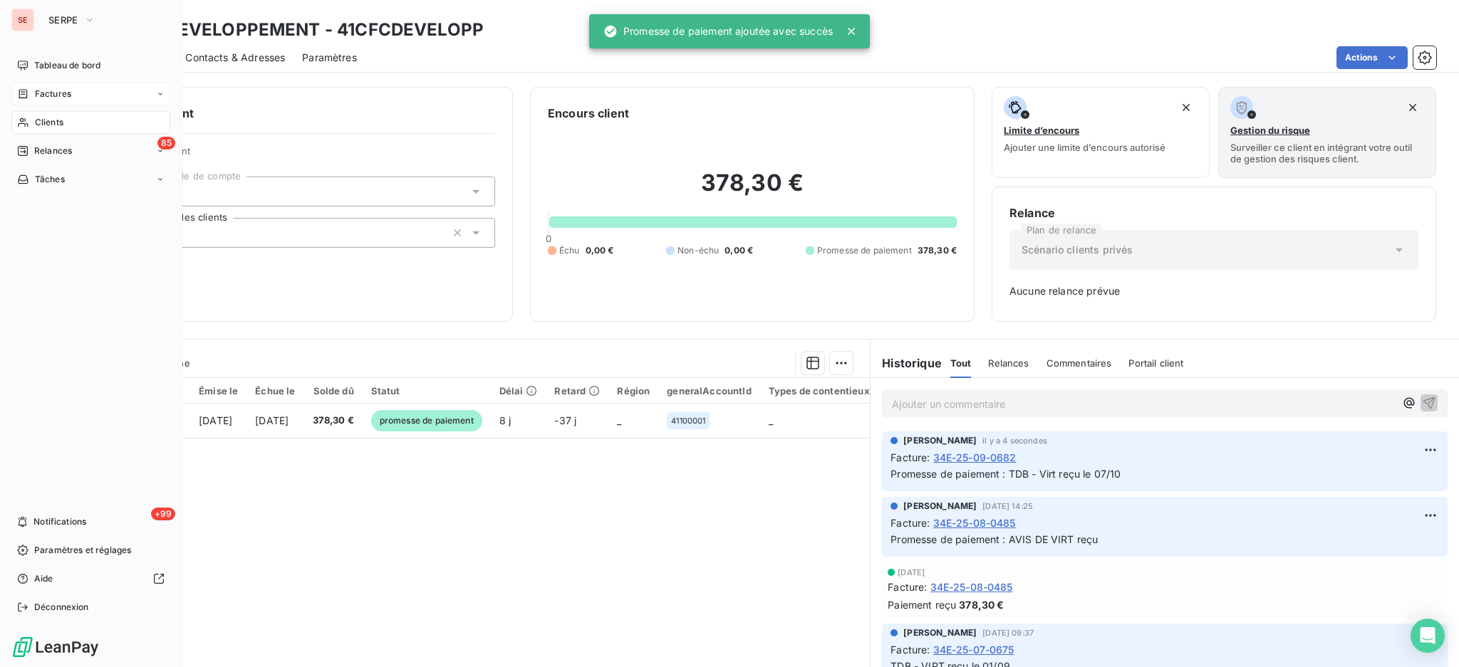
click at [57, 85] on div "Factures" at bounding box center [90, 94] width 159 height 23
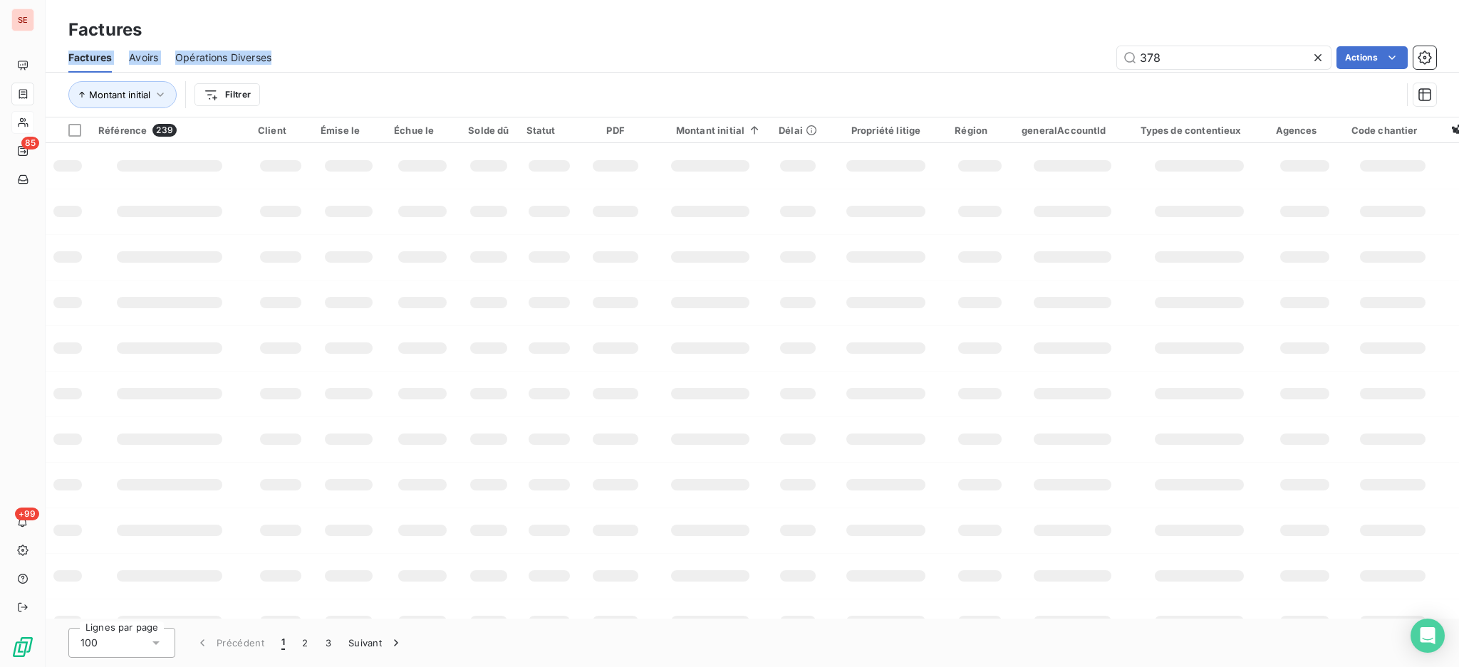
drag, startPoint x: 1172, startPoint y: 69, endPoint x: 937, endPoint y: 11, distance: 242.0
click at [993, 14] on div "Factures Factures Avoirs Opérations Diverses 378 Actions Montant initial Filtrer" at bounding box center [752, 59] width 1413 height 118
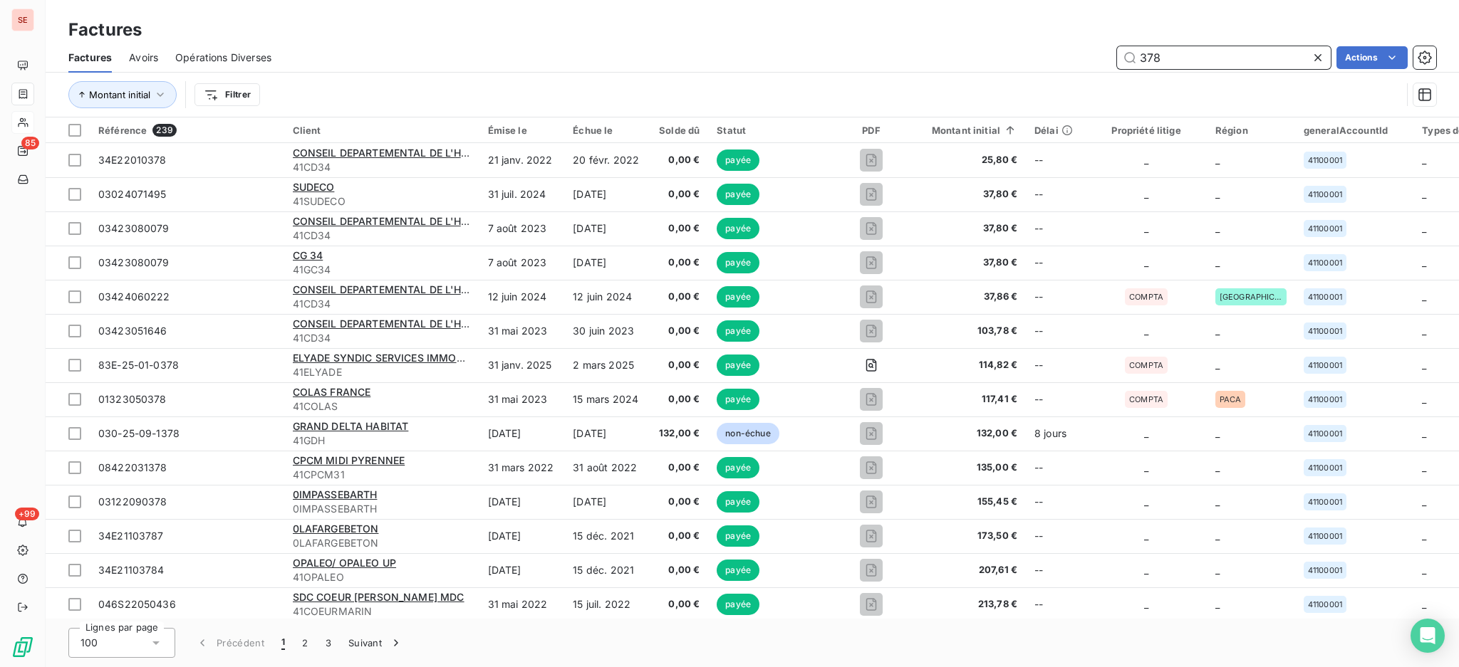
drag, startPoint x: 1165, startPoint y: 56, endPoint x: 1035, endPoint y: 49, distance: 130.5
click at [1063, 51] on div "378 Actions" at bounding box center [861, 57] width 1147 height 23
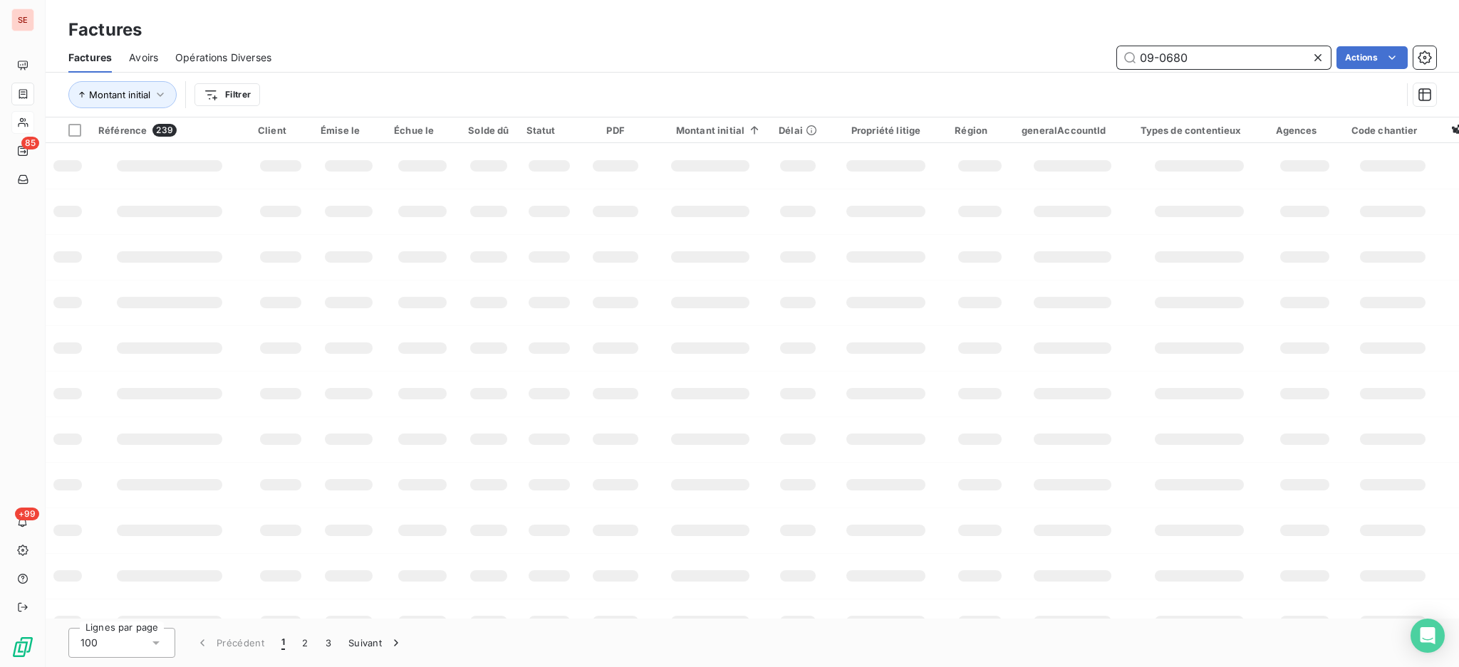
type input "09-0680"
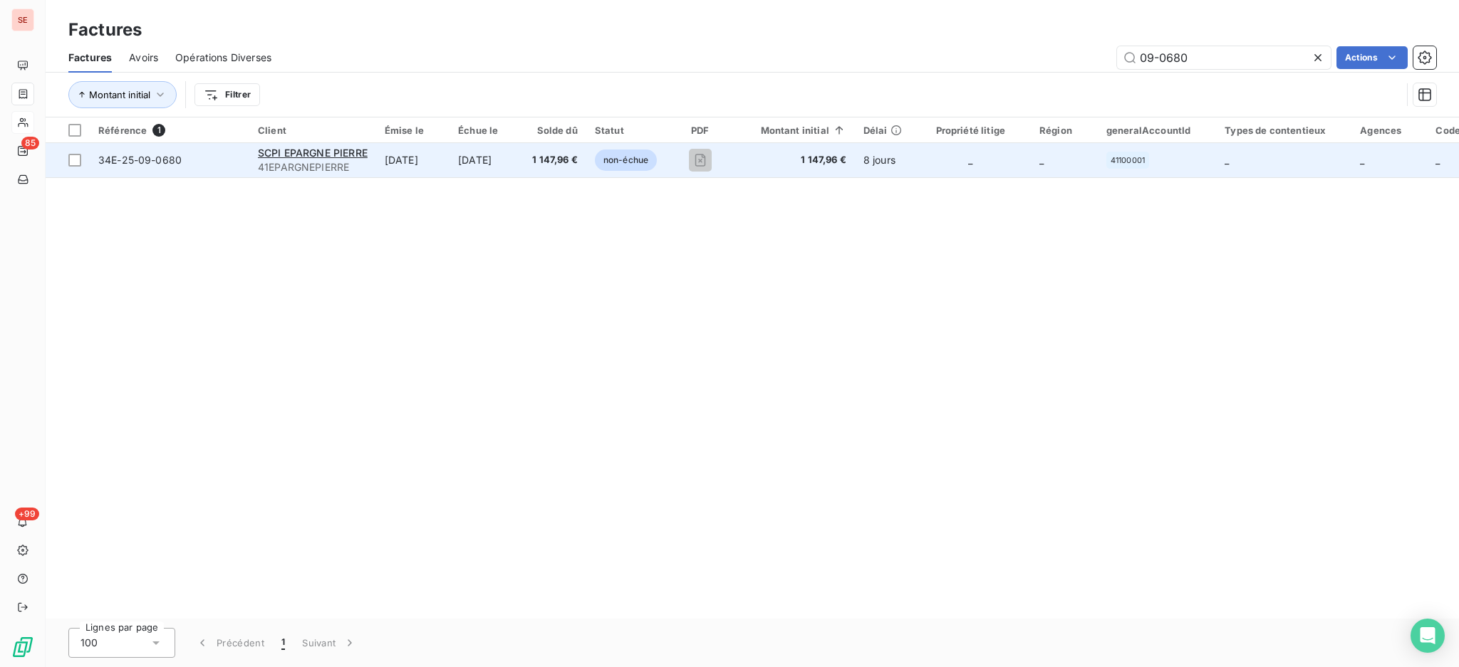
click at [523, 165] on td "[DATE]" at bounding box center [486, 160] width 74 height 34
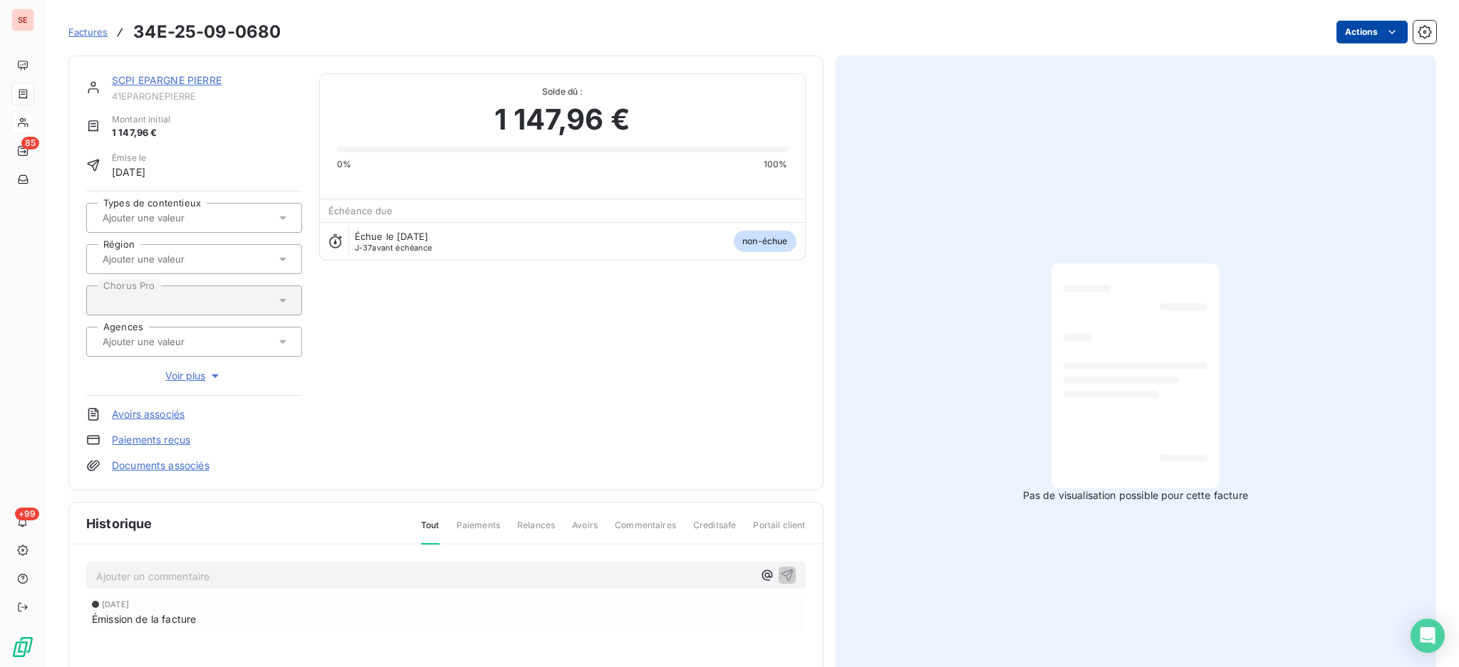
click at [1352, 32] on html "SE 85 +99 Factures 34E-25-09-0680 Actions SCPI EPARGNE PIERRE 41EPARGNEPIERRE M…" at bounding box center [729, 333] width 1459 height 667
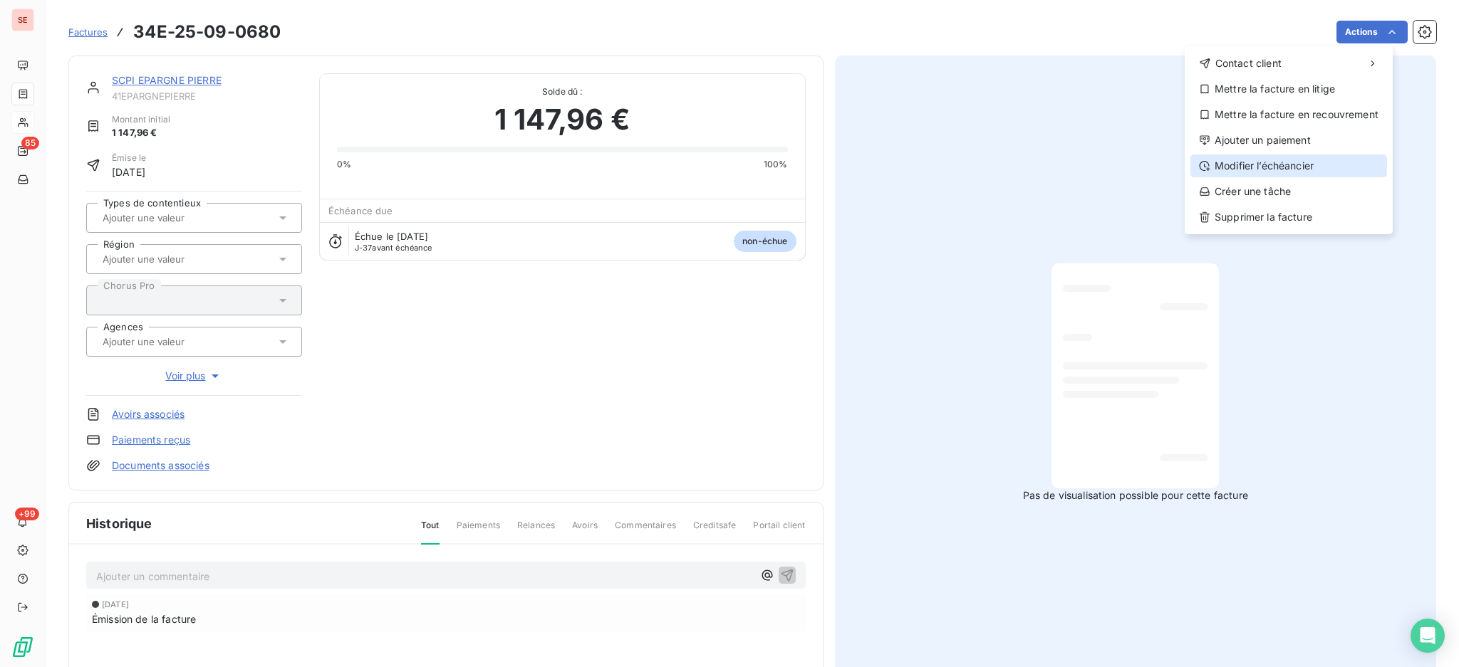
click at [1315, 157] on div "Modifier l’échéancier" at bounding box center [1288, 166] width 197 height 23
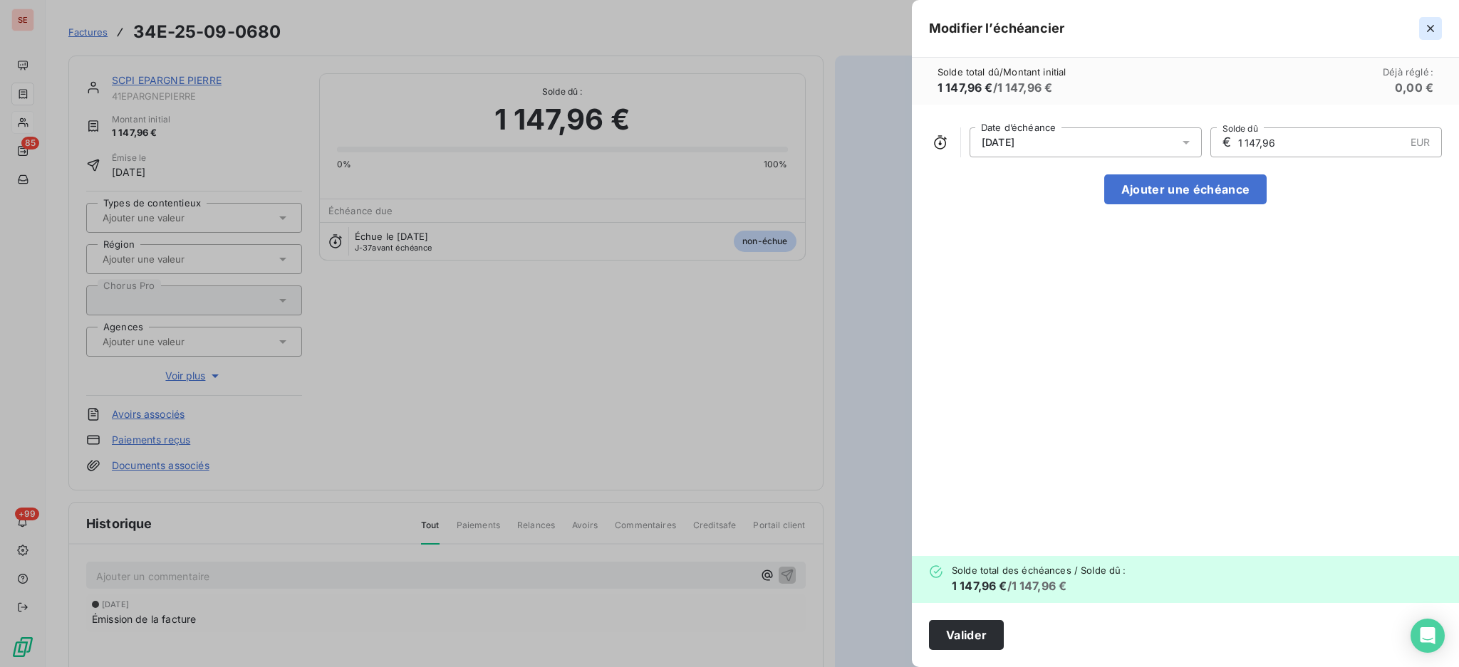
click at [1429, 27] on icon "button" at bounding box center [1430, 28] width 14 height 14
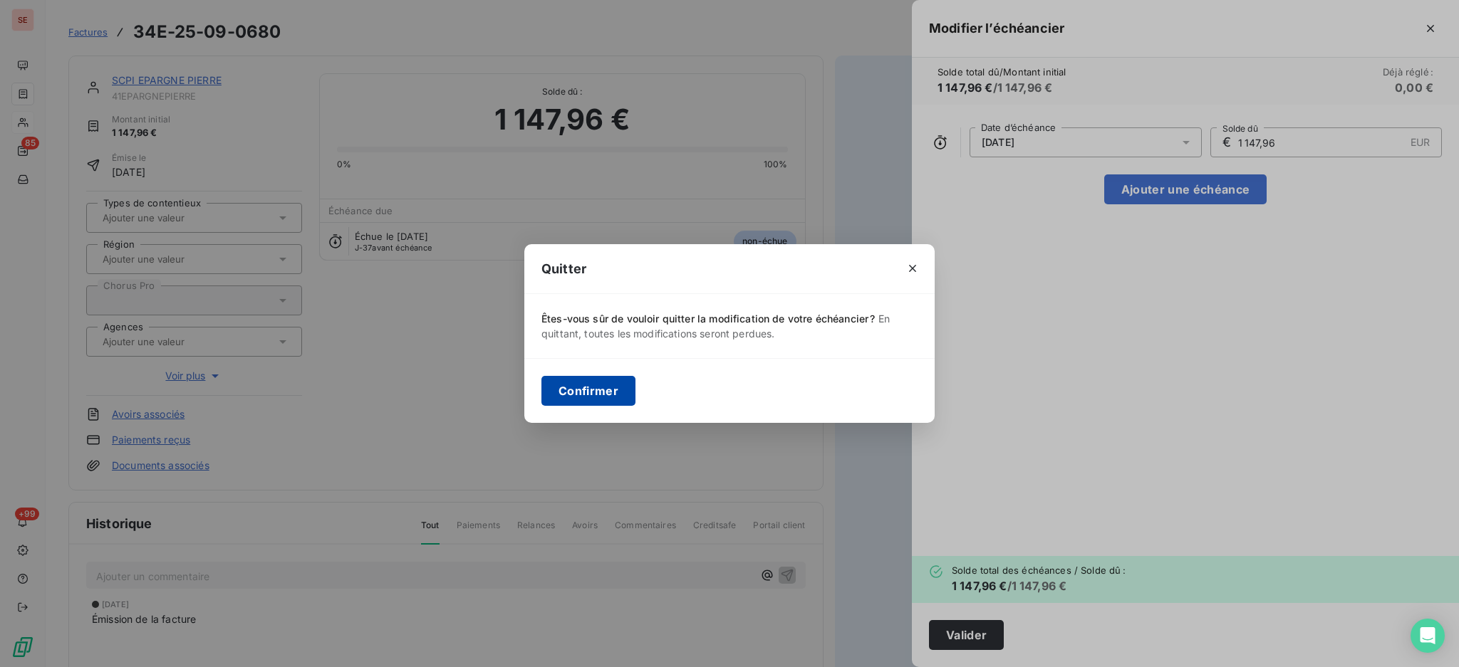
click at [551, 388] on button "Confirmer" at bounding box center [588, 391] width 94 height 30
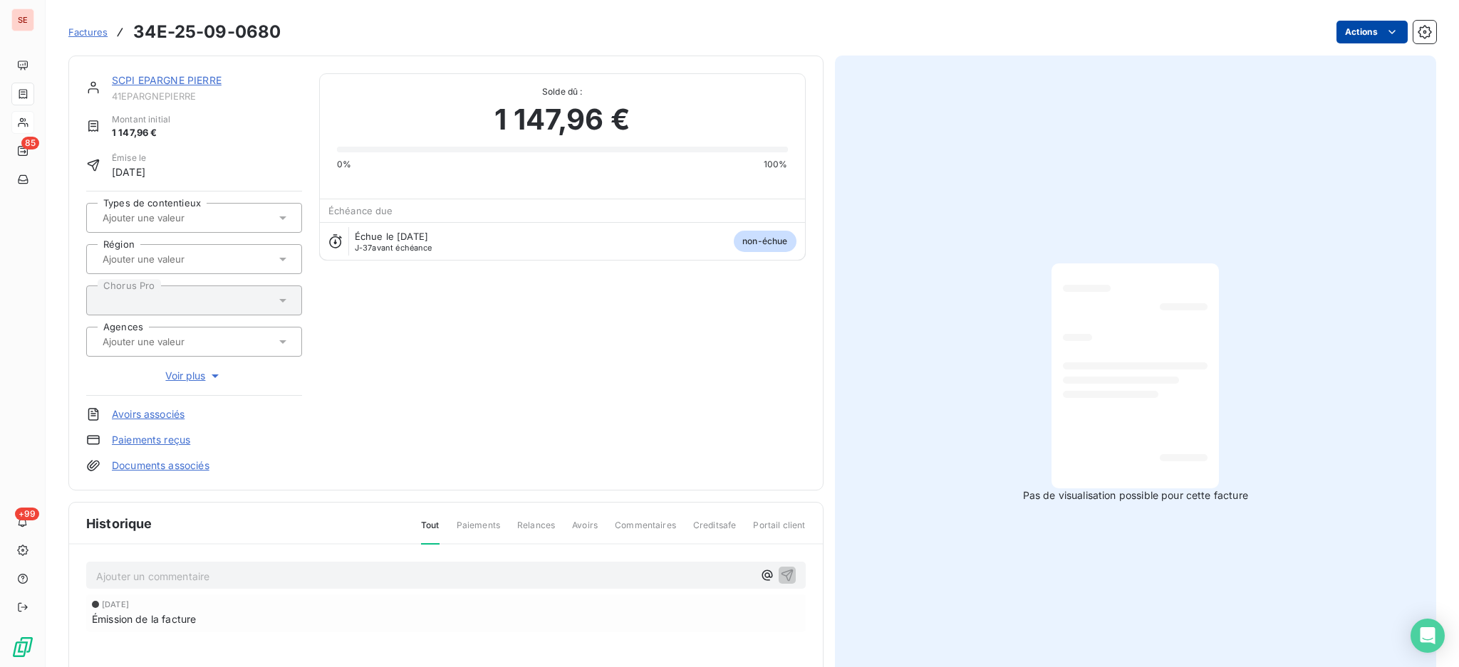
click at [1335, 26] on html "SE 85 +99 Factures 34E-25-09-0680 Actions SCPI EPARGNE PIERRE 41EPARGNEPIERRE M…" at bounding box center [729, 333] width 1459 height 667
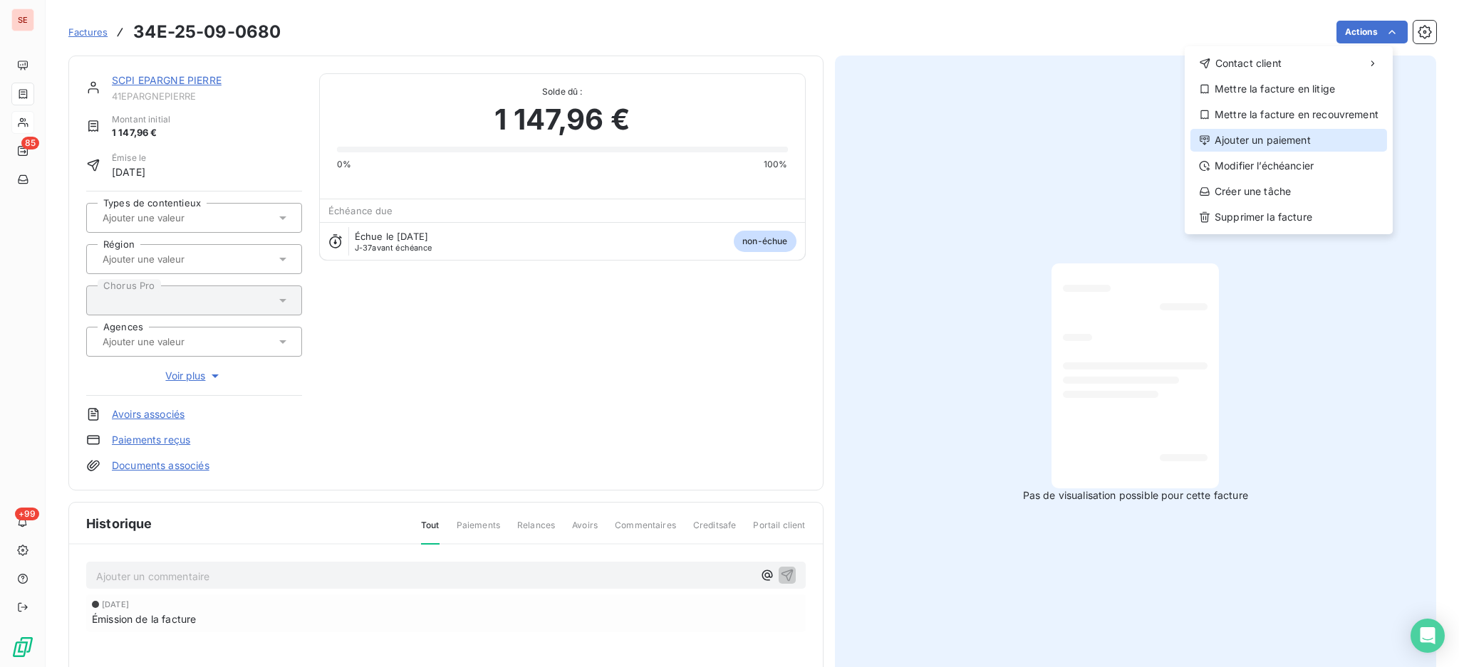
click at [1306, 142] on div "Ajouter un paiement" at bounding box center [1288, 140] width 197 height 23
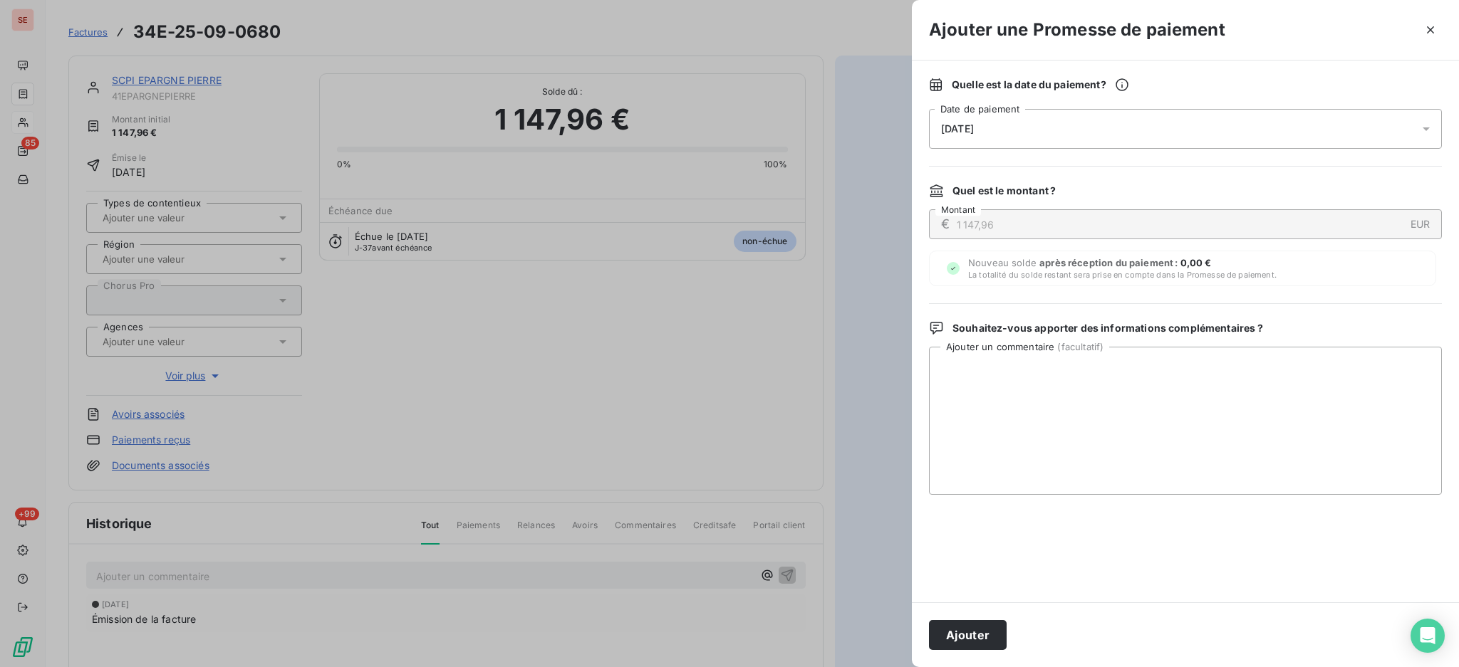
click at [1432, 131] on icon at bounding box center [1426, 129] width 14 height 14
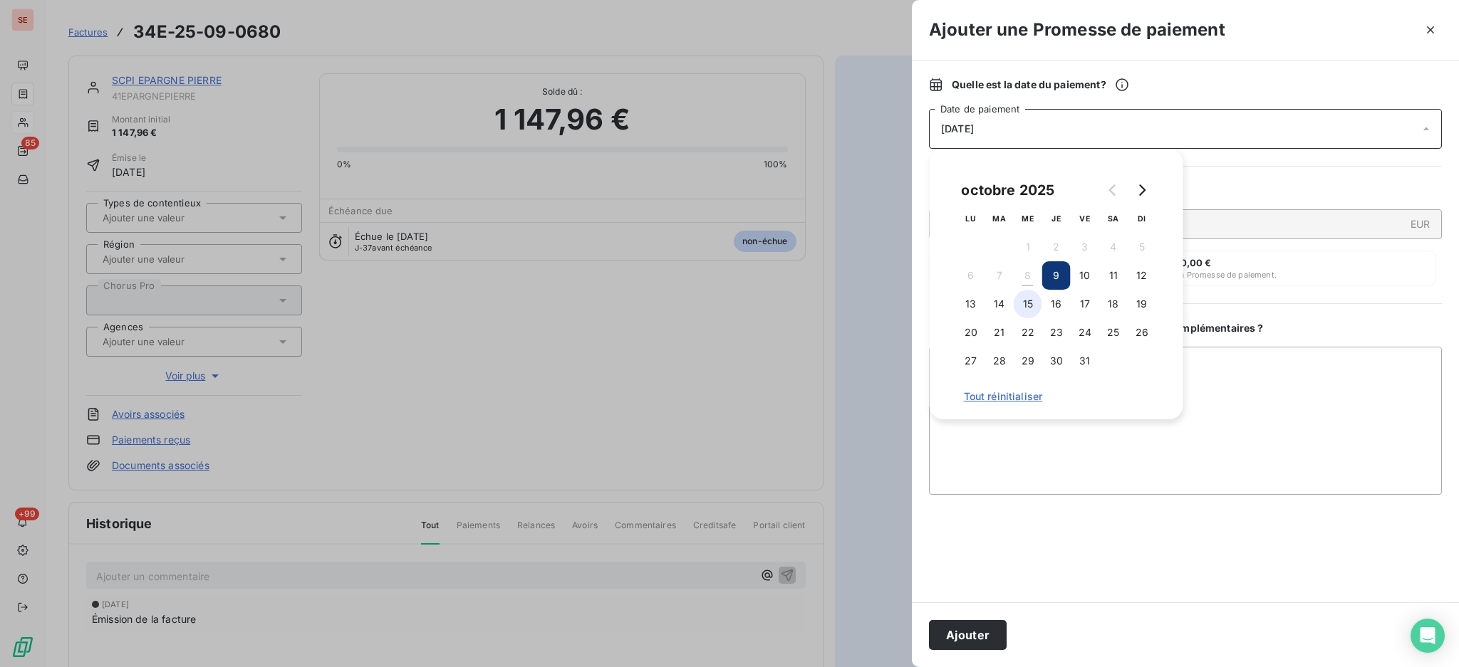
click at [1024, 306] on button "15" at bounding box center [1027, 304] width 28 height 28
click at [1238, 405] on textarea "Ajouter un commentaire ( facultatif )" at bounding box center [1185, 421] width 513 height 148
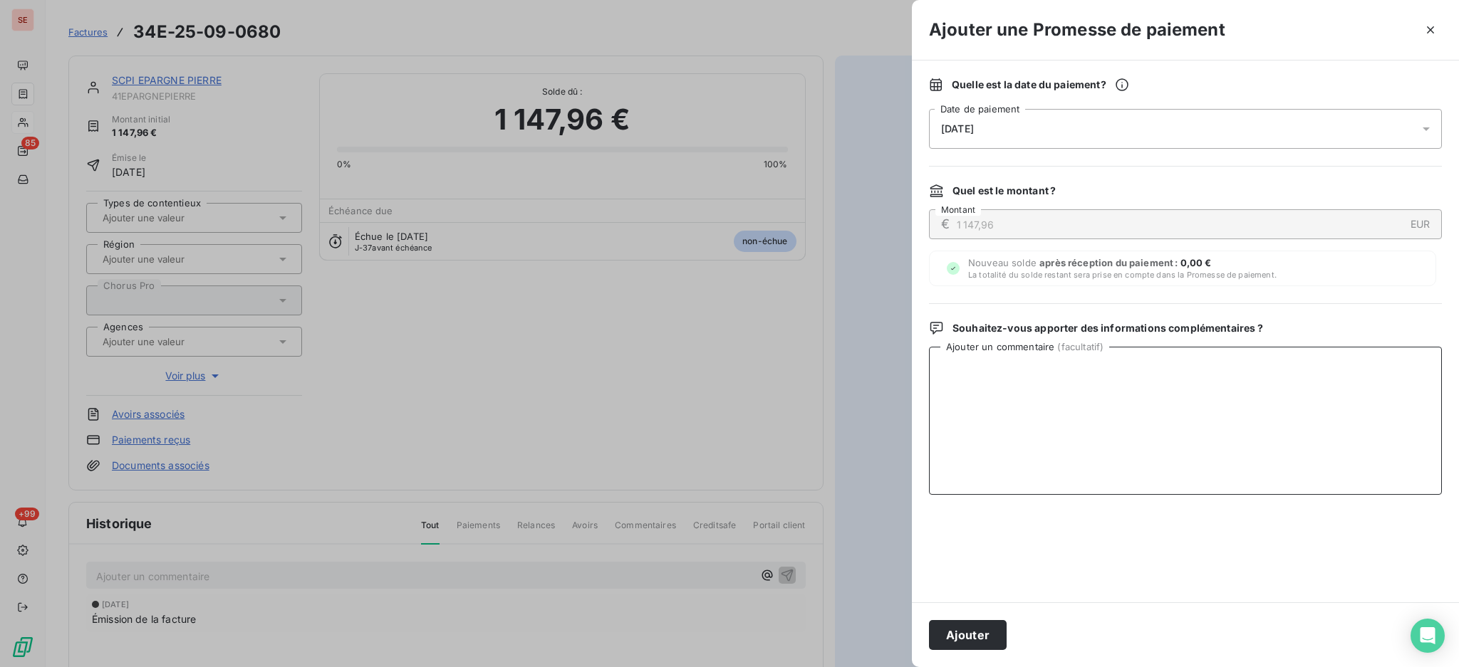
paste textarea "TDB - Virt reçu le 07/10"
type textarea "TDB - Virt reçu le 07/10"
click at [964, 643] on button "Ajouter" at bounding box center [968, 635] width 78 height 30
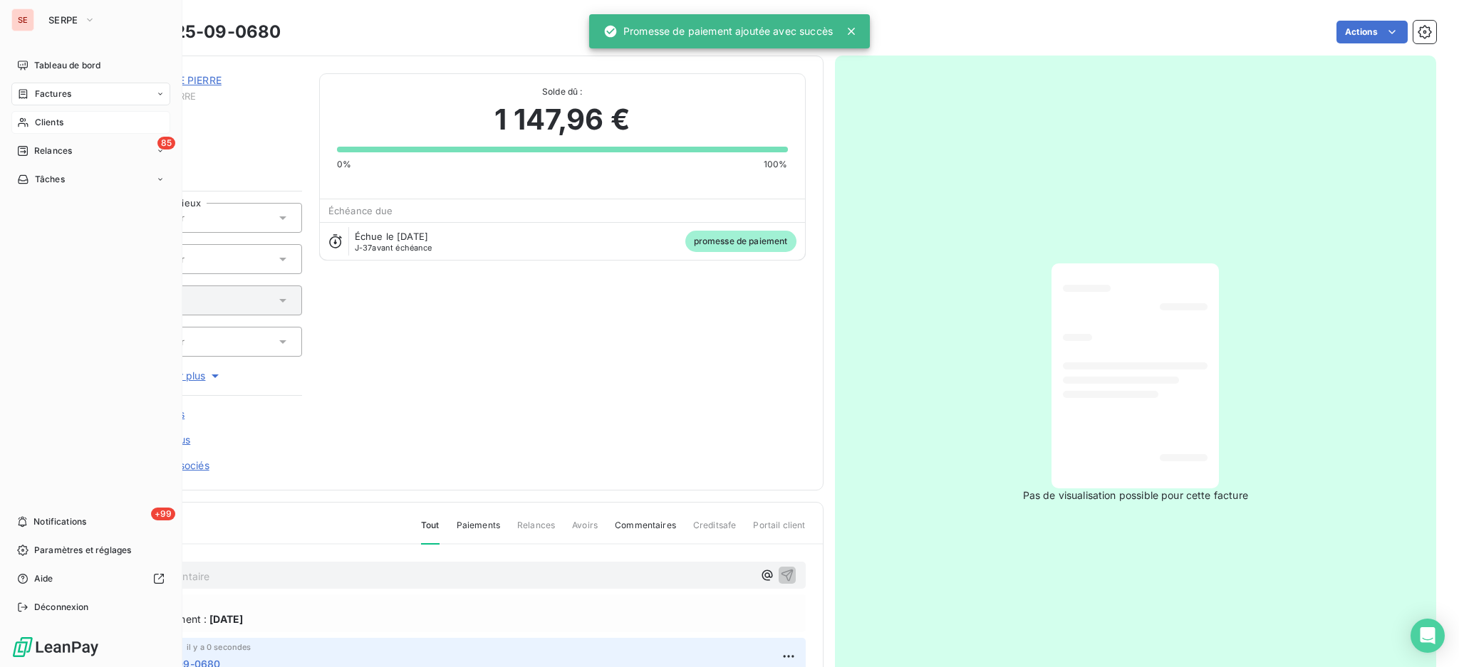
drag, startPoint x: 51, startPoint y: 93, endPoint x: 257, endPoint y: 88, distance: 205.9
click at [51, 92] on span "Factures" at bounding box center [53, 94] width 36 height 13
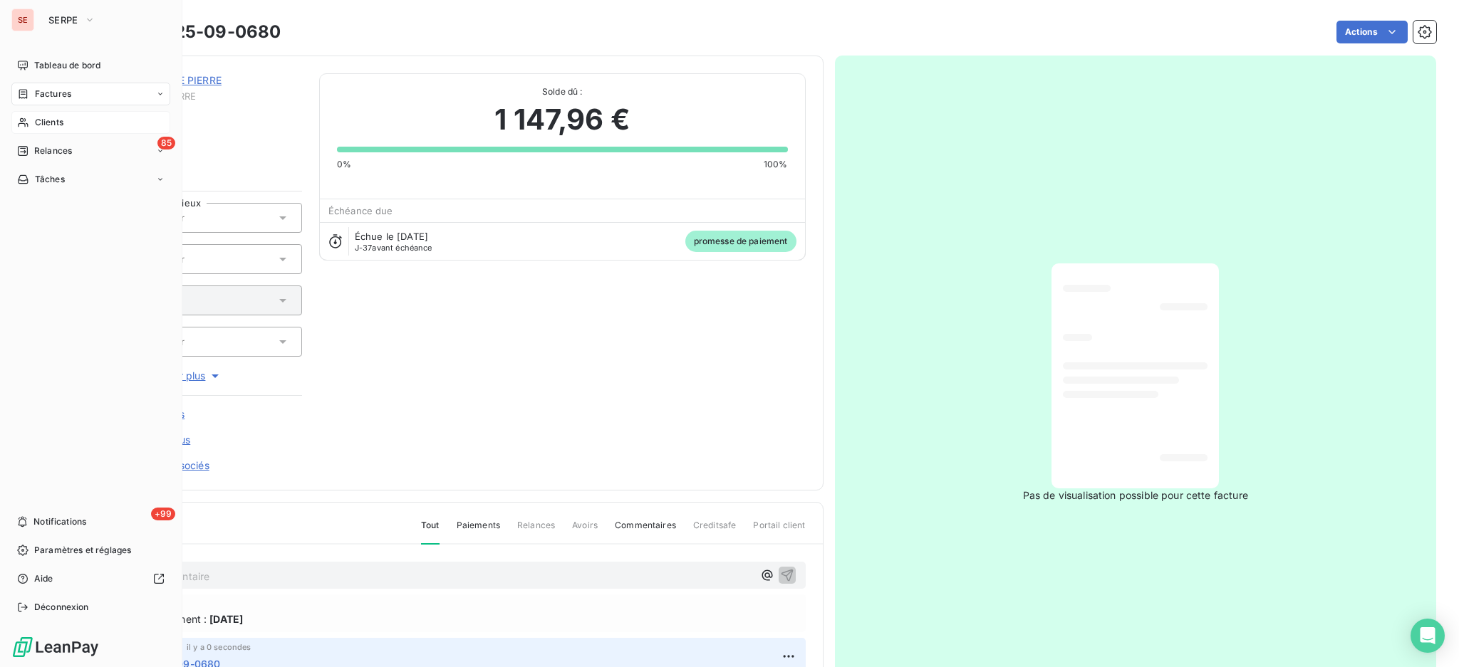
drag, startPoint x: 49, startPoint y: 97, endPoint x: 46, endPoint y: 107, distance: 10.4
click at [49, 96] on span "Factures" at bounding box center [53, 94] width 36 height 13
click at [46, 118] on span "Factures" at bounding box center [52, 122] width 36 height 13
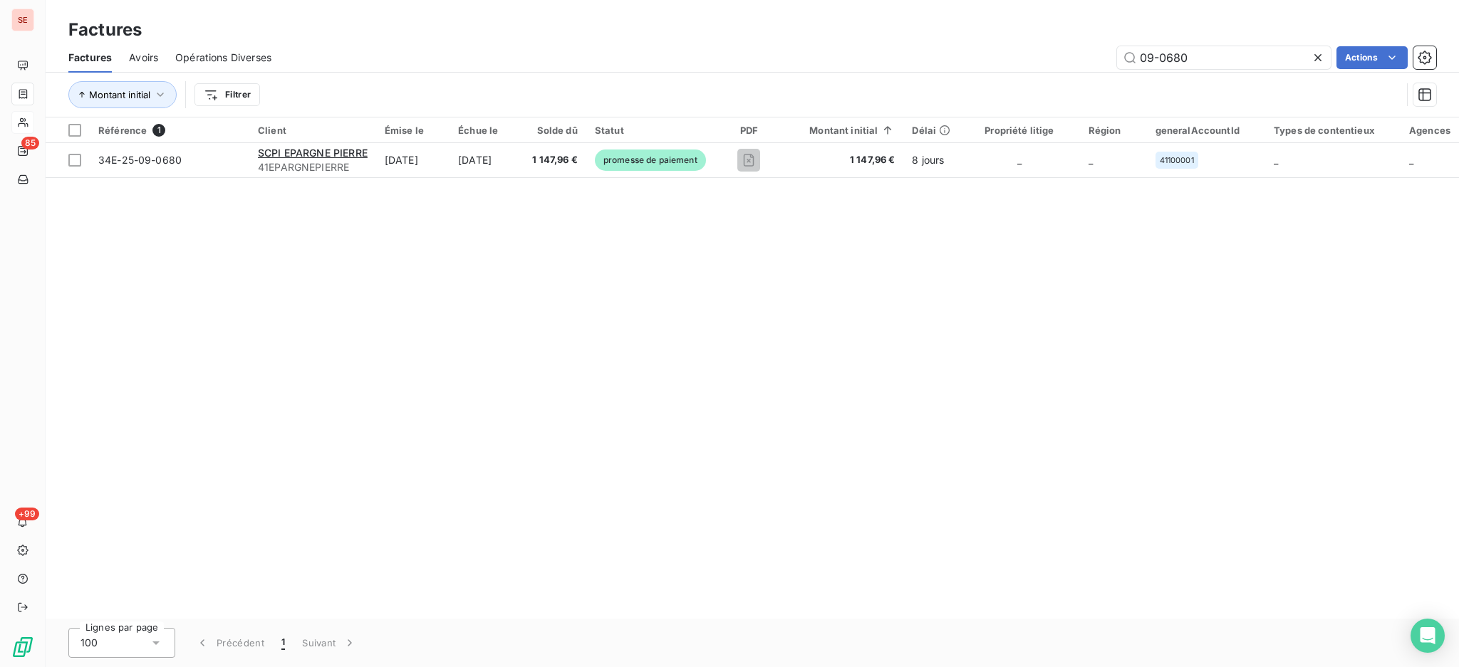
drag, startPoint x: 1215, startPoint y: 65, endPoint x: 579, endPoint y: 135, distance: 639.8
click at [891, 68] on div "Factures Avoirs Opérations Diverses 09-0680 Actions" at bounding box center [752, 58] width 1413 height 30
type input "07-1308"
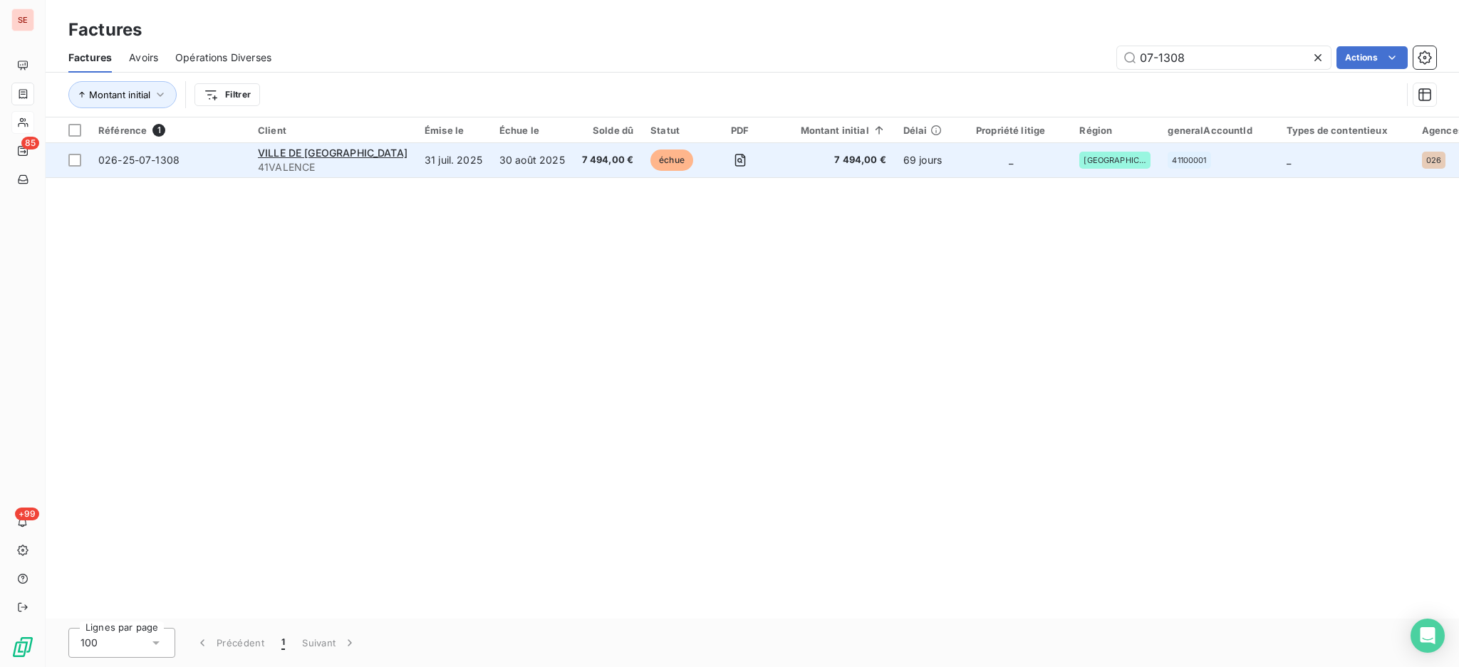
click at [491, 166] on td "30 août 2025" at bounding box center [532, 160] width 83 height 34
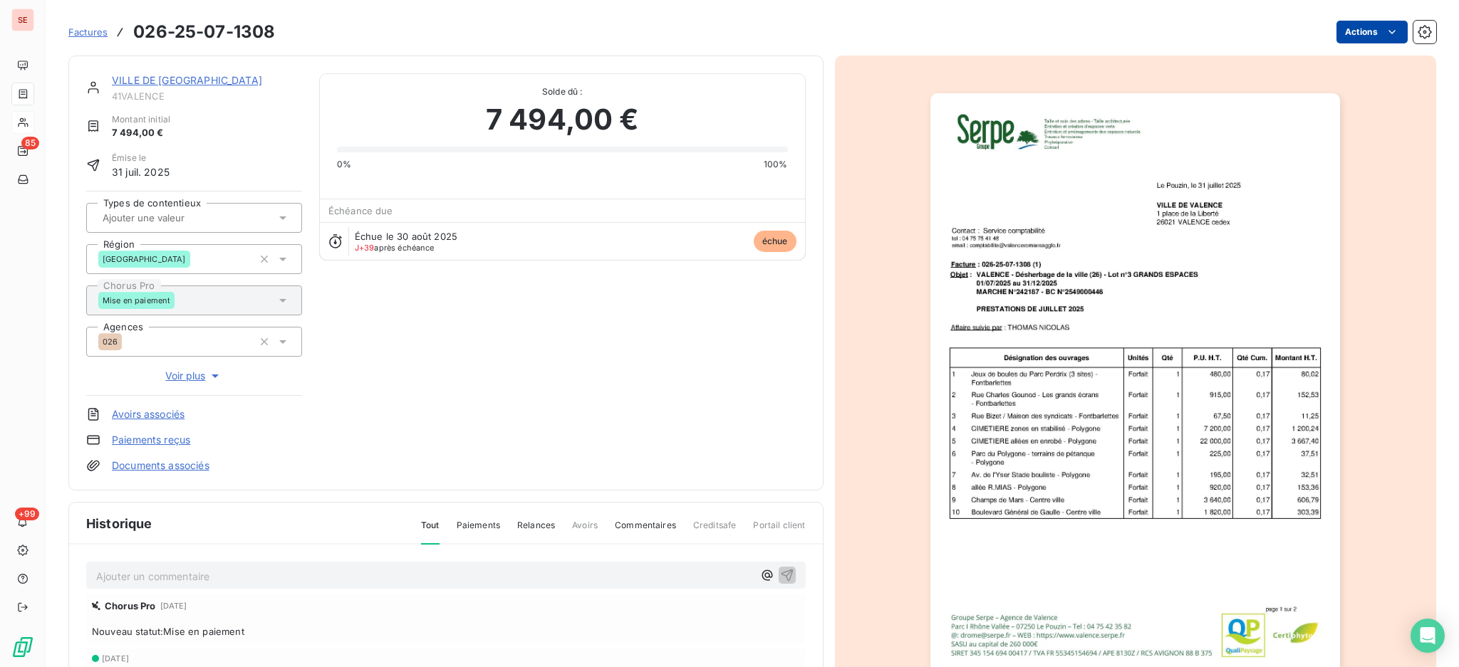
click at [1350, 27] on html "SE 85 +99 Factures 026-25-07-1308 Actions VILLE DE [GEOGRAPHIC_DATA] 41VALENCE …" at bounding box center [729, 333] width 1459 height 667
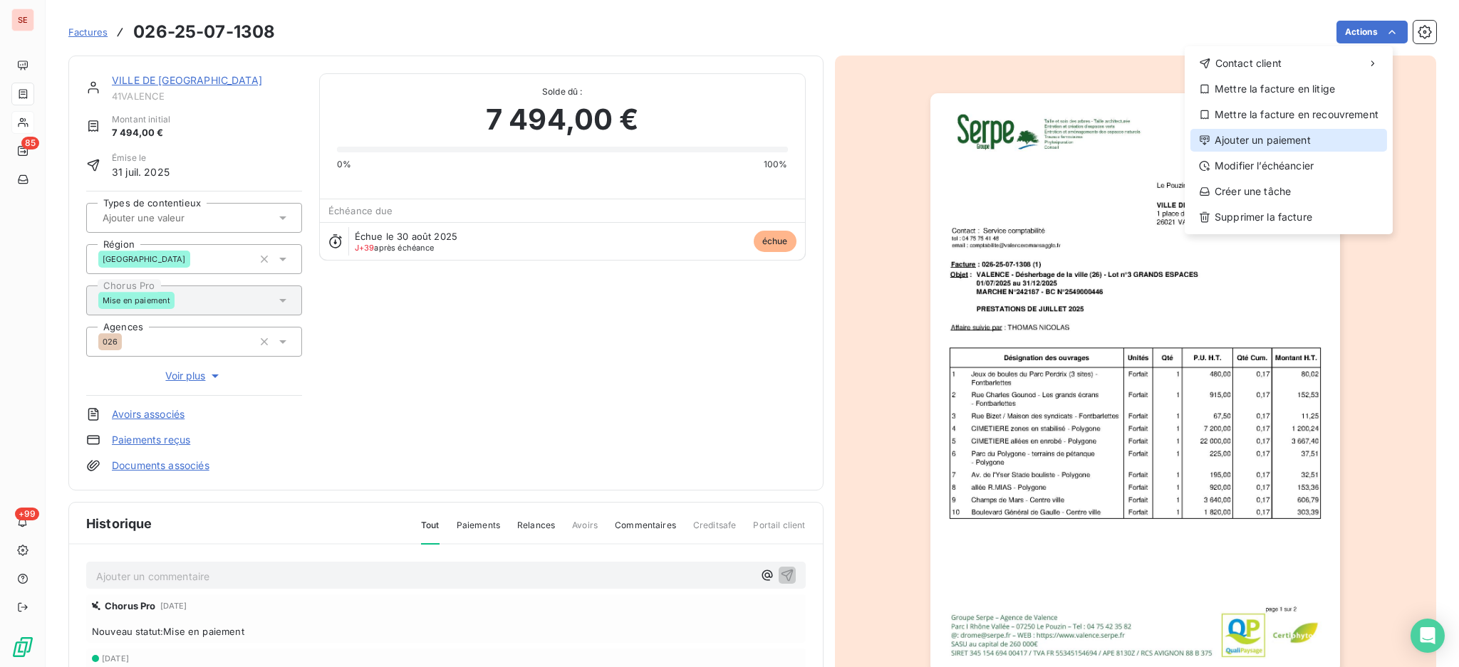
click at [1332, 141] on div "Ajouter un paiement" at bounding box center [1288, 140] width 197 height 23
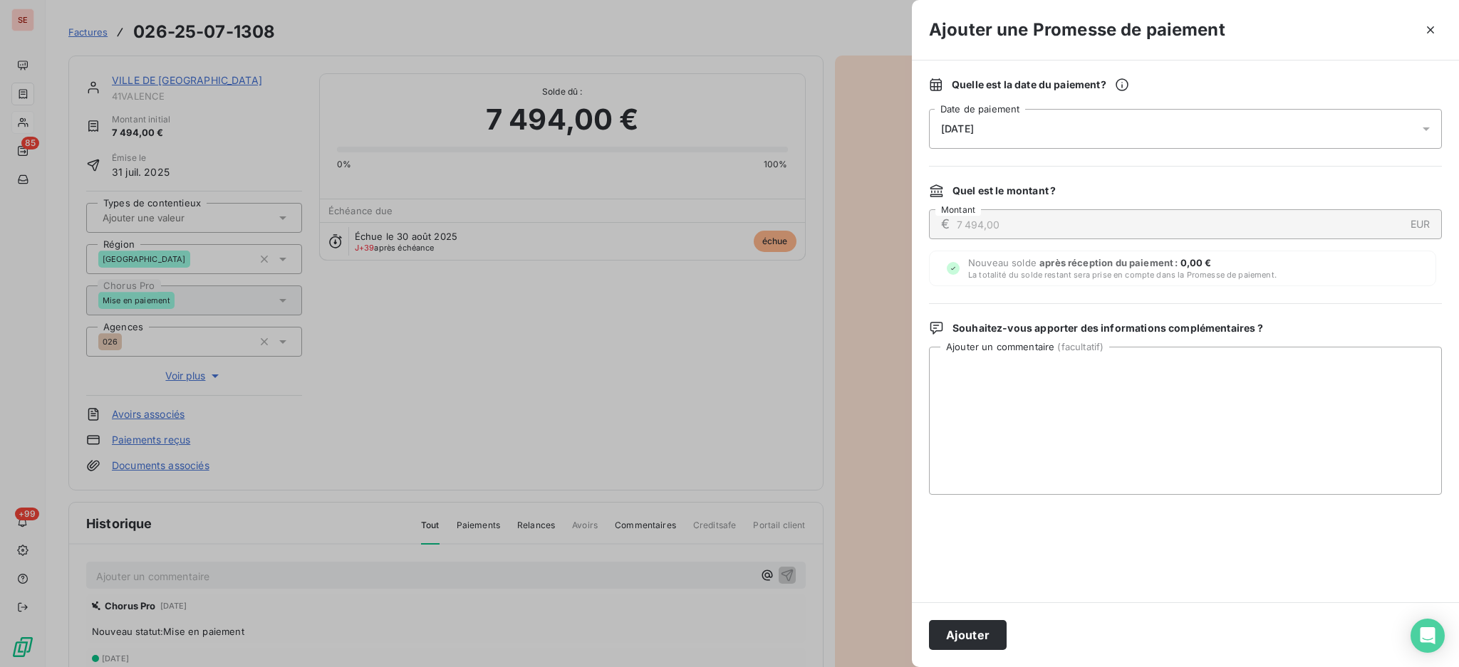
click at [1426, 124] on icon at bounding box center [1426, 129] width 14 height 14
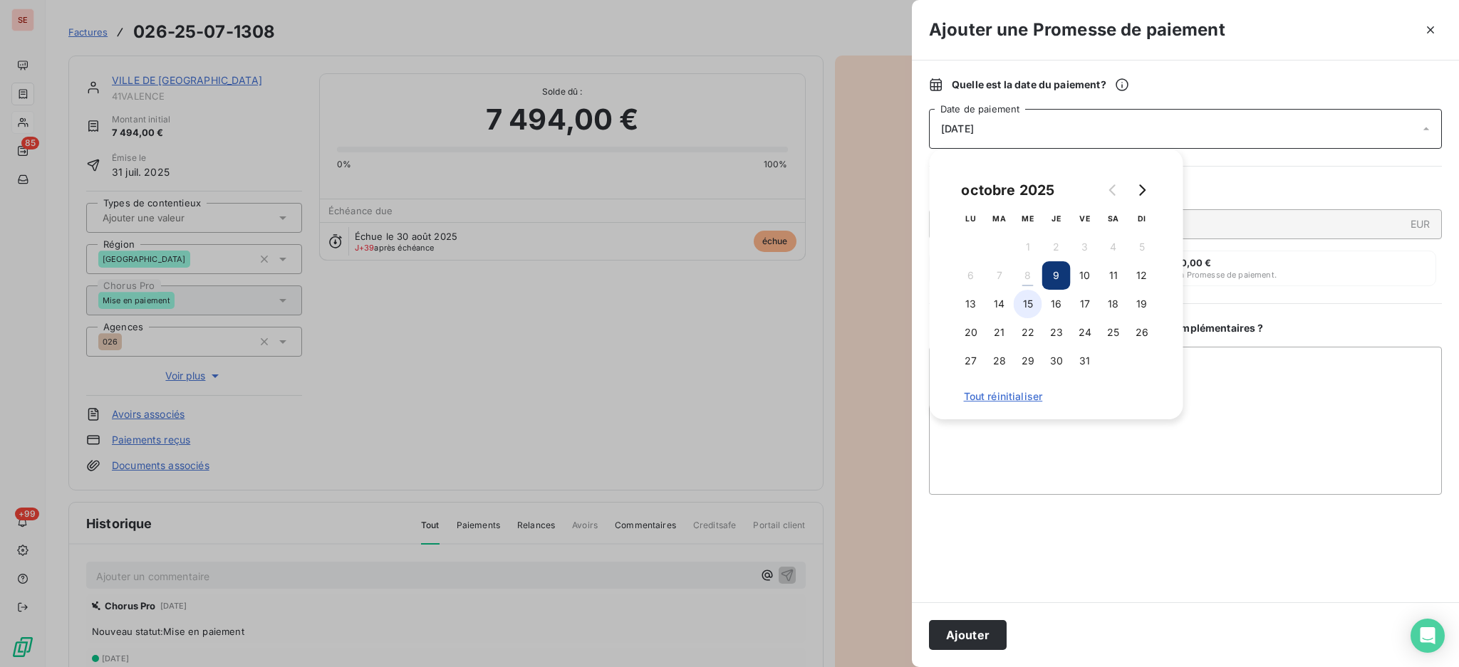
click at [1021, 303] on button "15" at bounding box center [1027, 304] width 28 height 28
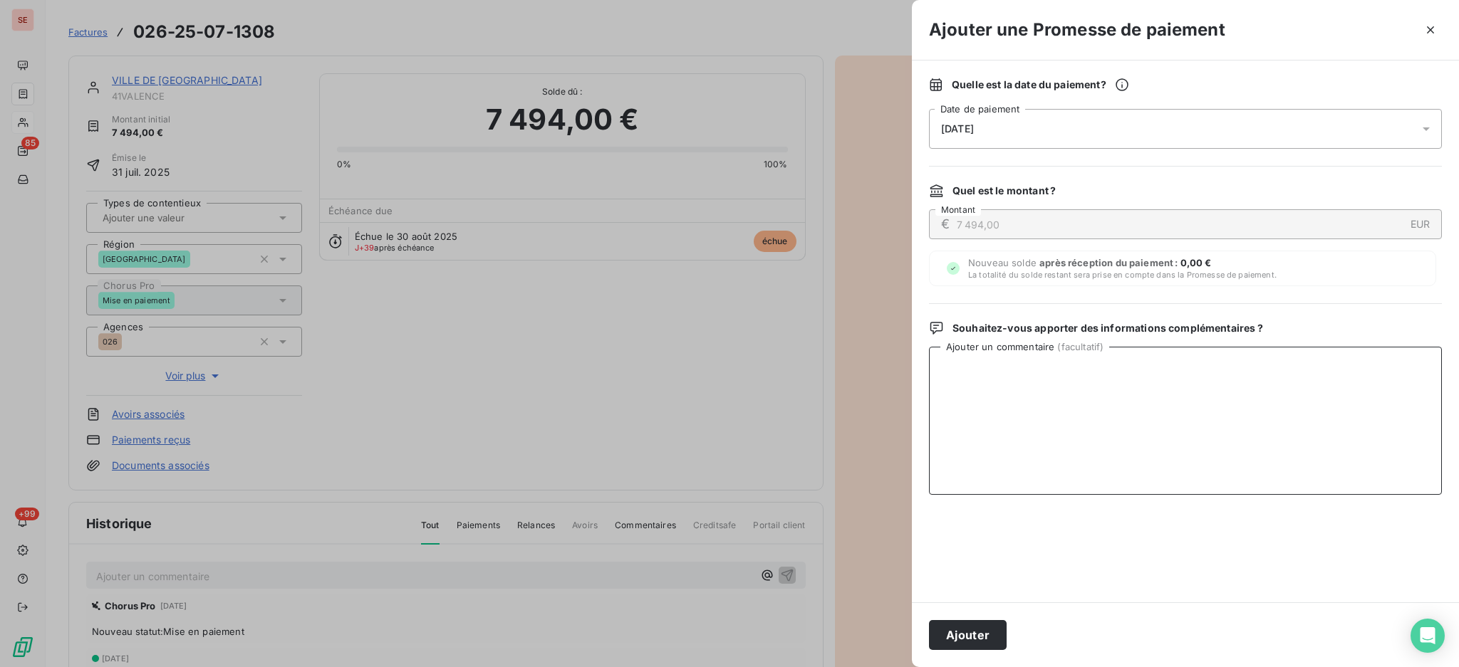
click at [1271, 389] on textarea "Ajouter un commentaire ( facultatif )" at bounding box center [1185, 421] width 513 height 148
paste textarea "TDB - Virt reçu le 07/10"
type textarea "TDB - Virt reçu le 07/10"
click at [975, 642] on button "Ajouter" at bounding box center [968, 635] width 78 height 30
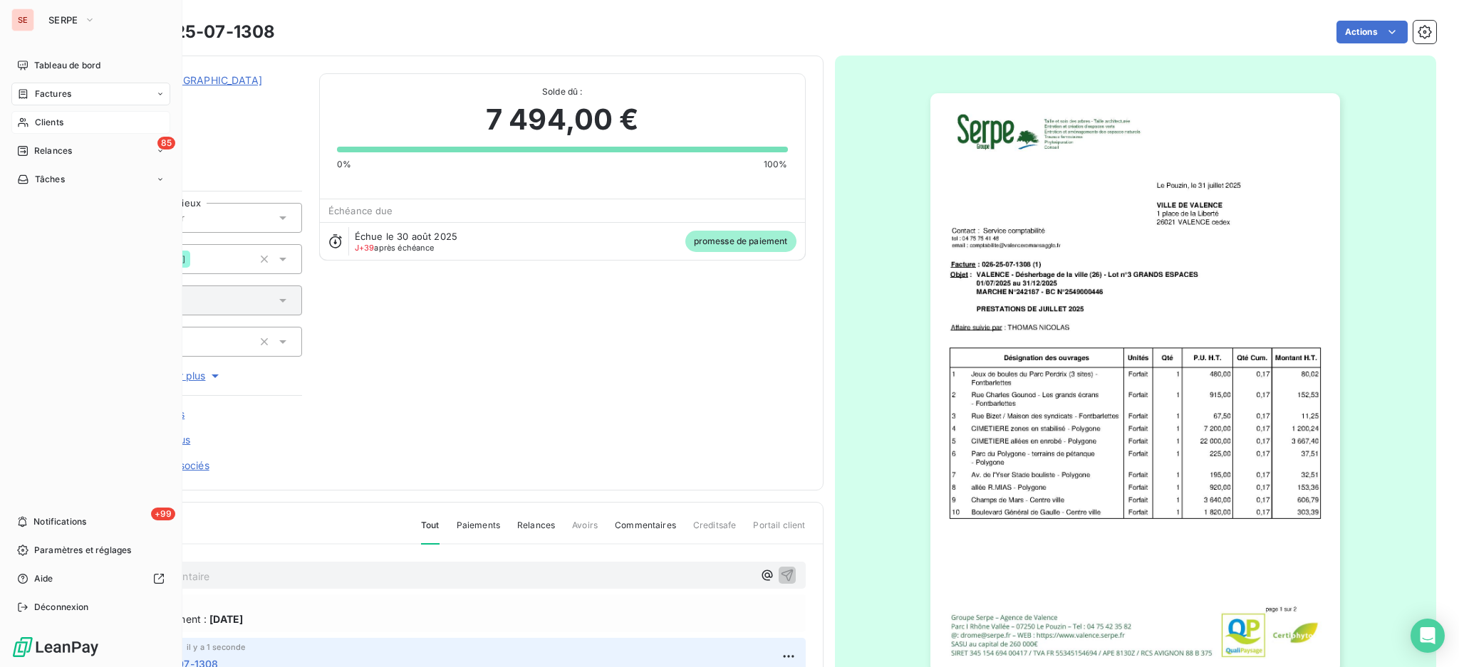
click at [63, 83] on div "Factures" at bounding box center [90, 94] width 159 height 23
click at [46, 95] on span "Factures" at bounding box center [53, 94] width 36 height 13
click at [73, 122] on div "Factures" at bounding box center [99, 122] width 142 height 23
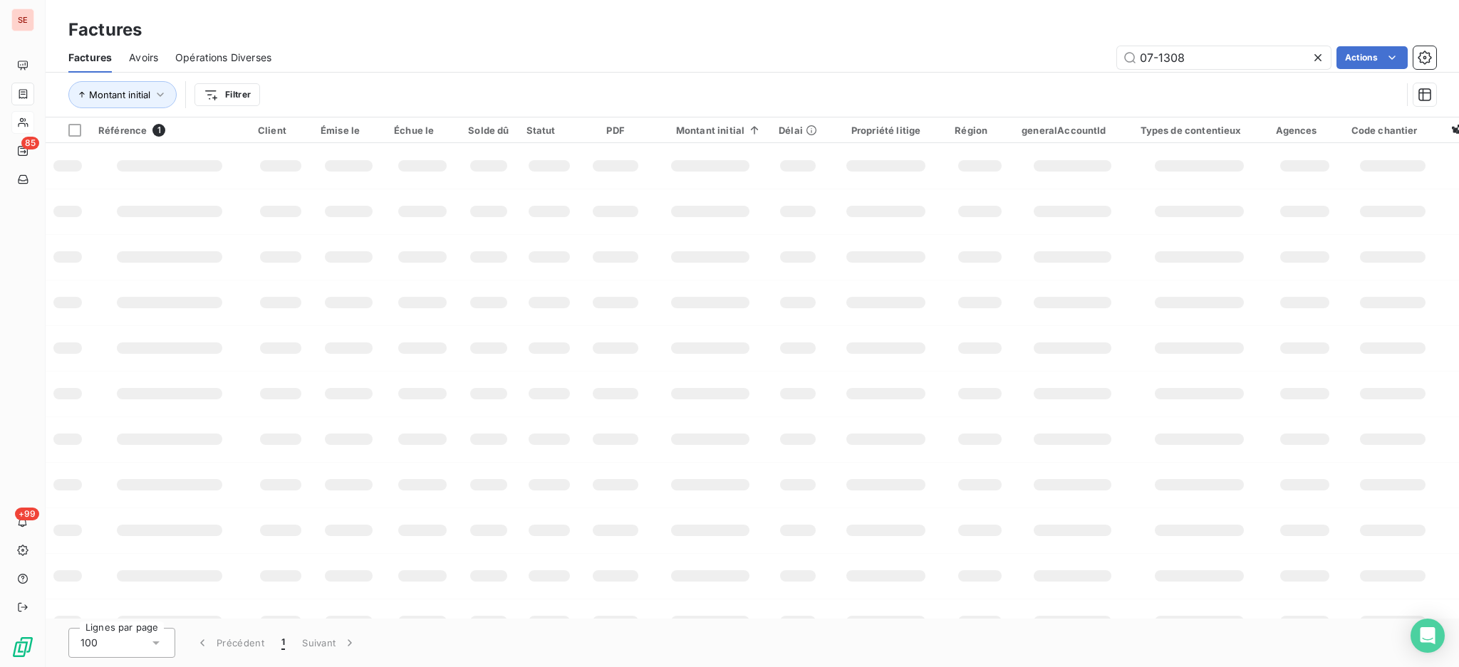
drag, startPoint x: 1278, startPoint y: 52, endPoint x: 806, endPoint y: 50, distance: 471.5
click at [851, 44] on div "Factures Avoirs Opérations Diverses 07-1308 Actions" at bounding box center [752, 58] width 1413 height 30
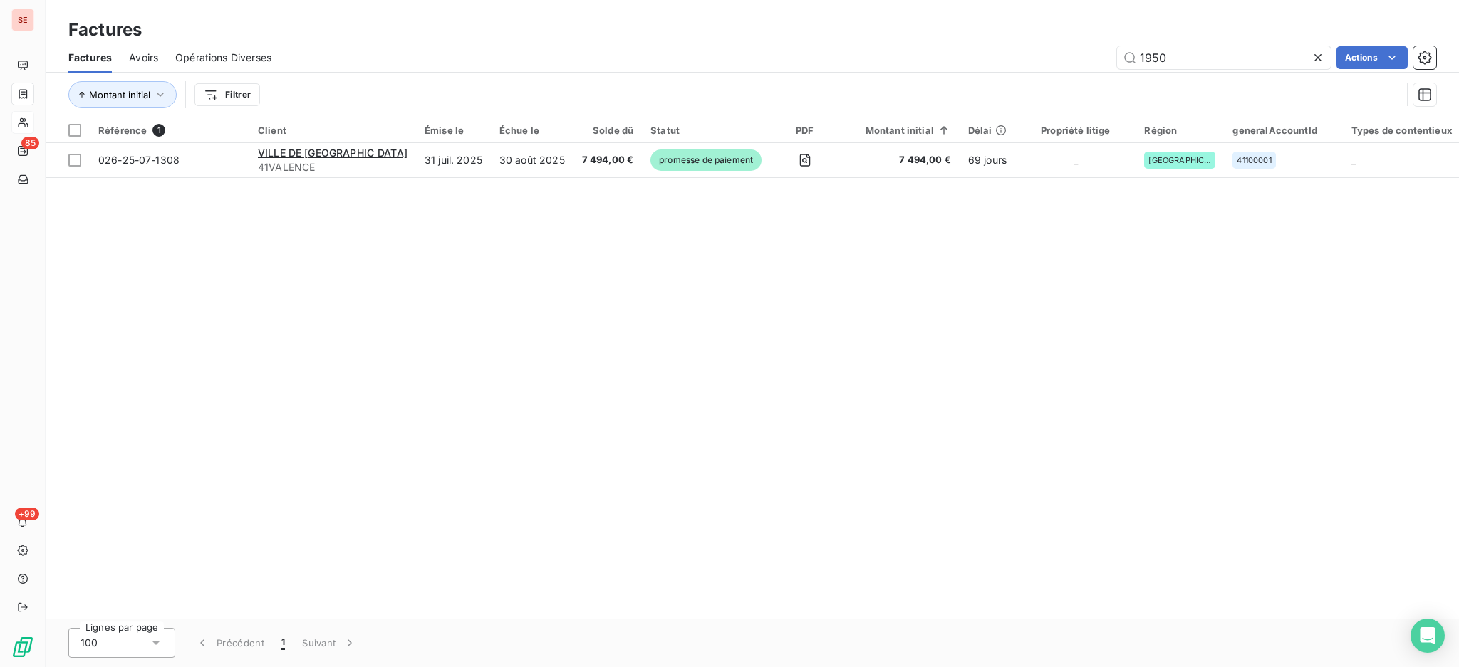
type input "1950"
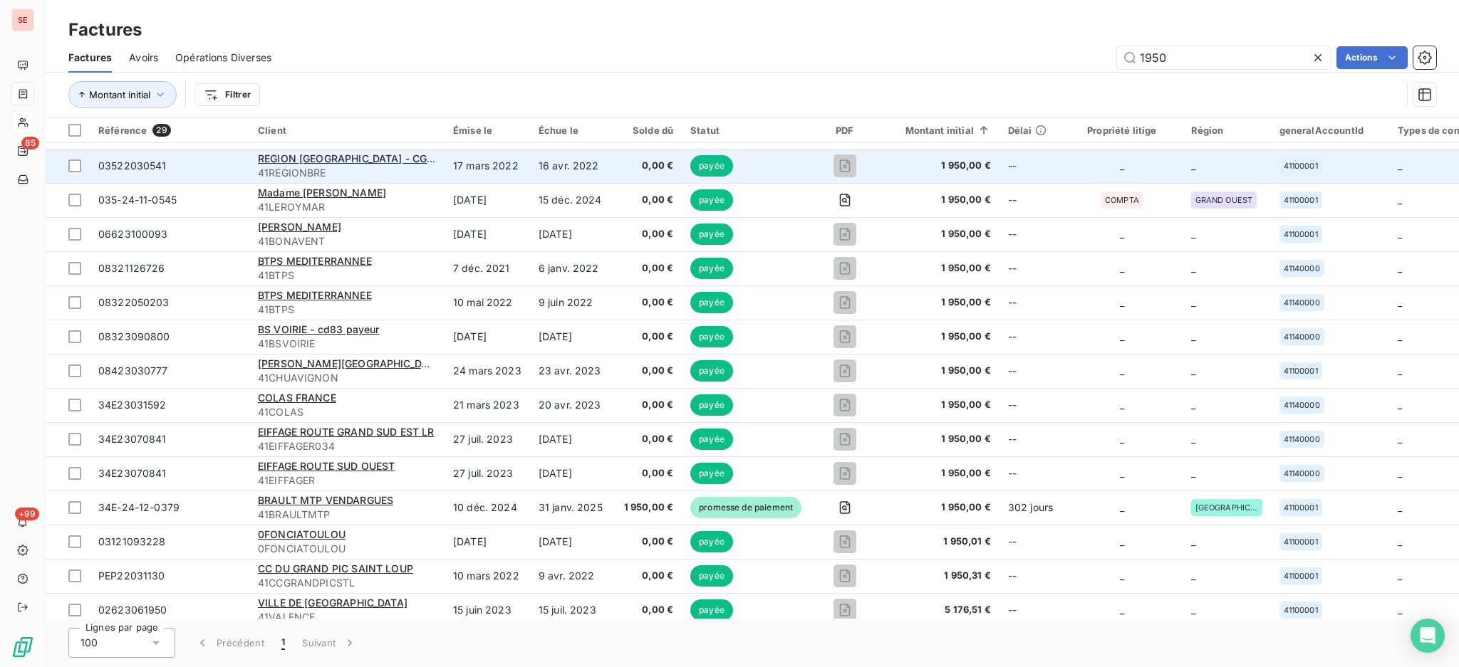
scroll to position [474, 0]
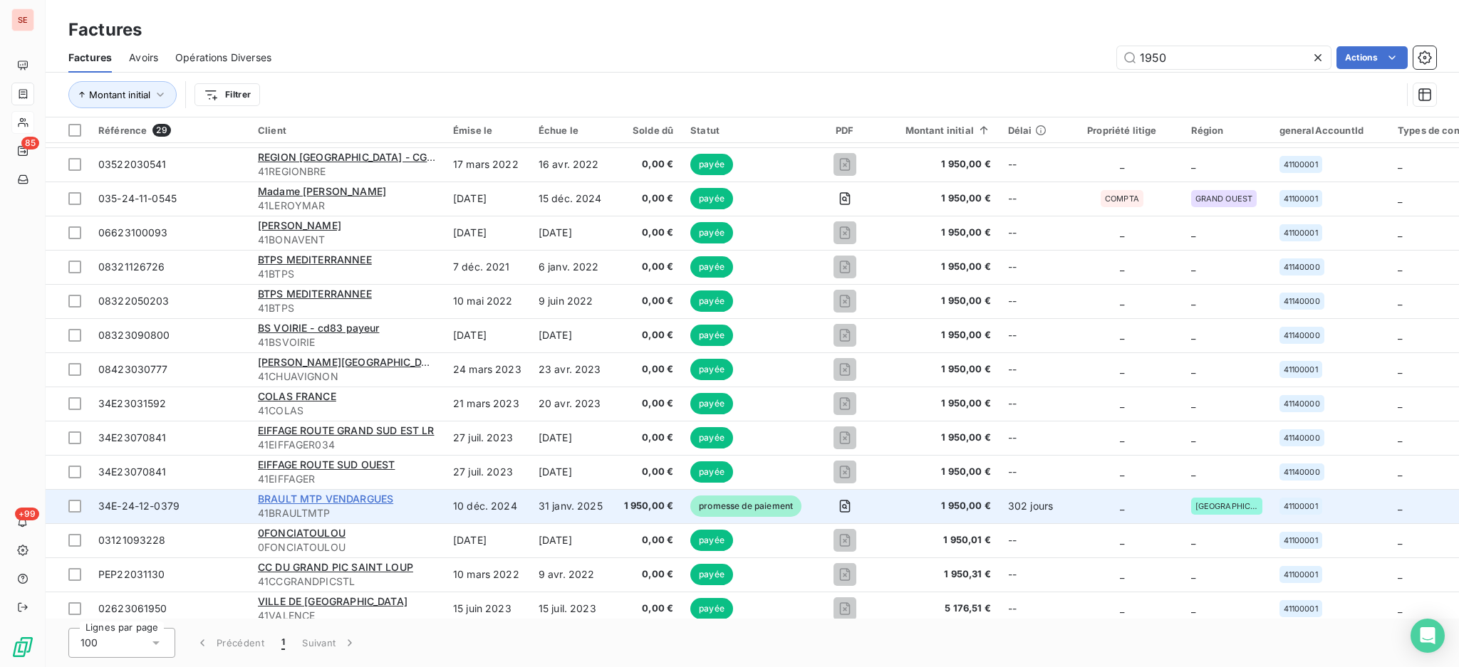
click at [305, 499] on span "BRAULT MTP VENDARGUES" at bounding box center [325, 499] width 135 height 12
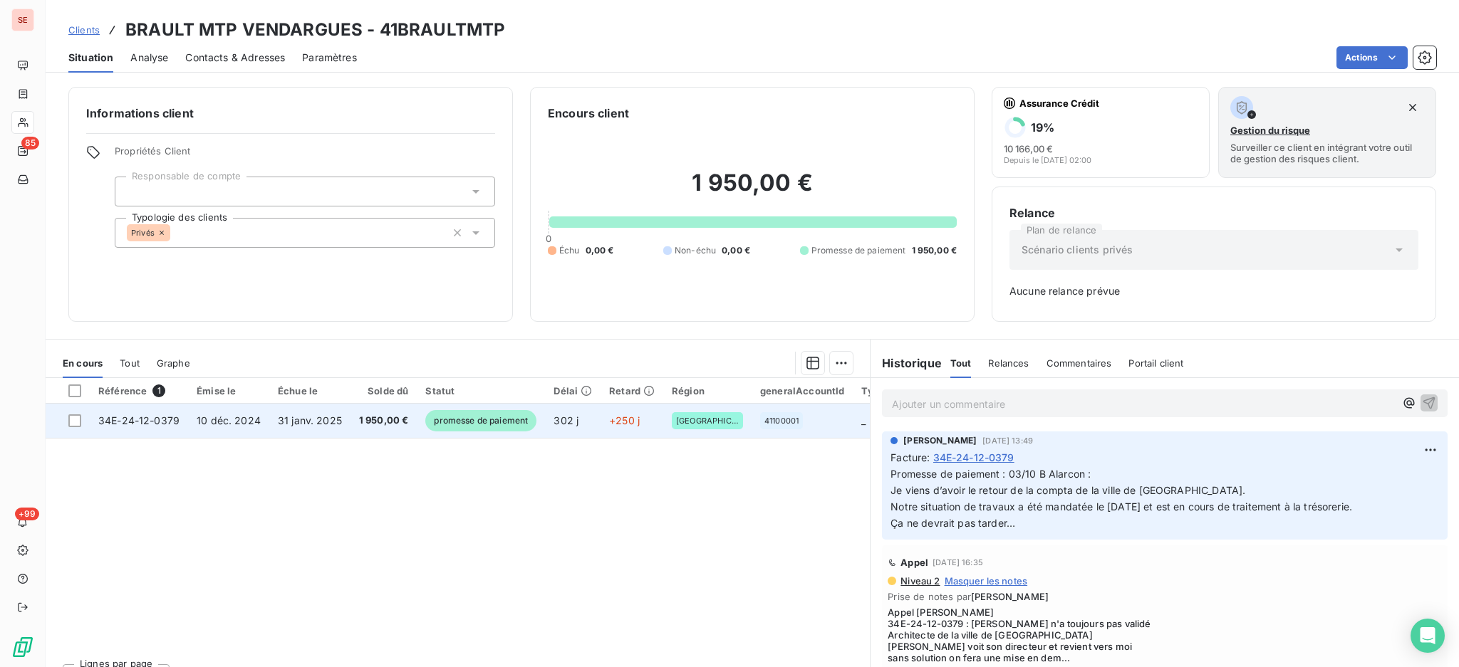
click at [371, 427] on td "1 950,00 €" at bounding box center [383, 421] width 67 height 34
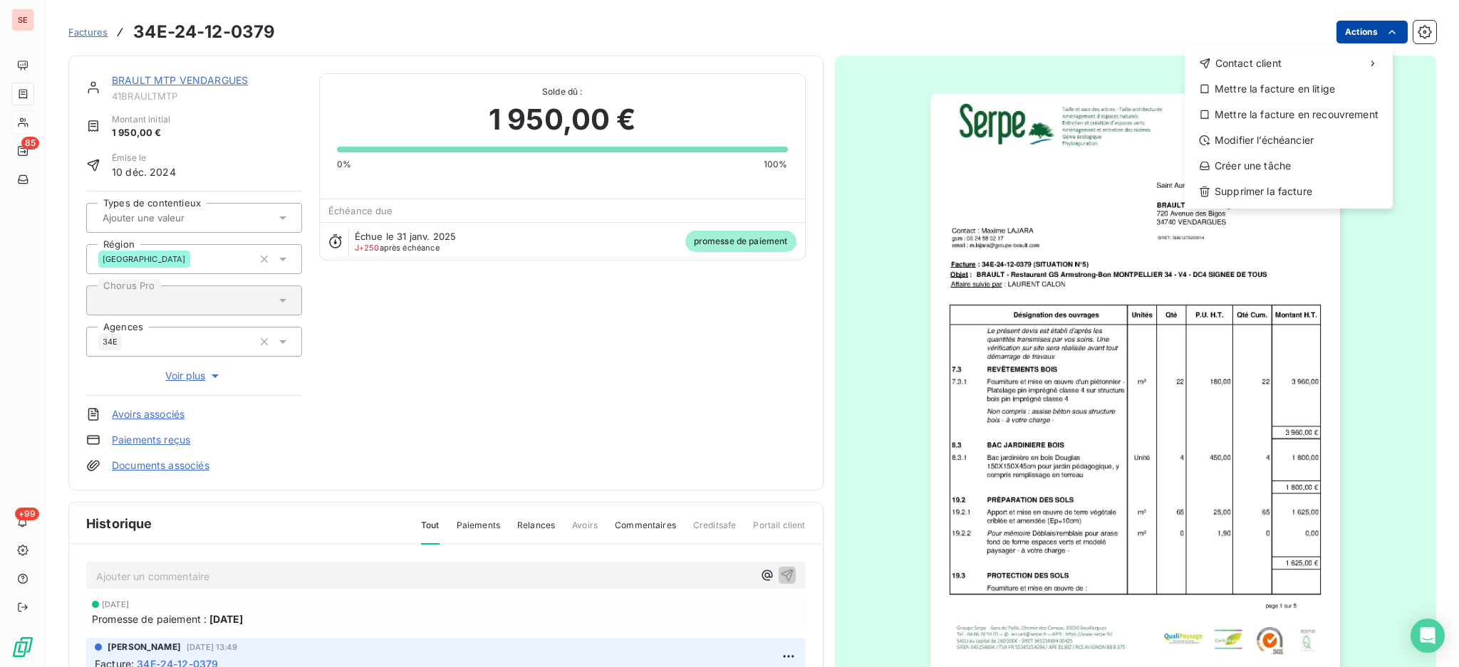
click at [1355, 31] on html "SE 85 +99 Factures 34E-24-12-0379 Actions Contact client Mettre la facture en l…" at bounding box center [729, 333] width 1459 height 667
click at [485, 573] on html "SE 85 +99 Factures 34E-24-12-0379 Actions Contact client Mettre la facture en l…" at bounding box center [729, 333] width 1459 height 667
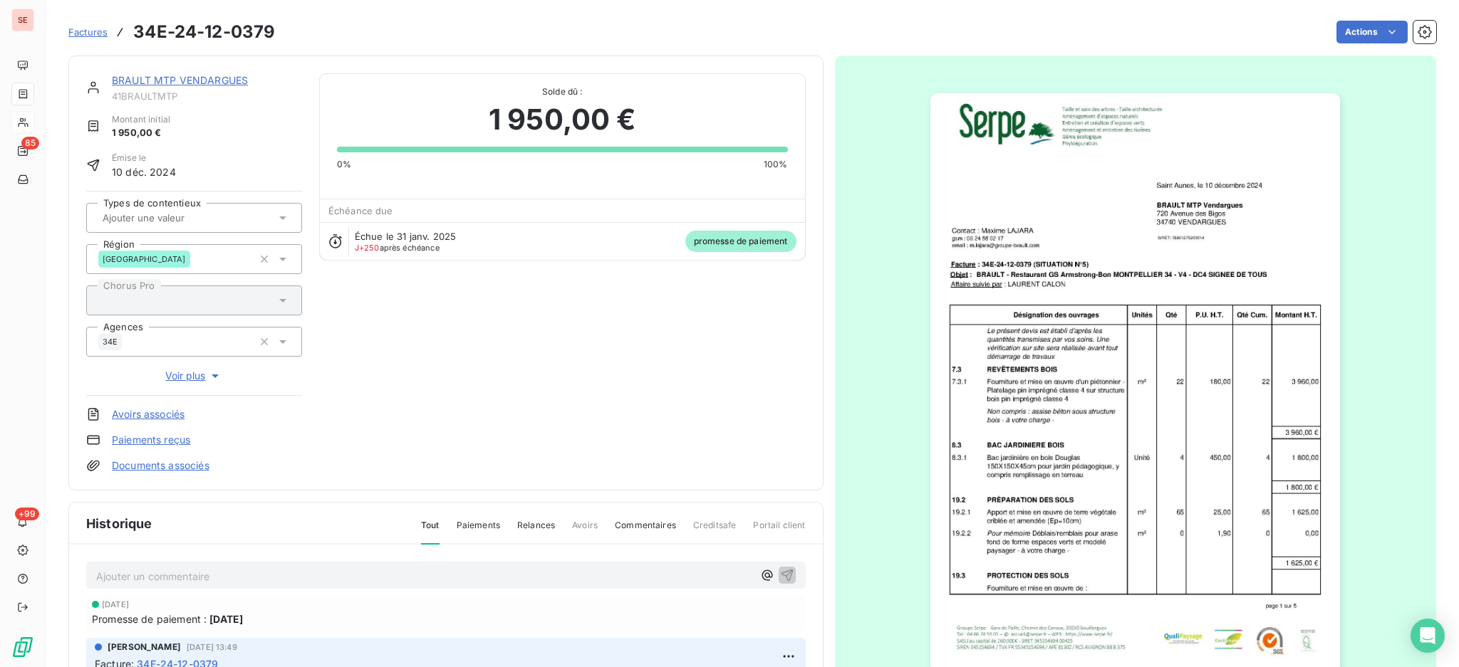
click at [485, 573] on p "Ajouter un commentaire ﻿" at bounding box center [424, 577] width 657 height 18
click at [781, 575] on icon "button" at bounding box center [787, 575] width 12 height 12
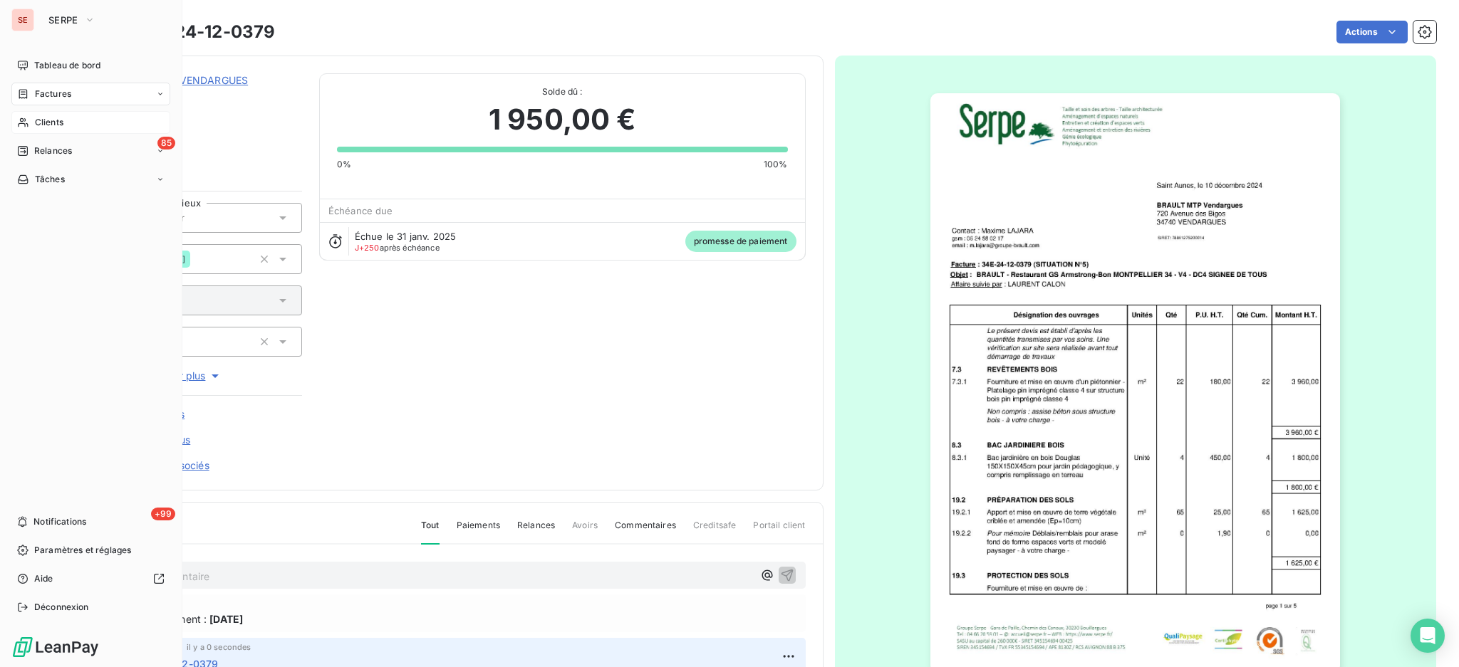
click at [52, 117] on span "Clients" at bounding box center [49, 122] width 28 height 13
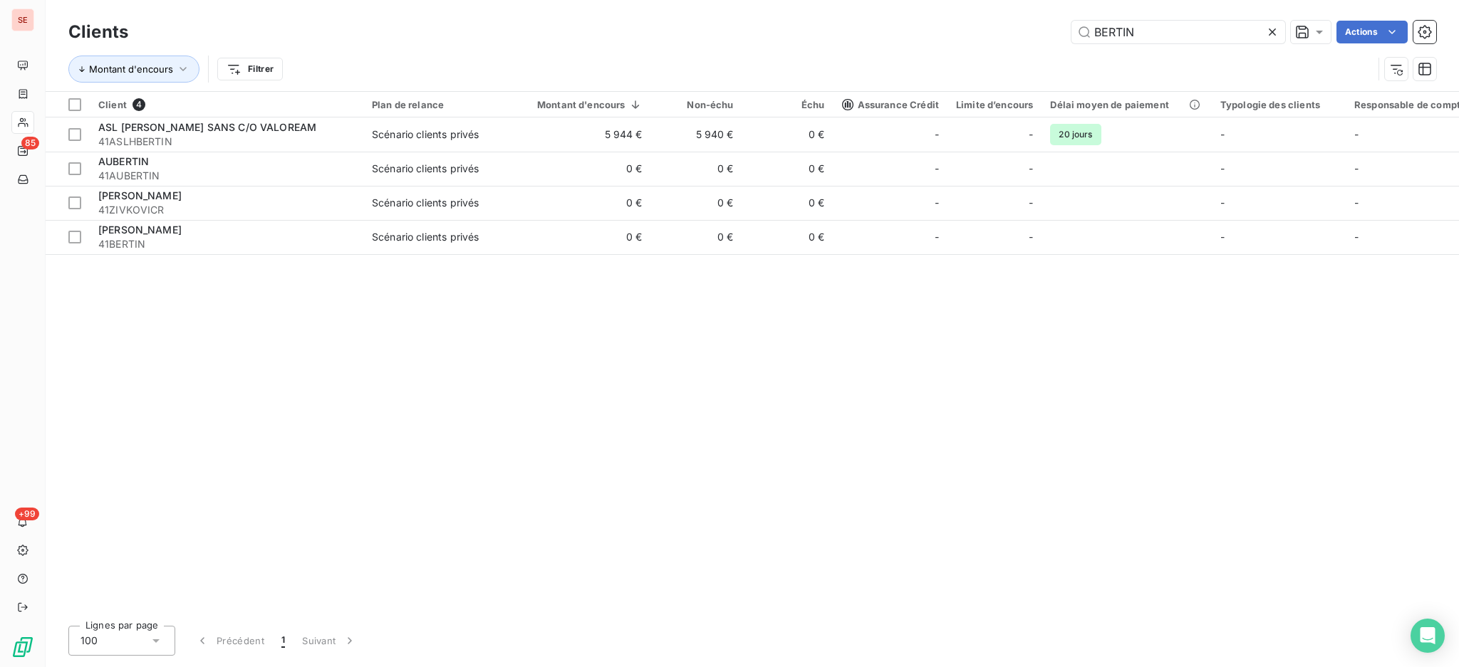
drag, startPoint x: 1159, startPoint y: 32, endPoint x: 981, endPoint y: 49, distance: 178.2
click at [1007, 42] on div "BERTIN Actions" at bounding box center [790, 32] width 1290 height 23
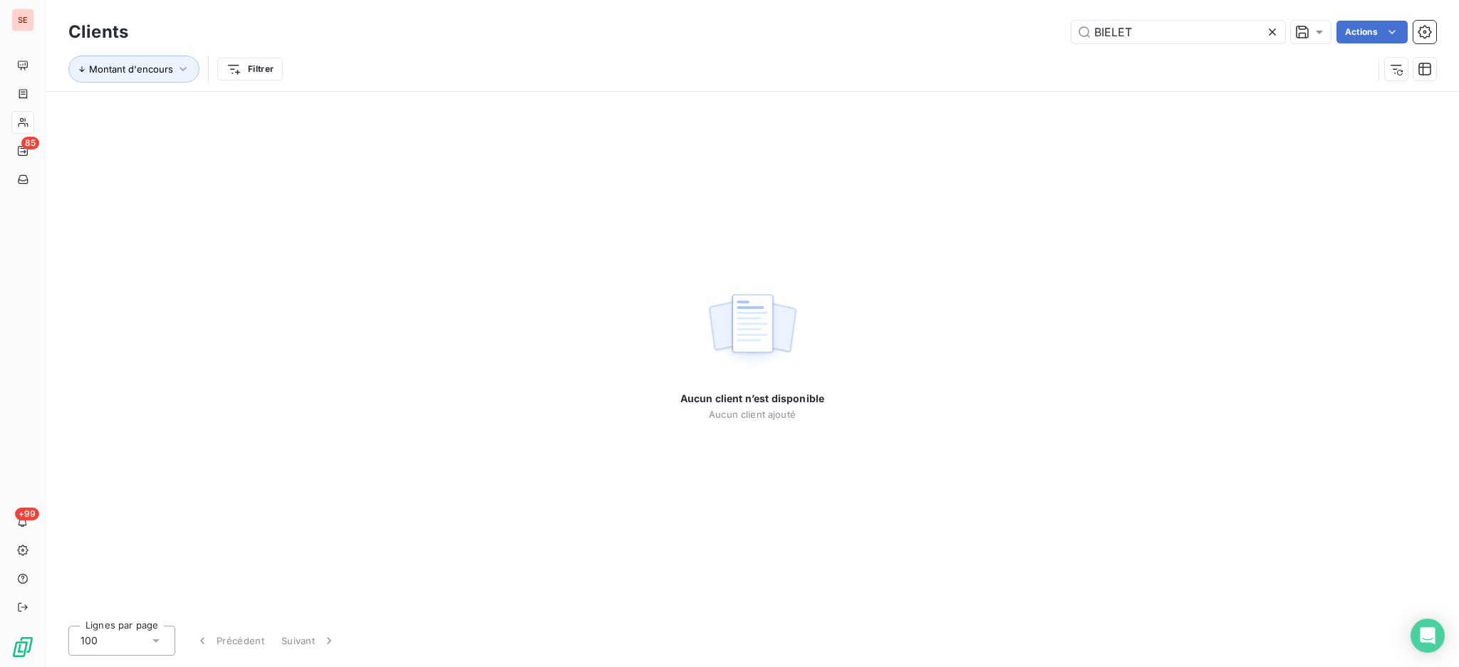
type input "BIELET"
click at [1269, 33] on icon at bounding box center [1271, 31] width 7 height 7
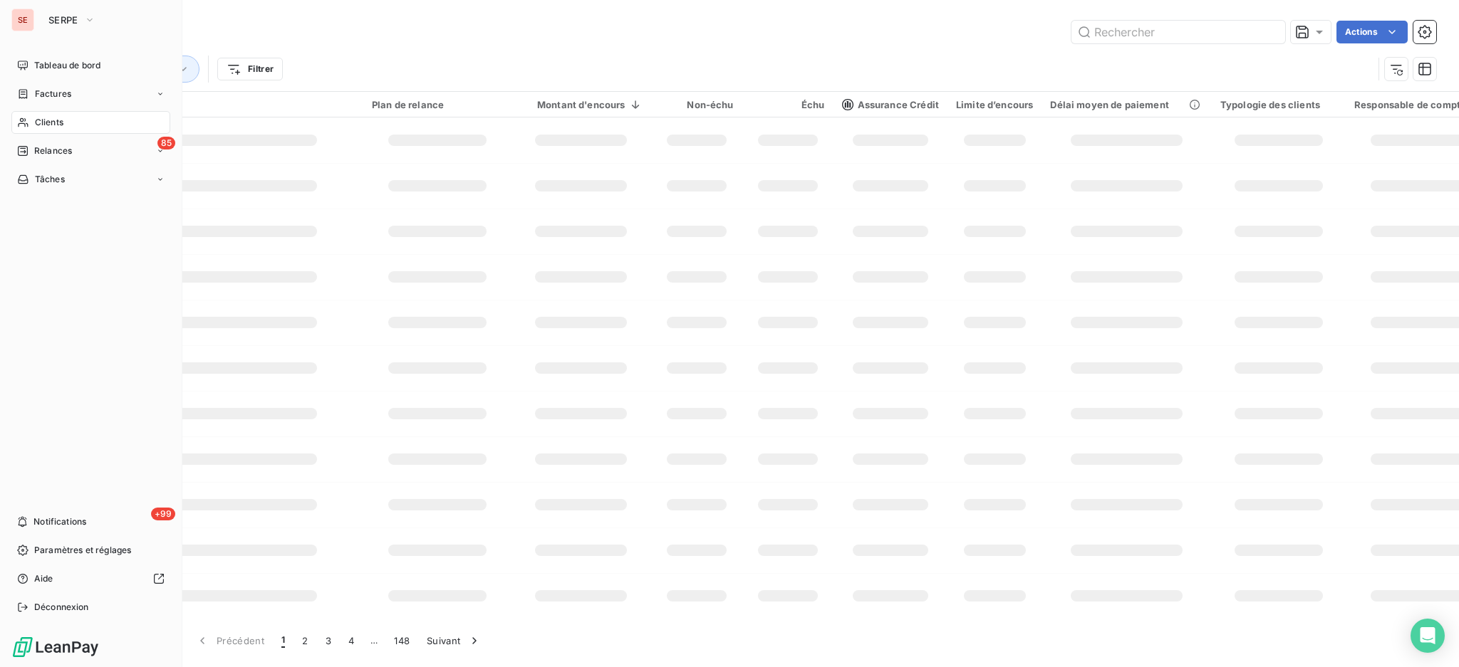
click at [38, 125] on span "Clients" at bounding box center [49, 122] width 28 height 13
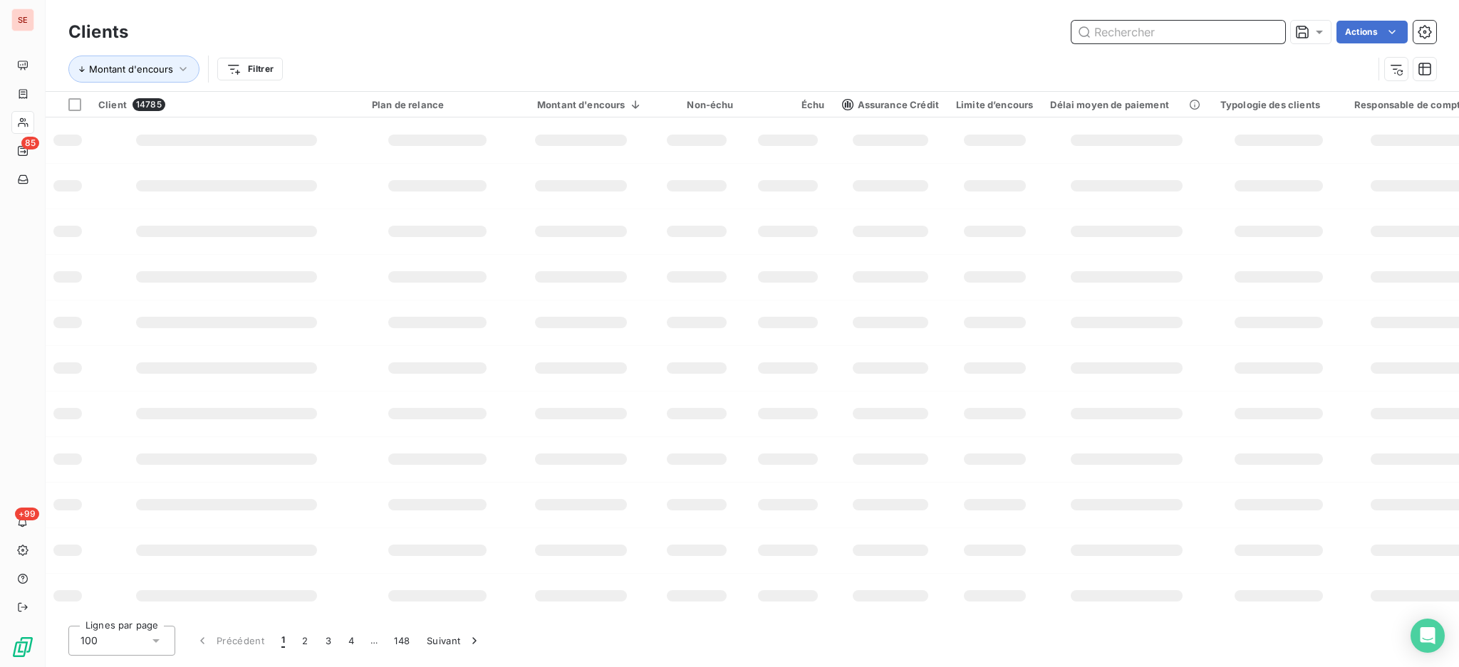
click at [1144, 37] on input "text" at bounding box center [1178, 32] width 214 height 23
type input "SERM"
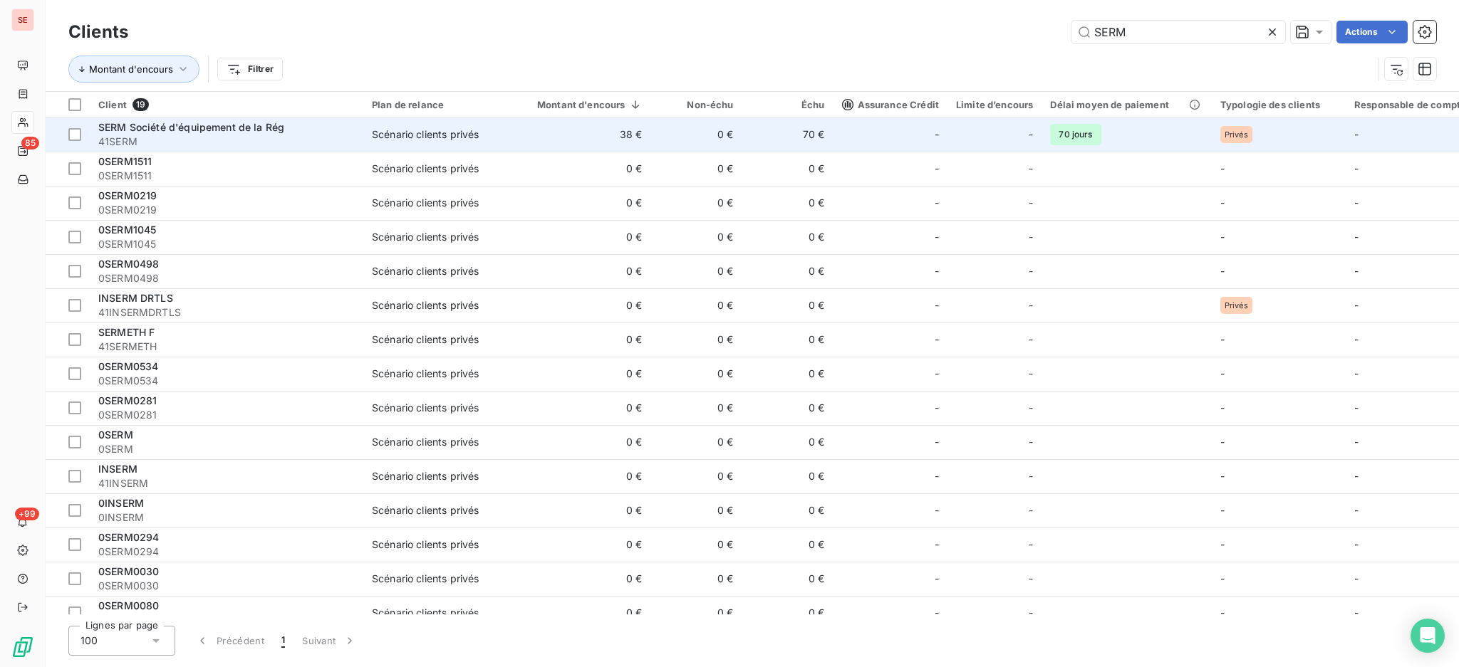
click at [639, 137] on td "38 €" at bounding box center [581, 135] width 140 height 34
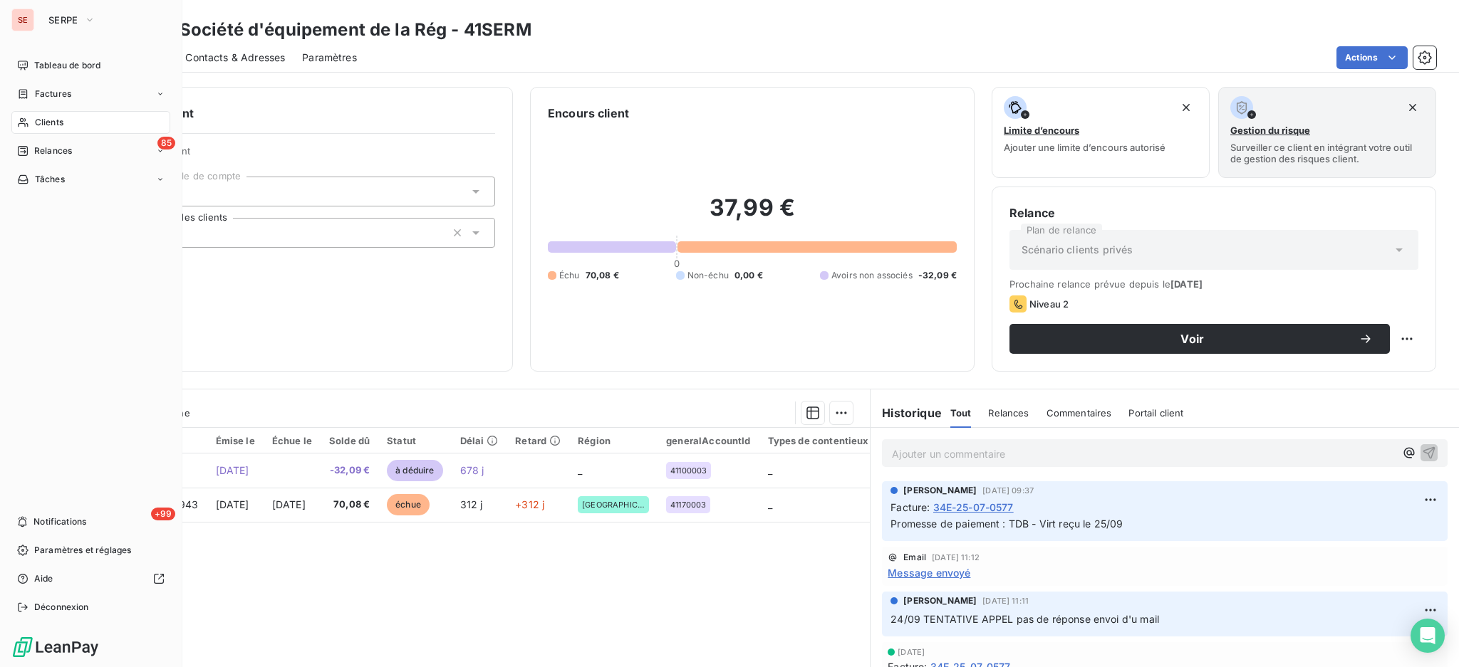
click at [38, 125] on span "Clients" at bounding box center [49, 122] width 28 height 13
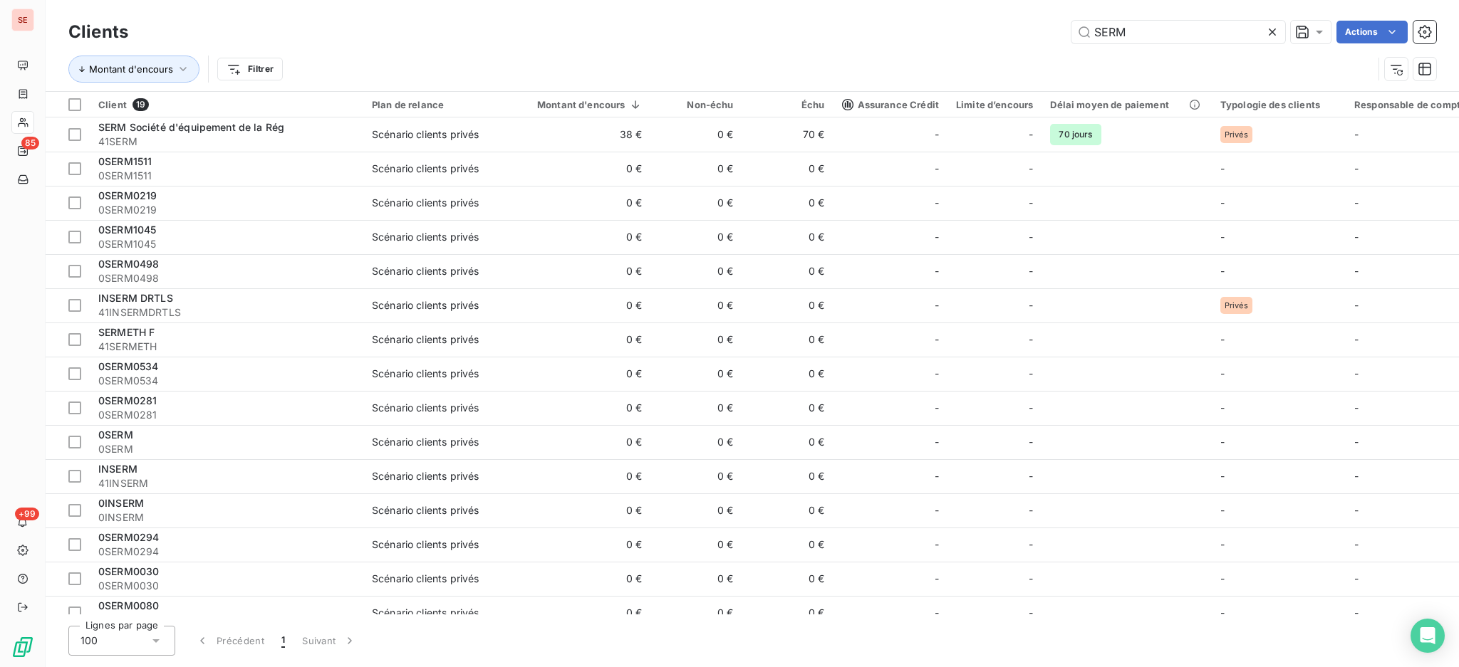
drag, startPoint x: 1145, startPoint y: 37, endPoint x: 891, endPoint y: 1, distance: 256.8
click at [895, 1] on div "Clients SERM Actions Montant d'encours Filtrer" at bounding box center [752, 45] width 1413 height 91
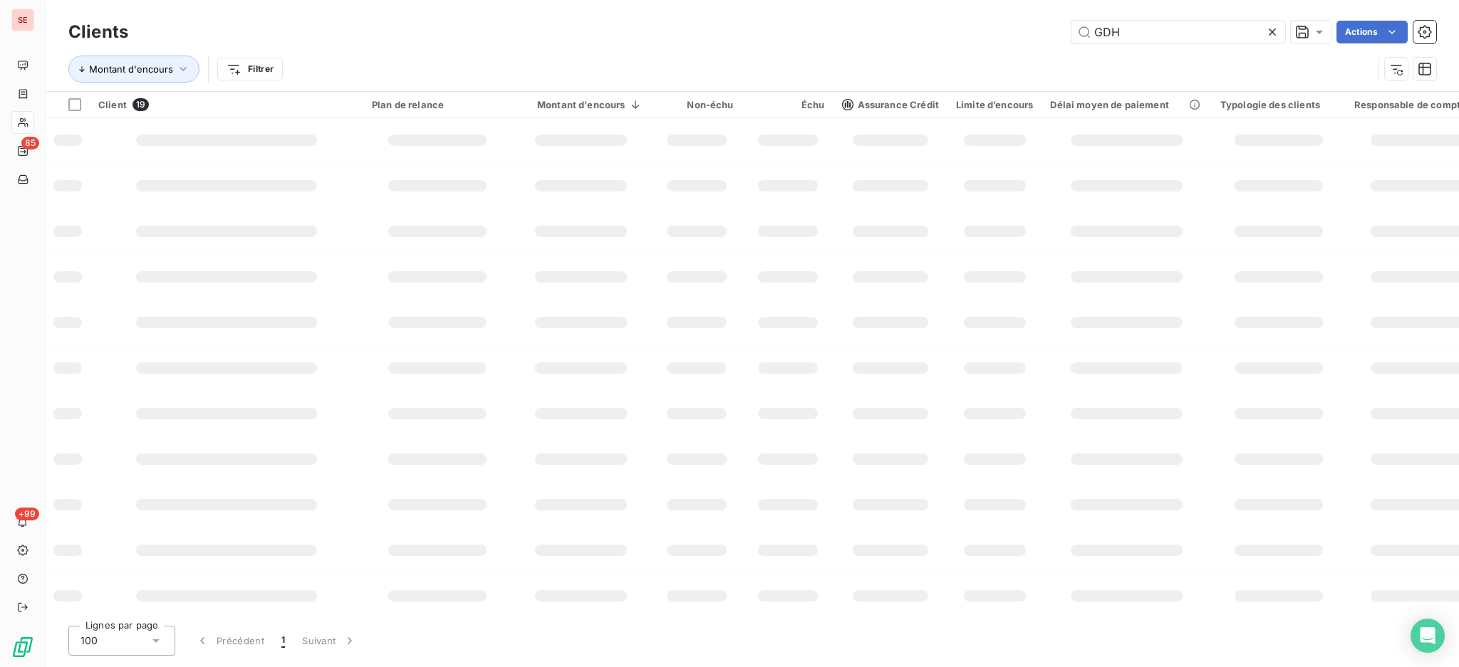
type input "GDH"
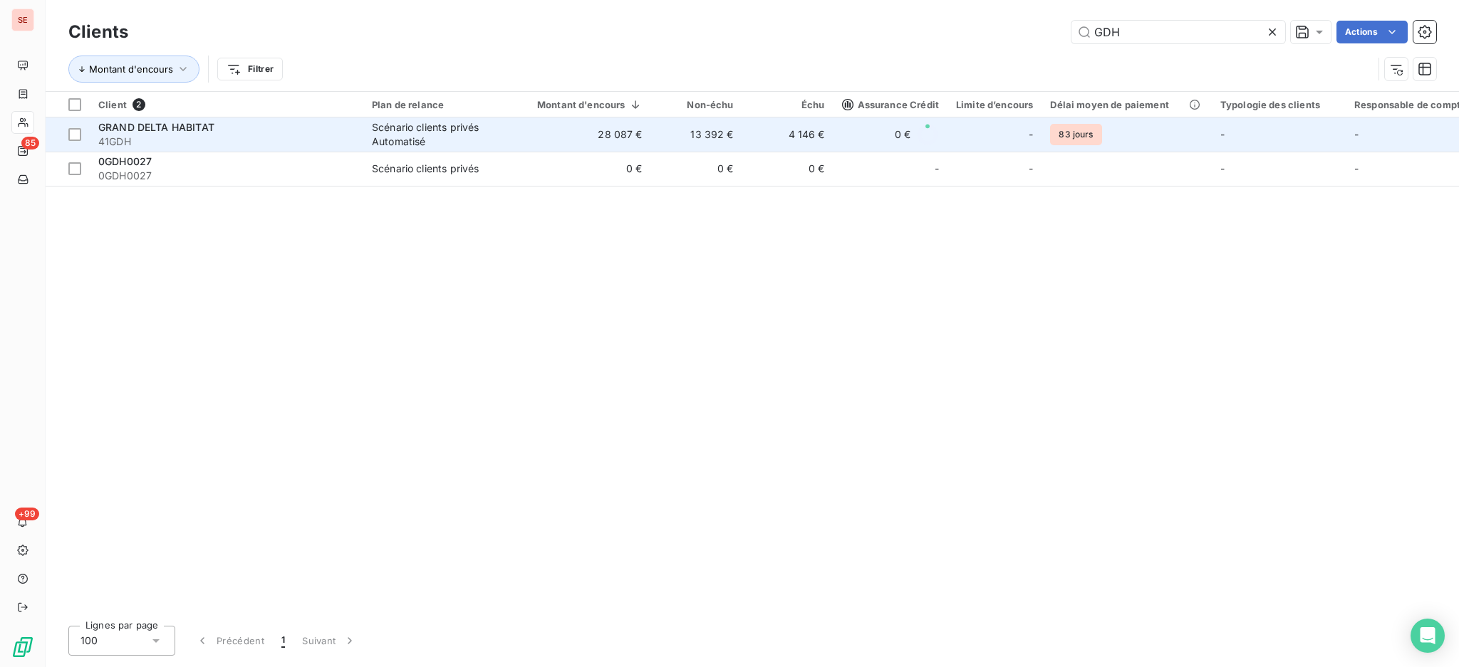
click at [352, 128] on div "GRAND DELTA HABITAT" at bounding box center [226, 127] width 256 height 14
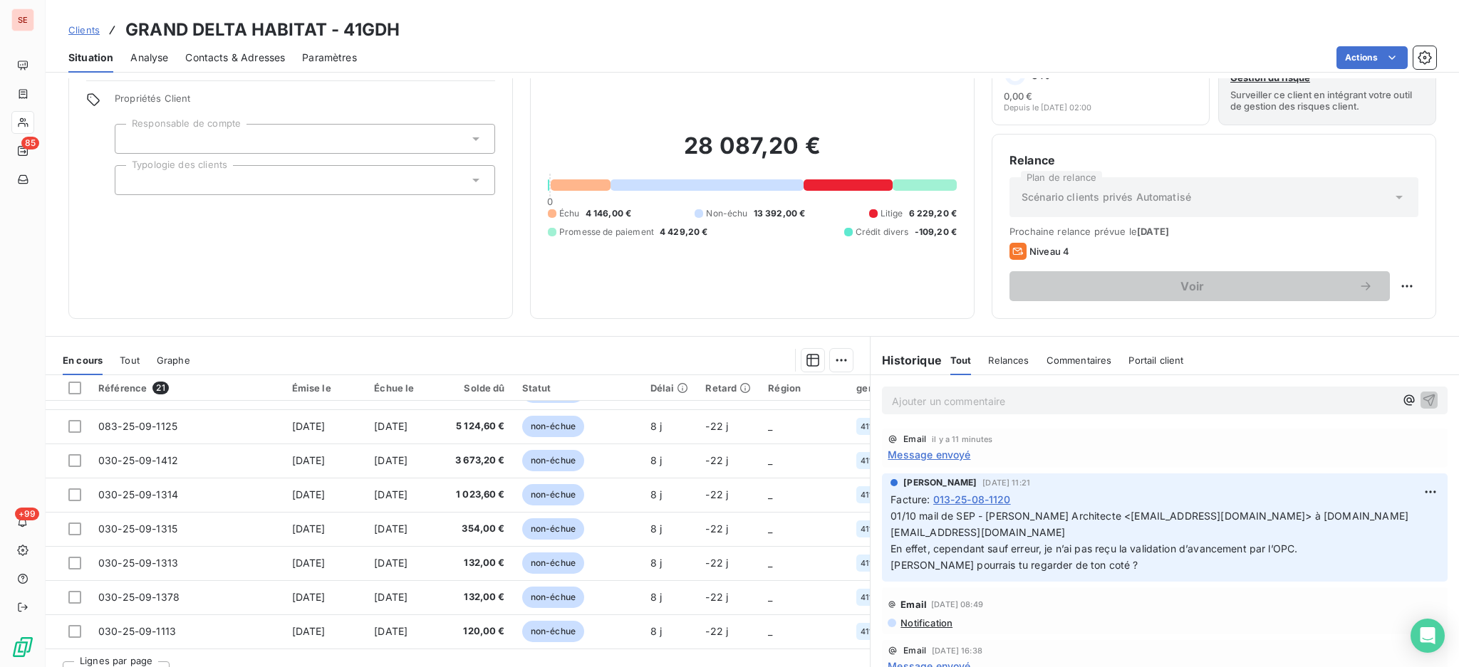
scroll to position [77, 0]
